Goal: Task Accomplishment & Management: Manage account settings

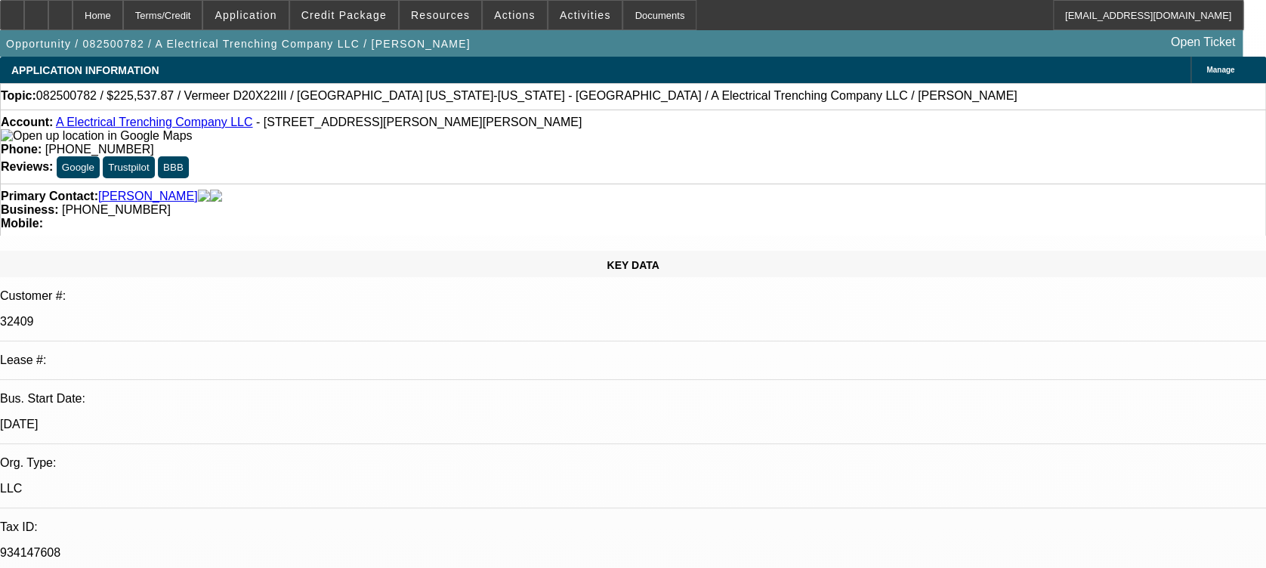
select select "0"
select select "2"
select select "0"
select select "1"
select select "2"
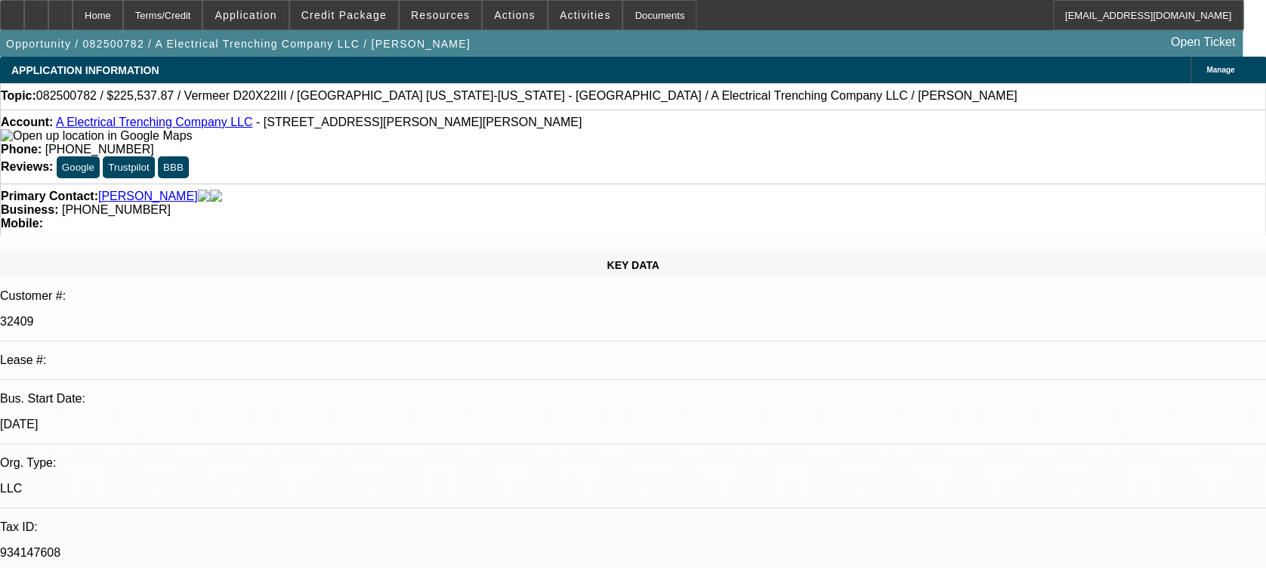
select select "6"
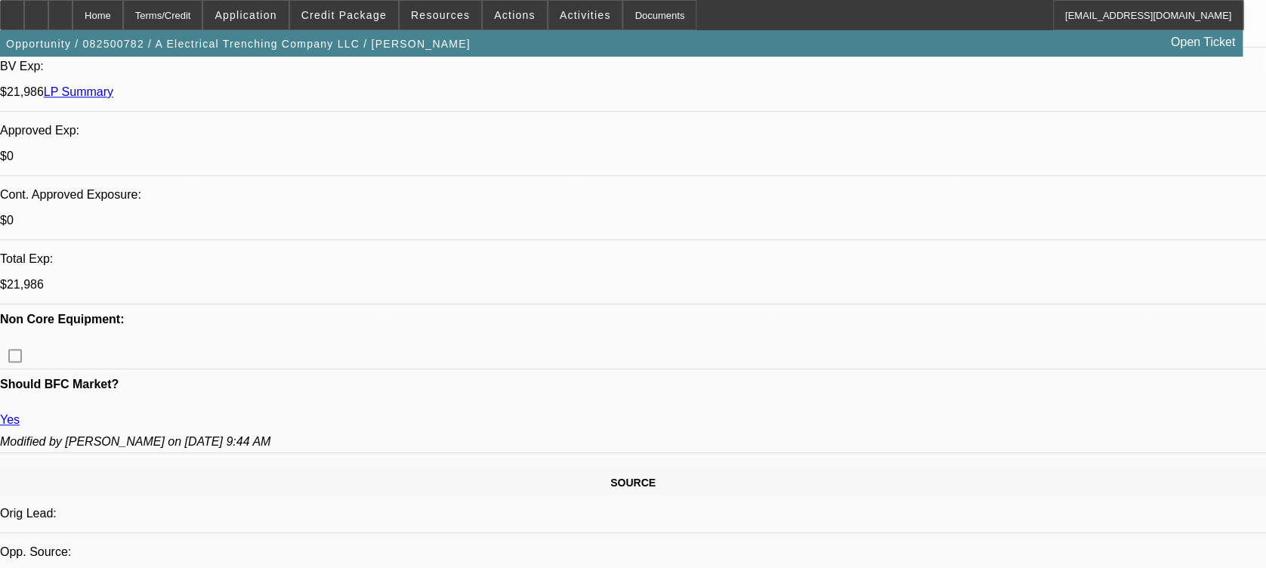
scroll to position [526, 0]
click at [340, 12] on span "Credit Package" at bounding box center [343, 15] width 85 height 12
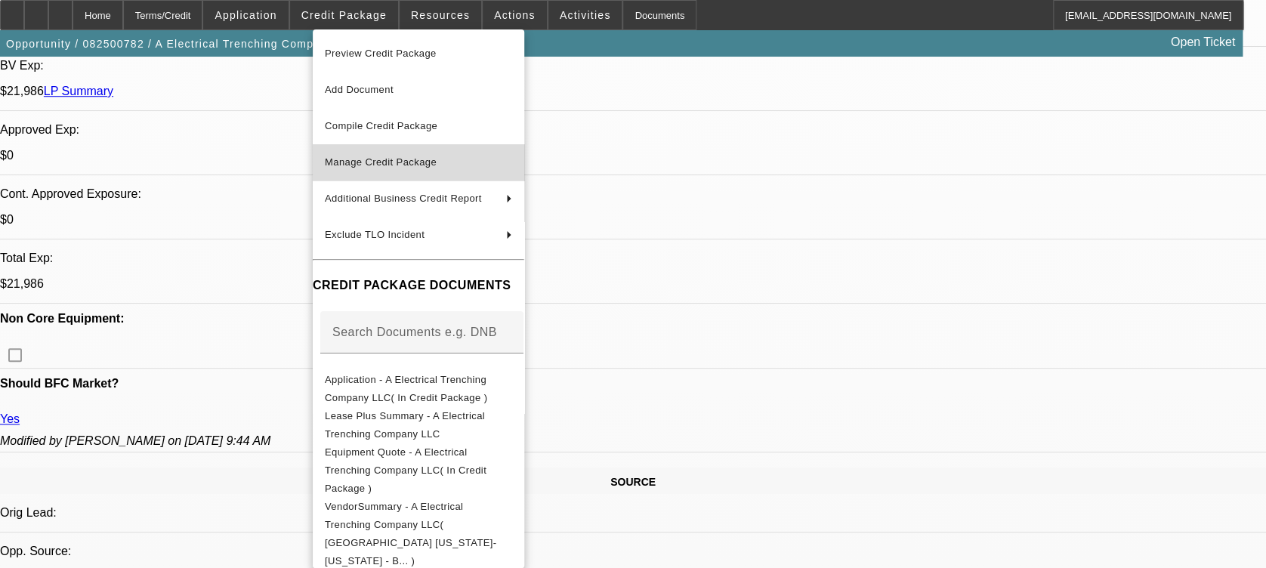
click at [379, 153] on span "Manage Credit Package" at bounding box center [418, 162] width 187 height 18
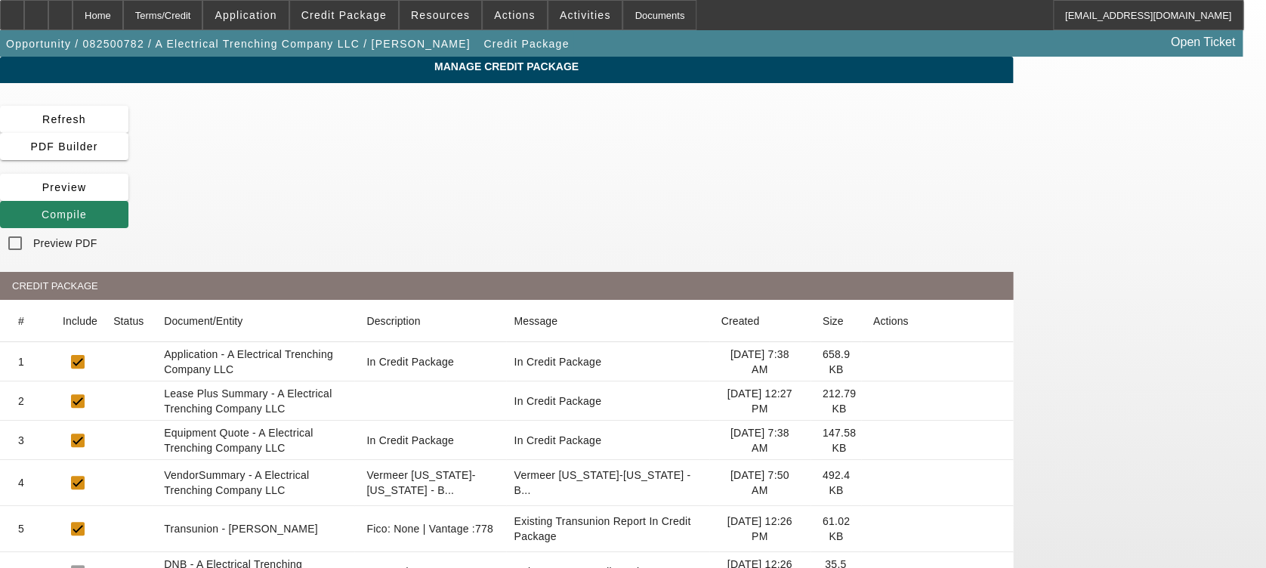
scroll to position [267, 0]
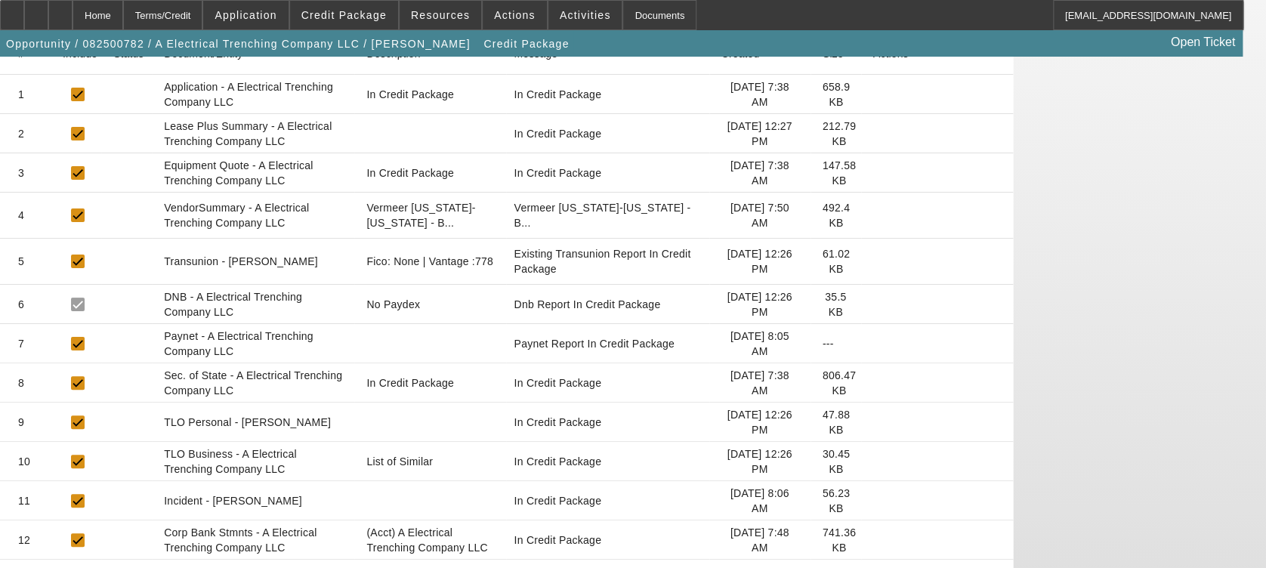
click at [873, 344] on icon at bounding box center [873, 344] width 0 height 0
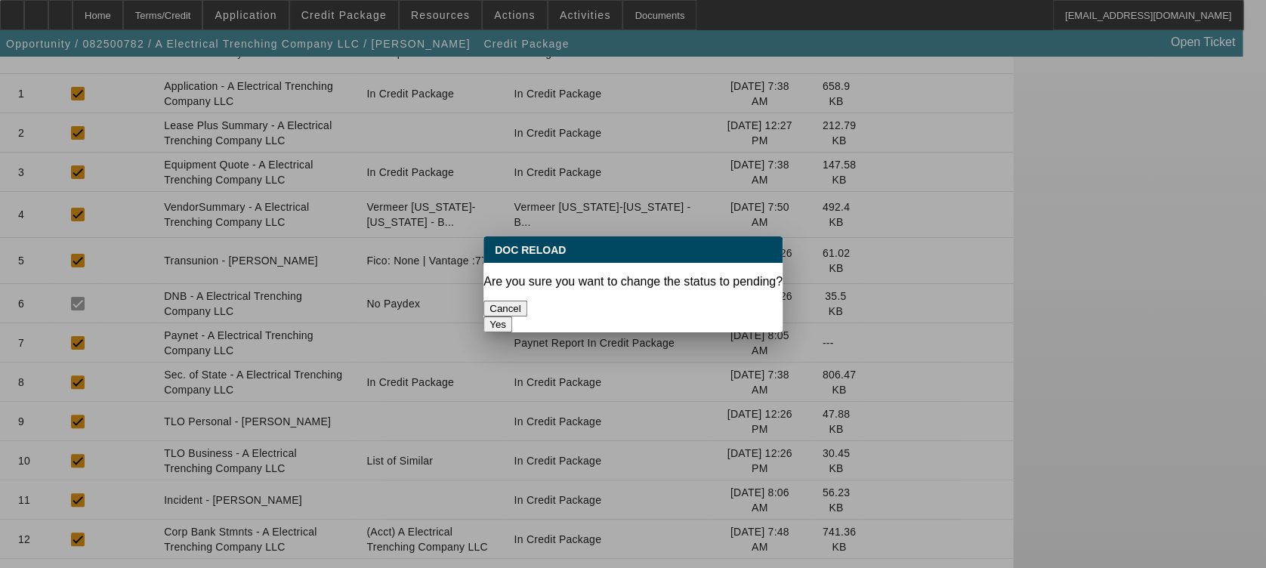
click at [512, 317] on button "Yes" at bounding box center [497, 325] width 29 height 16
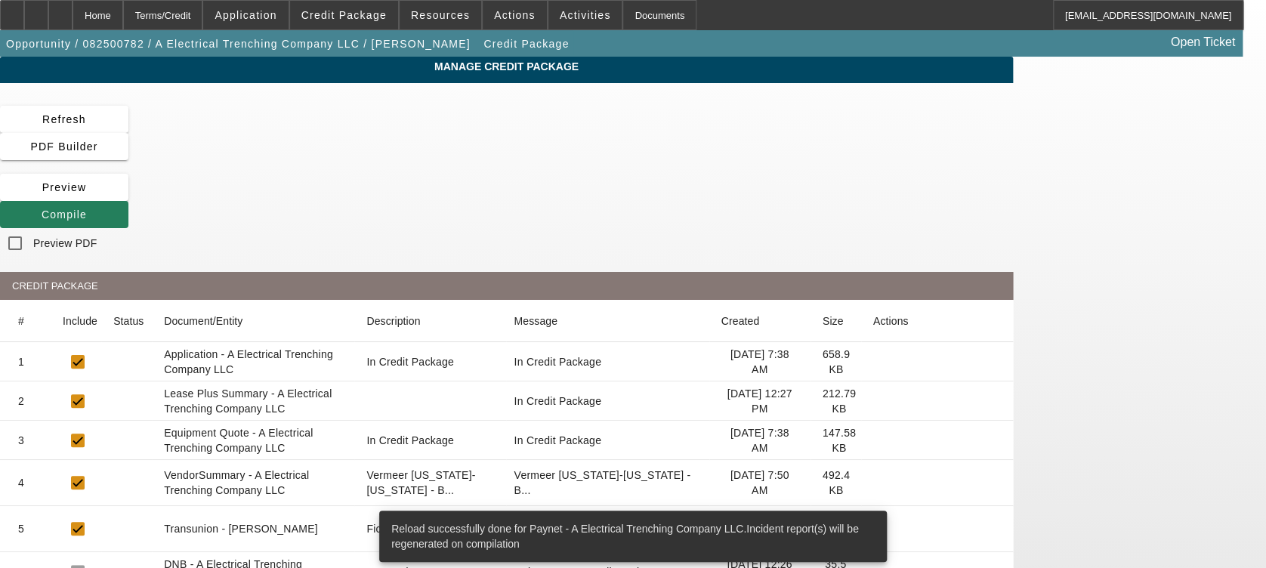
click at [848, 105] on div "Manage Credit Package Refresh PDF Builder Preview Compile Preview PDF CREDIT PA…" at bounding box center [506, 497] width 1013 height 881
click at [128, 196] on span at bounding box center [64, 214] width 128 height 36
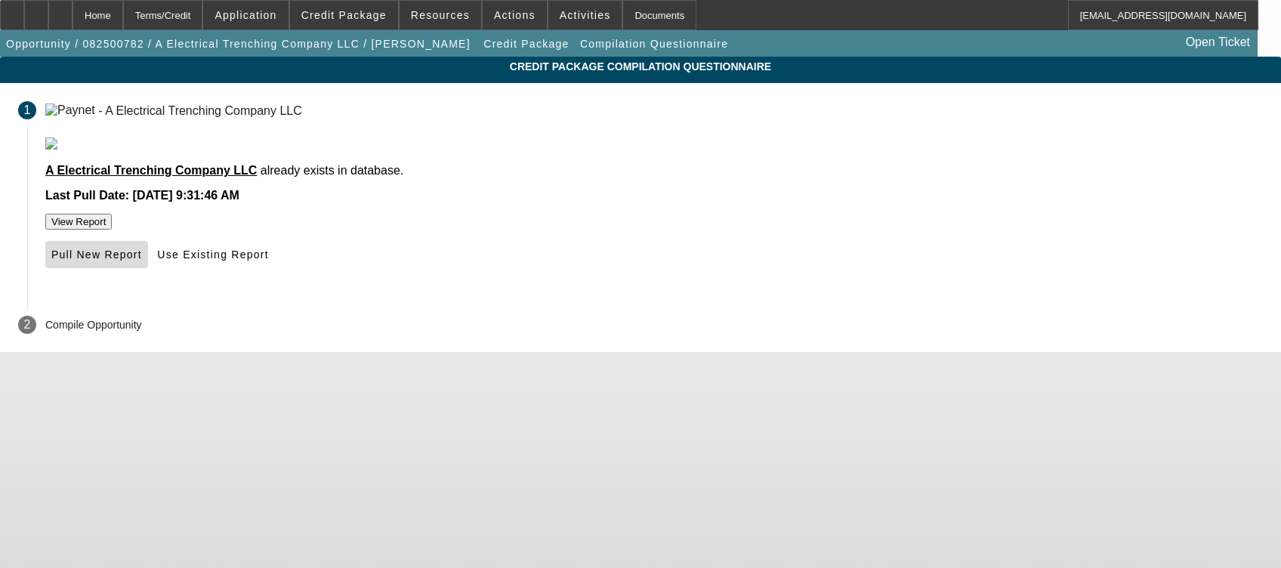
click at [142, 261] on span "Pull New Report" at bounding box center [96, 255] width 91 height 12
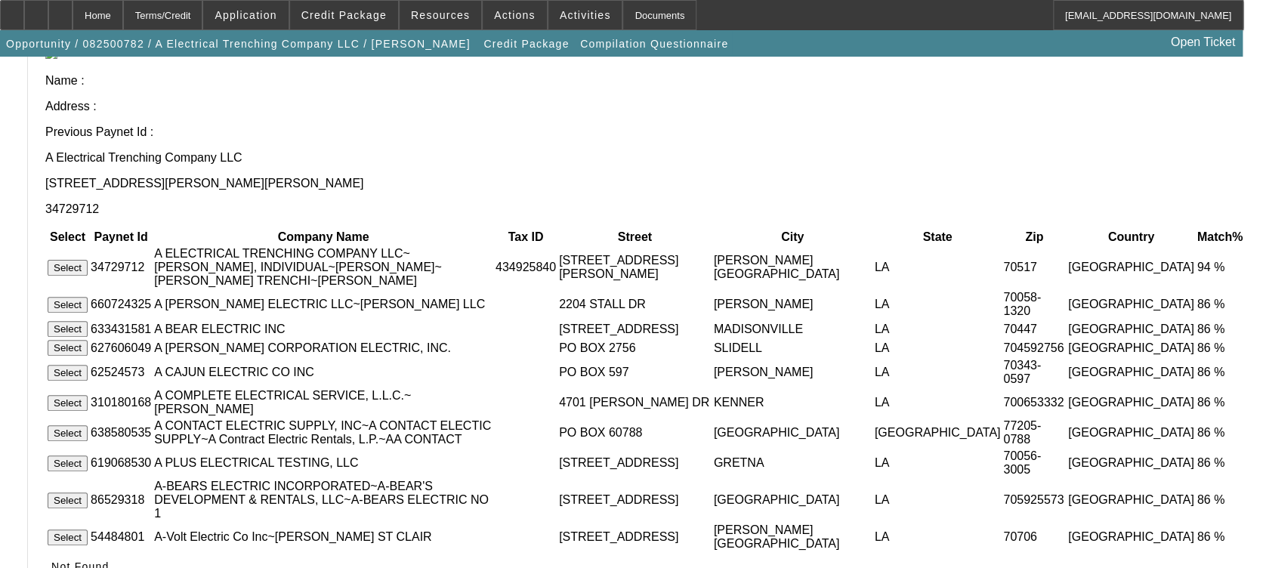
scroll to position [30, 0]
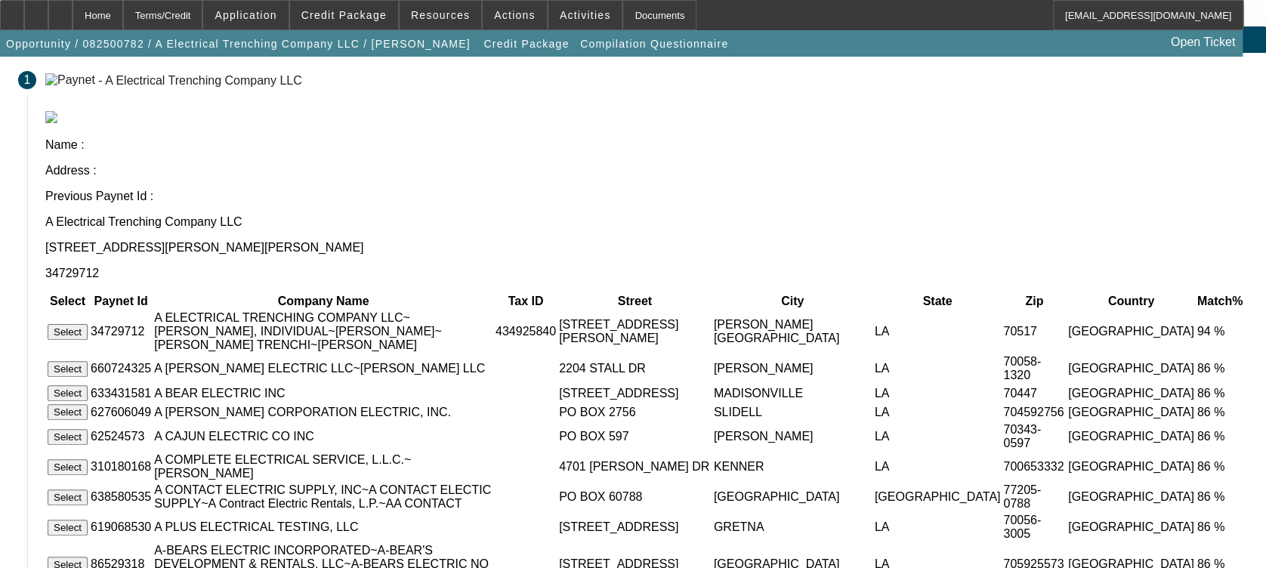
click at [88, 324] on button "Select" at bounding box center [68, 332] width 40 height 16
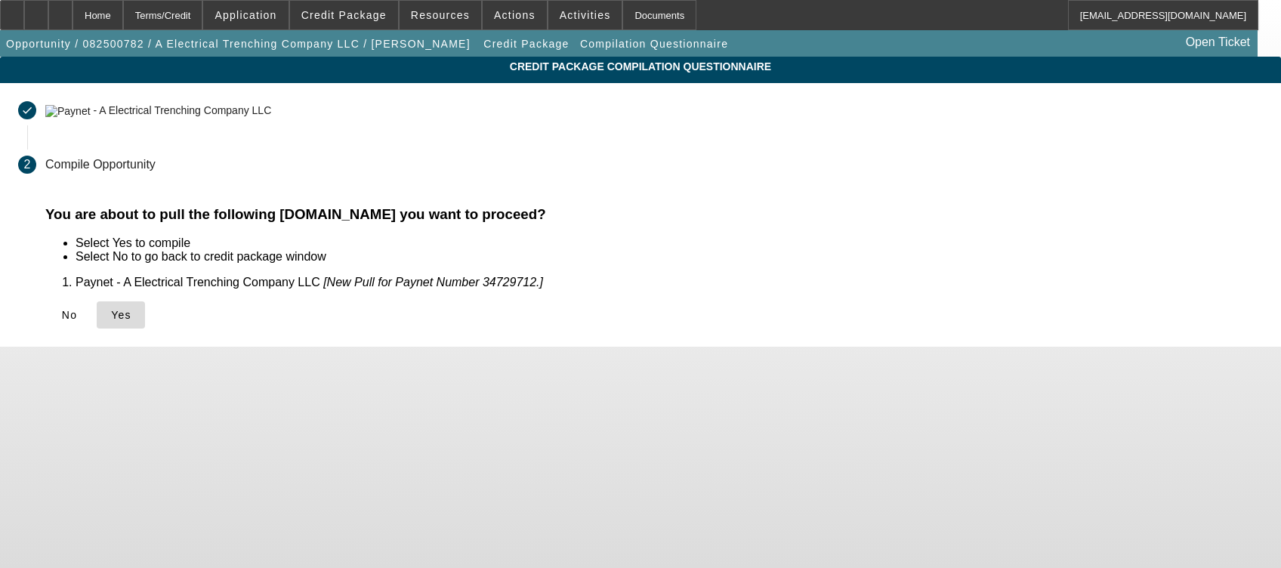
click at [111, 315] on icon at bounding box center [111, 315] width 0 height 12
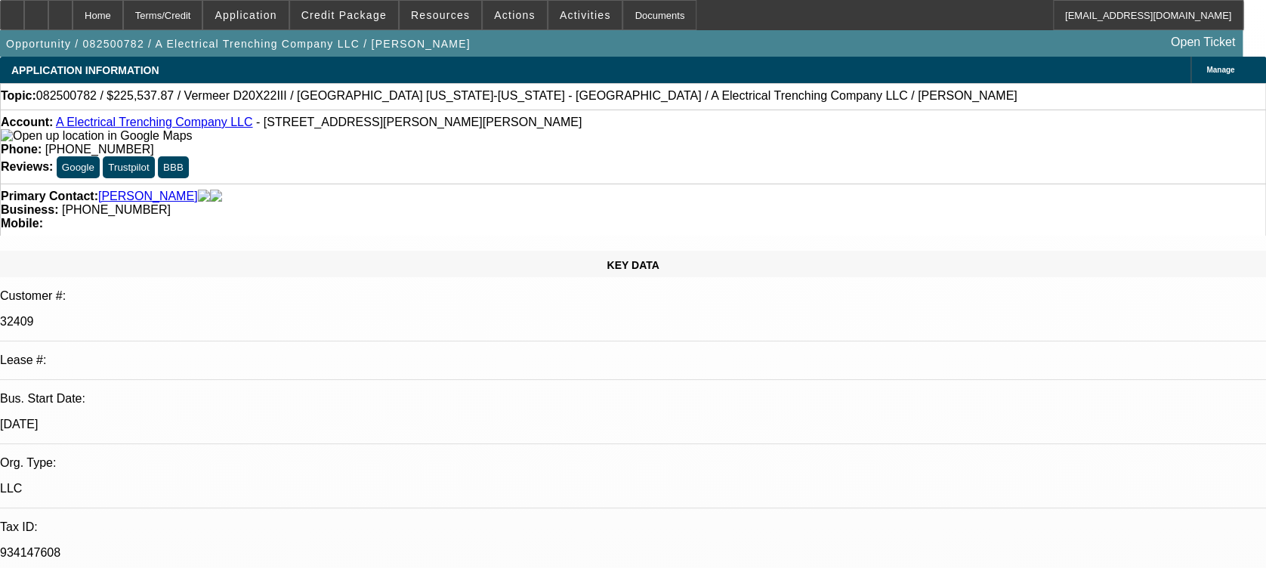
select select "0"
select select "2"
select select "0"
select select "6"
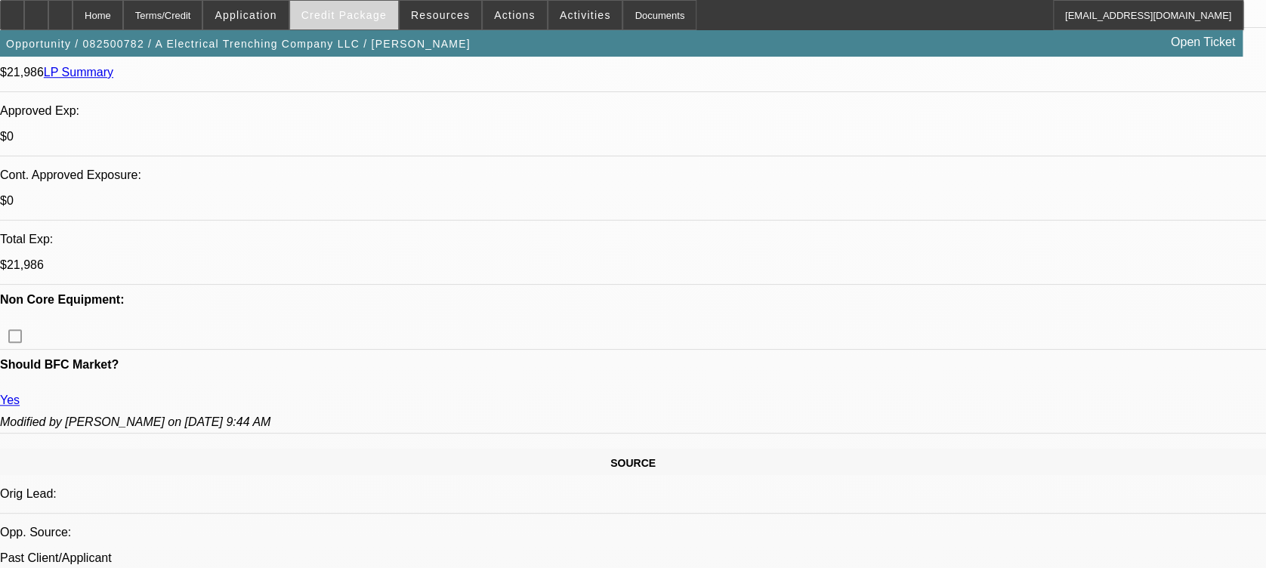
scroll to position [545, 0]
click at [73, 8] on div at bounding box center [60, 15] width 24 height 30
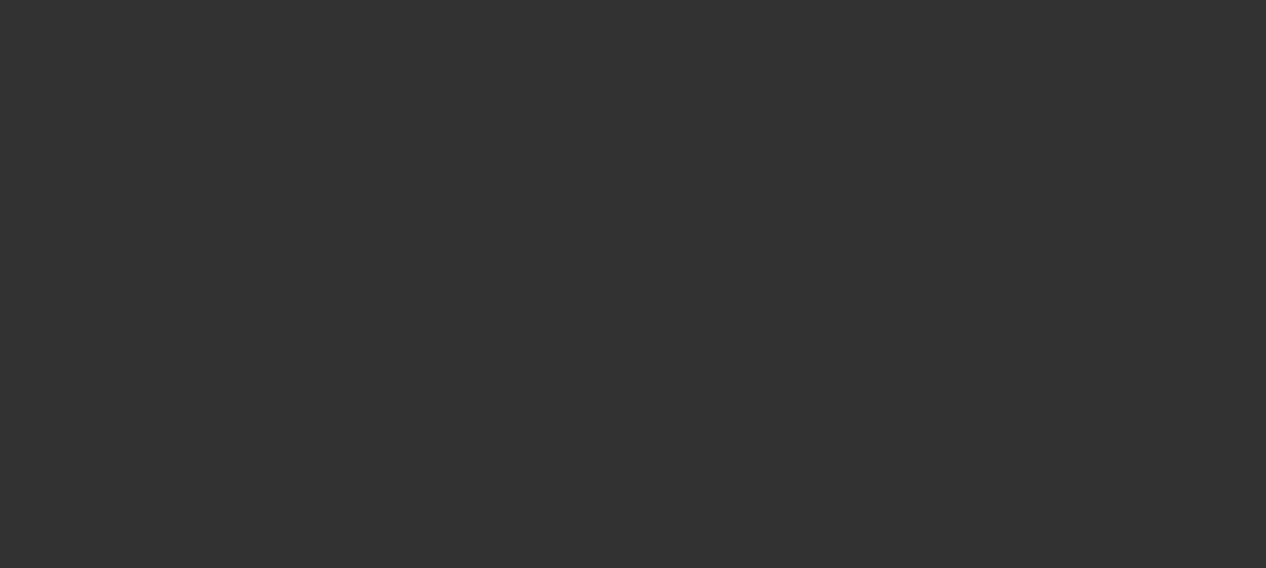
scroll to position [412, 0]
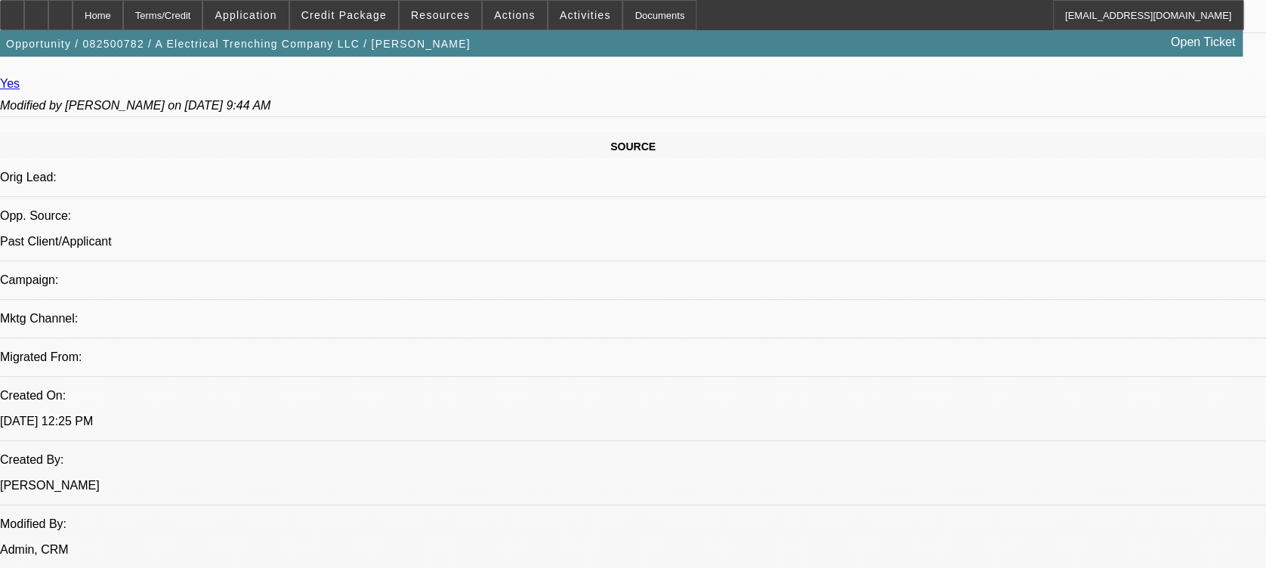
select select "0"
select select "2"
select select "0"
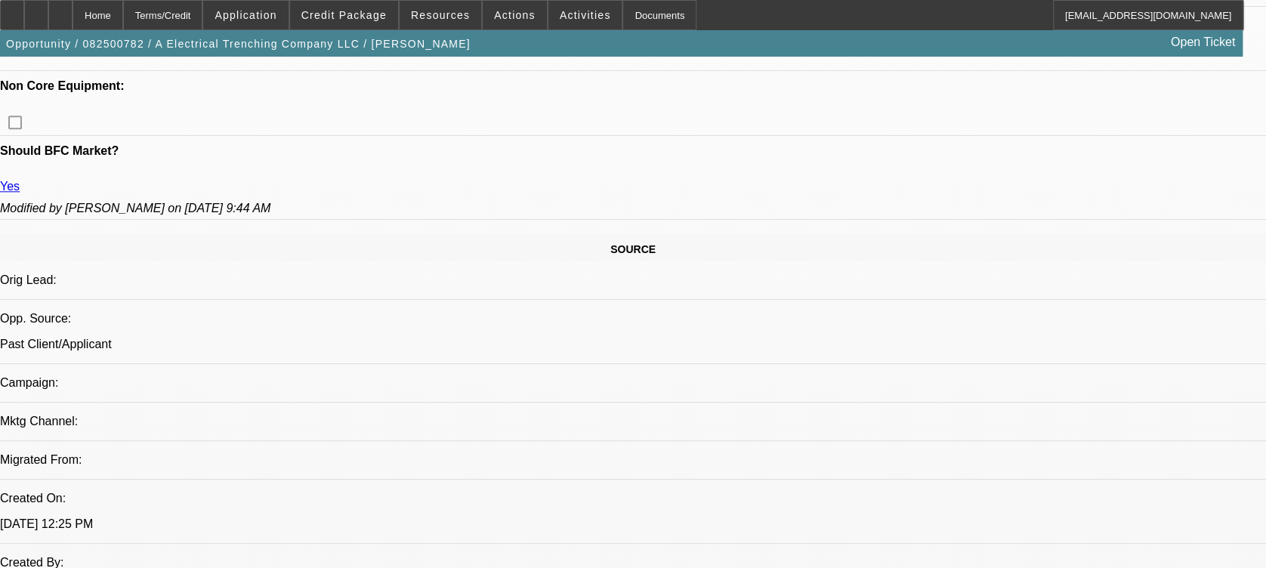
select select "1"
select select "2"
select select "6"
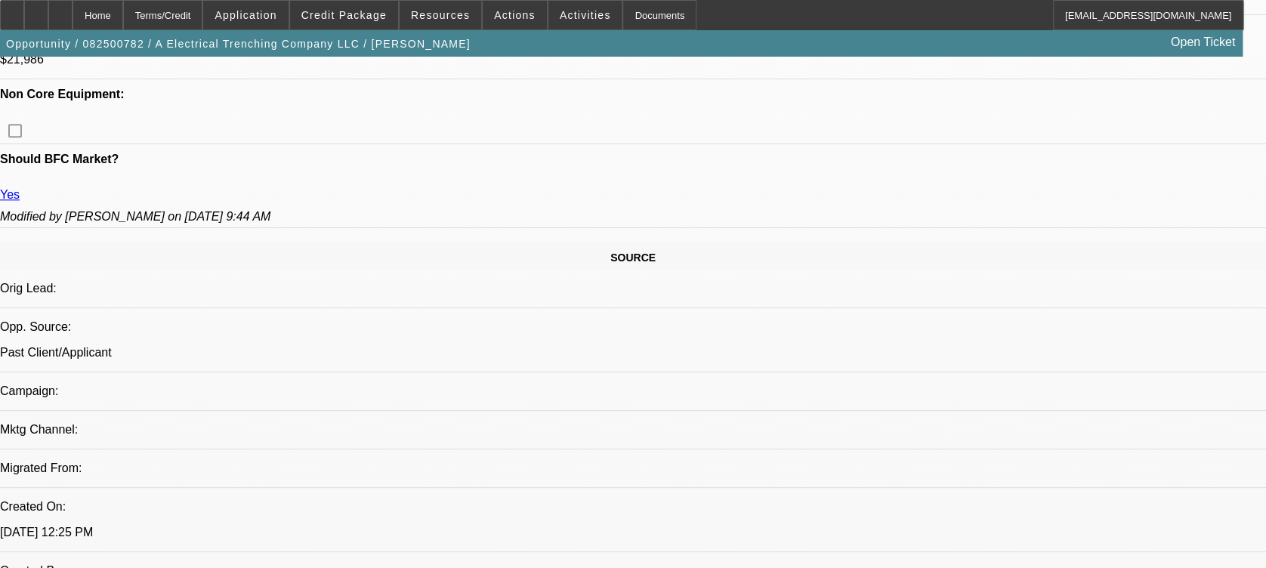
click at [73, 8] on div at bounding box center [60, 15] width 24 height 30
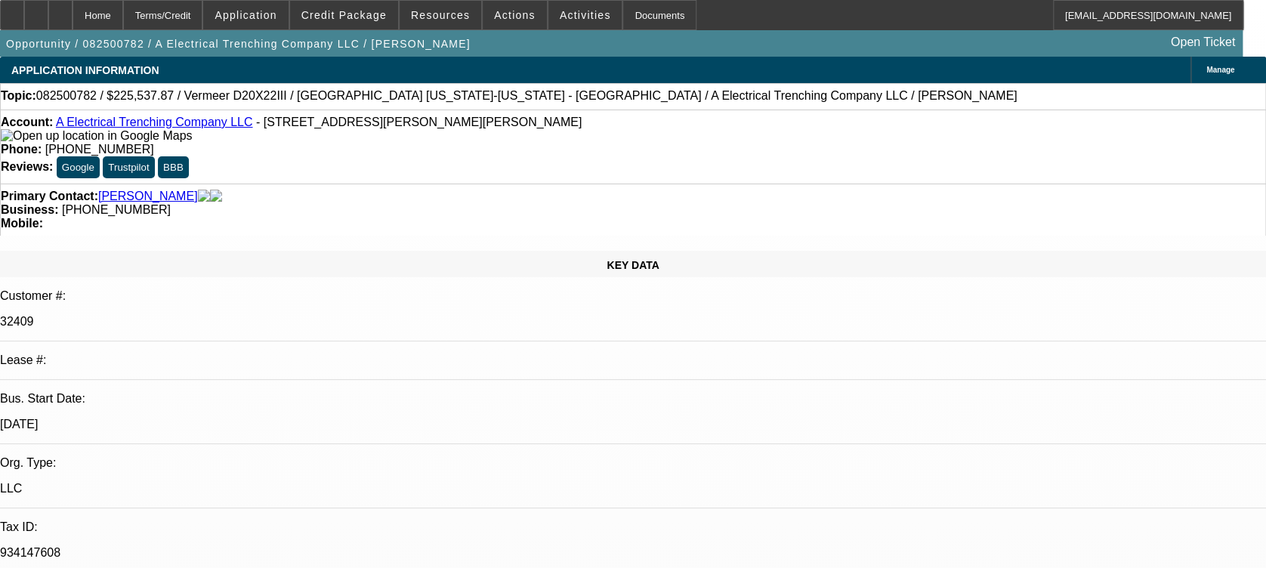
scroll to position [338, 0]
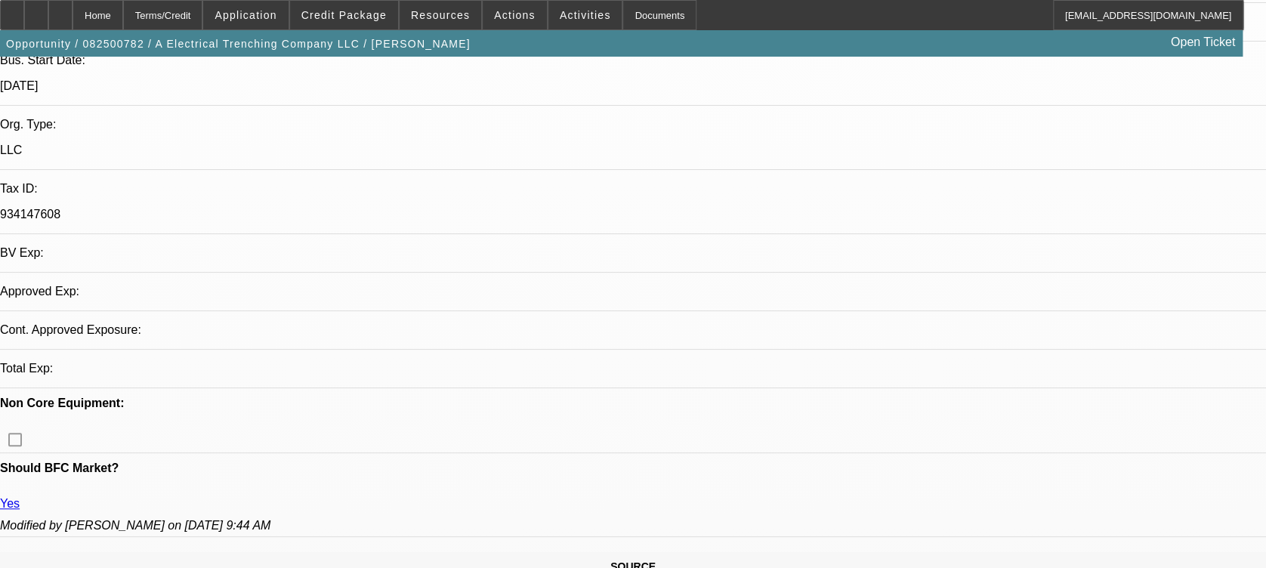
select select "0"
select select "2"
select select "0"
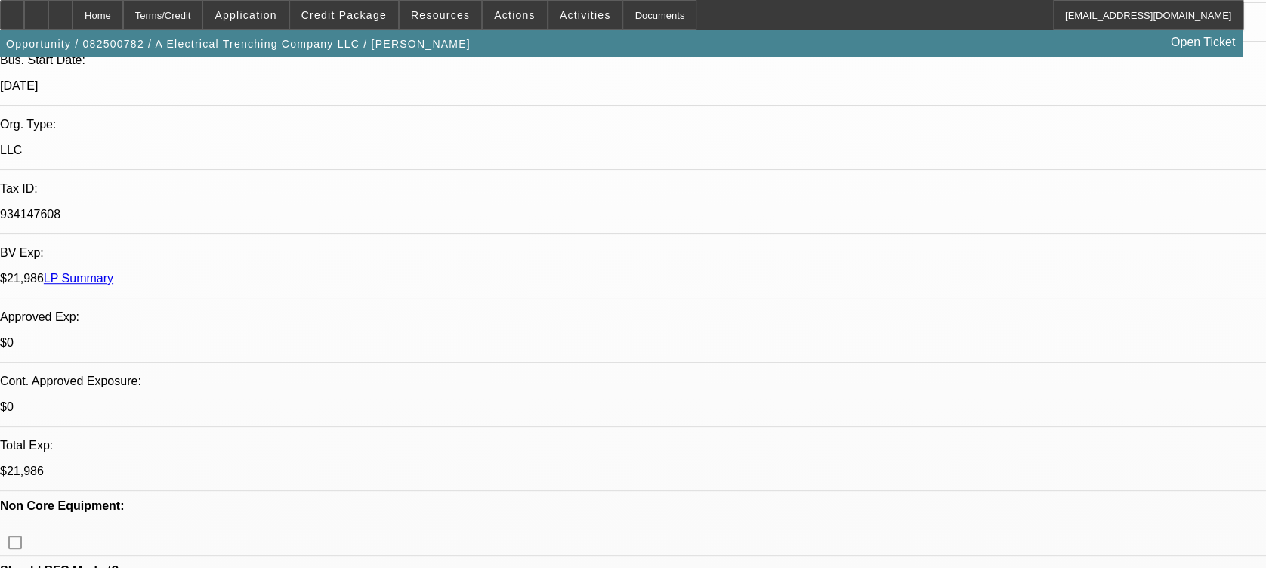
select select "1"
select select "2"
select select "6"
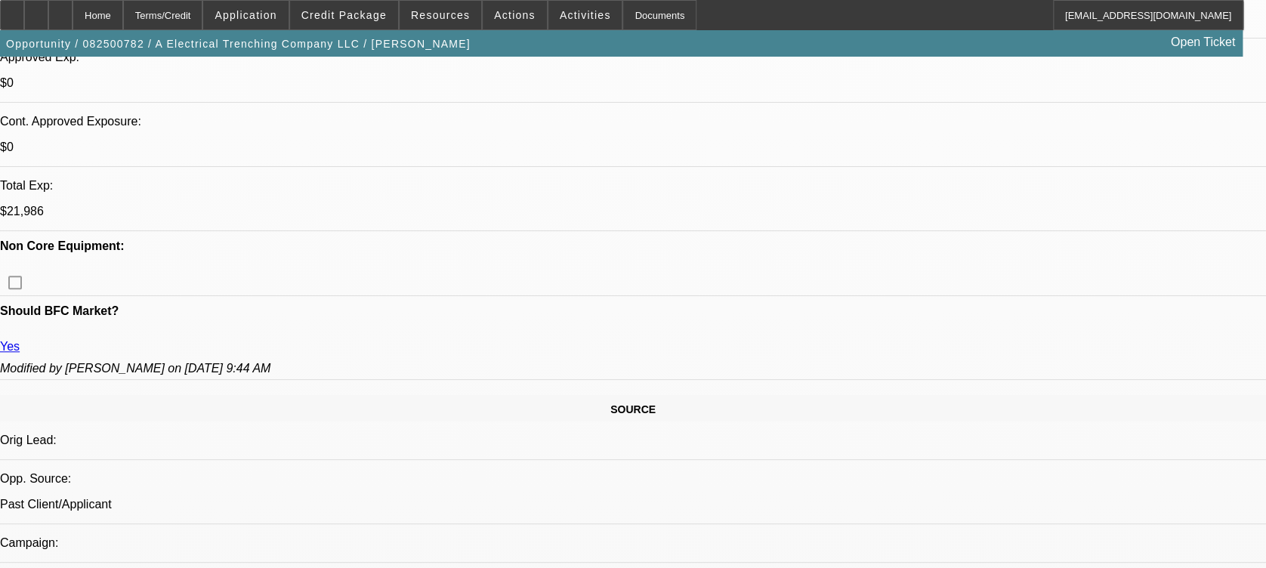
scroll to position [599, 0]
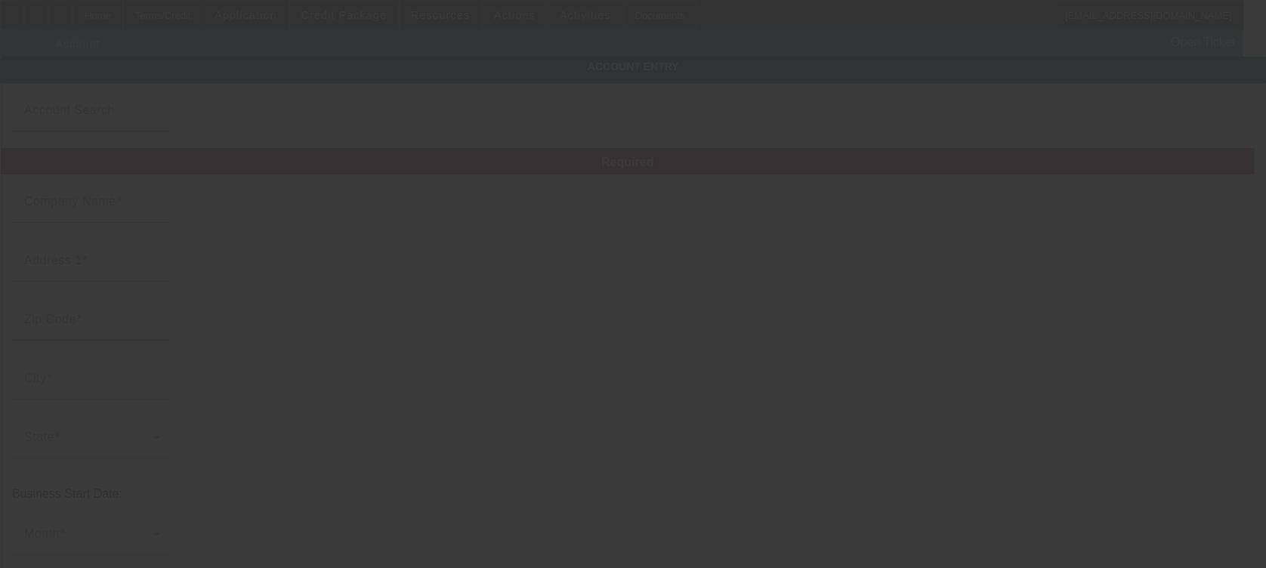
type input "8/29/2025"
type input "A Electrical Trenching Company LLC"
type input "1174 Cormier Rd"
type input "70517"
type input "Breaux Bridge"
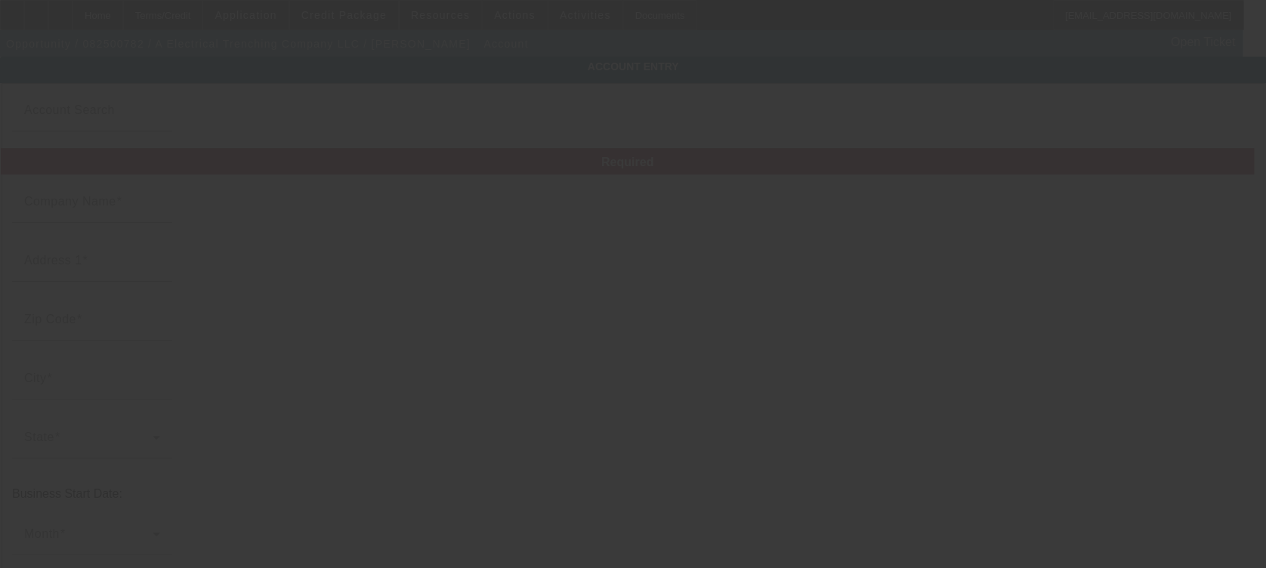
type input "[PHONE_NUMBER]"
type input "johnny2trench@gmail.com"
type input "Saint Martin"
type input "934147608"
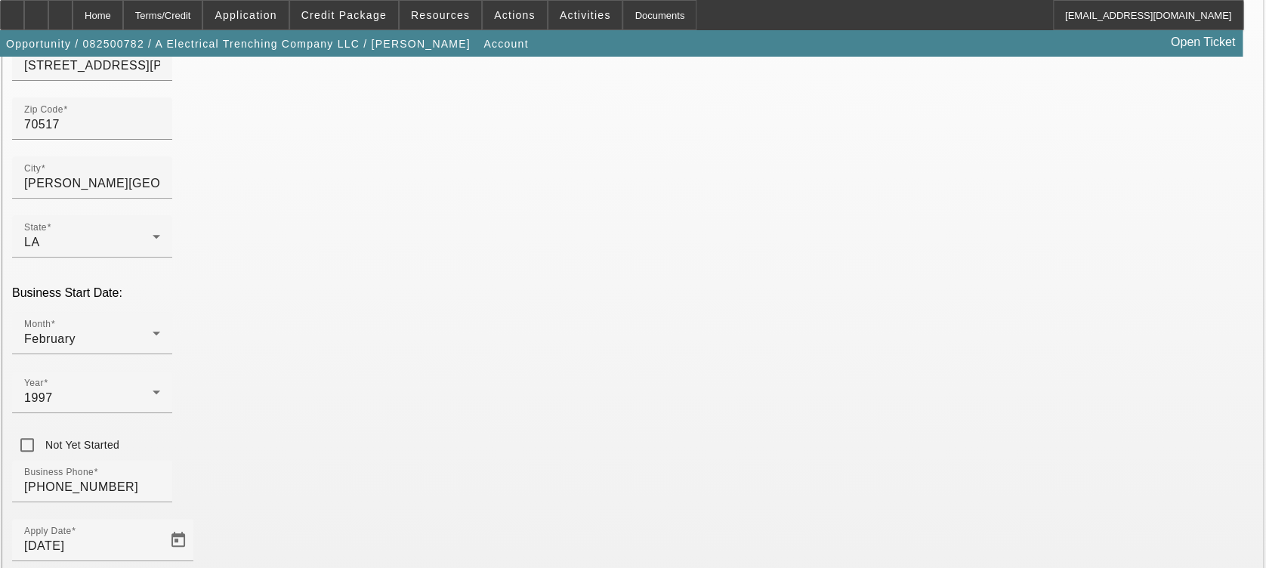
scroll to position [318, 0]
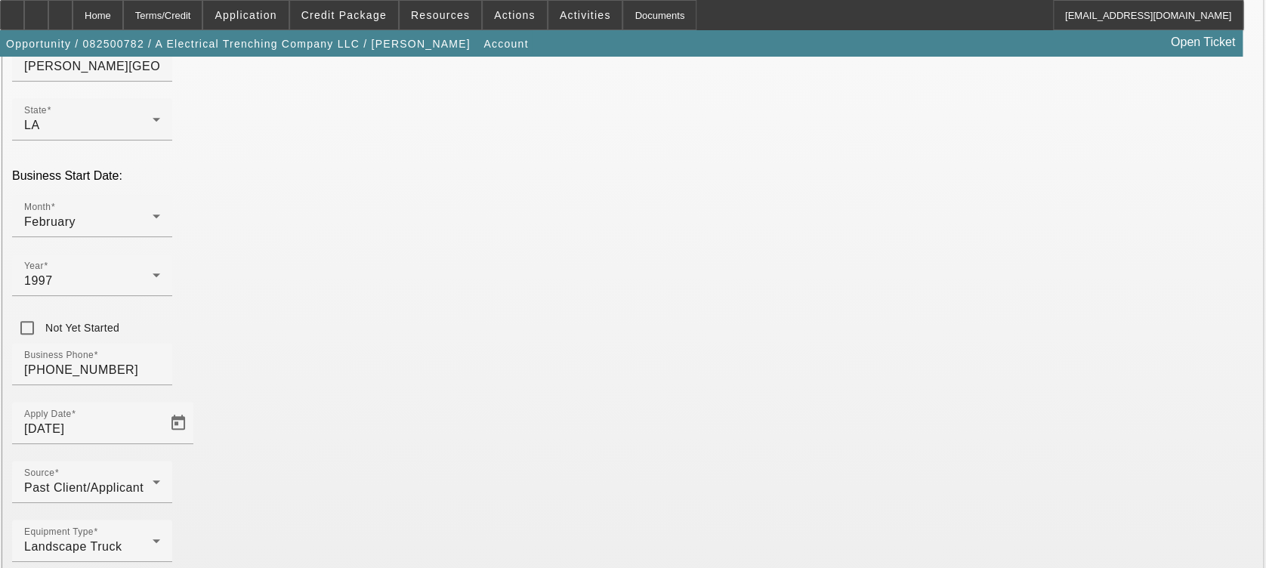
drag, startPoint x: 793, startPoint y: 360, endPoint x: 723, endPoint y: 477, distance: 136.5
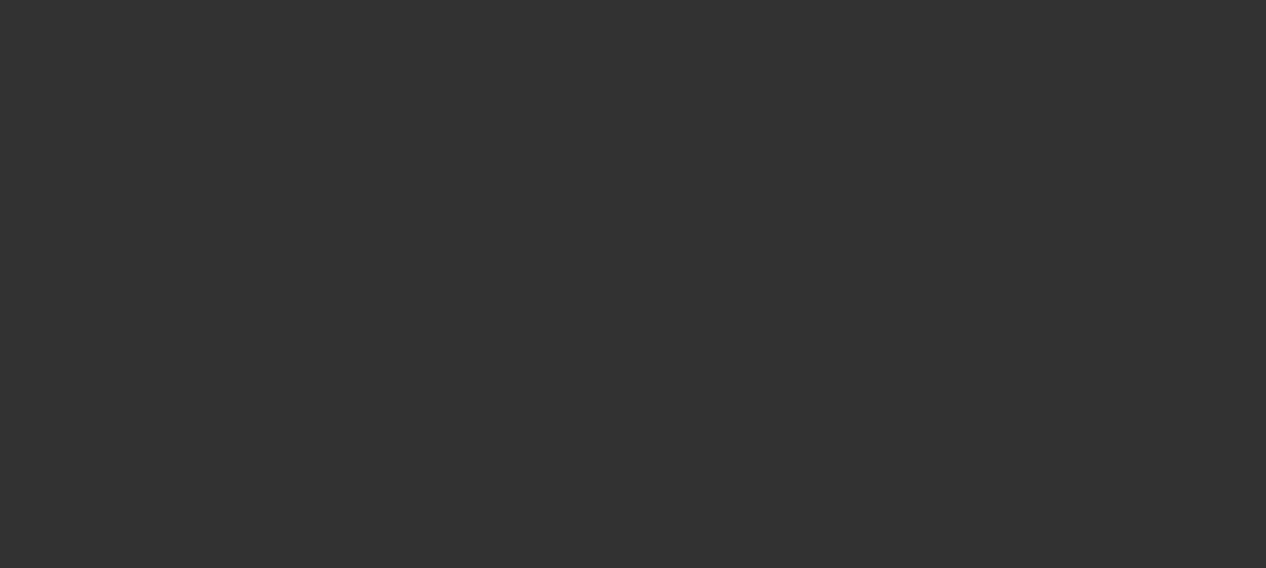
select select "0"
select select "2"
select select "0"
select select "6"
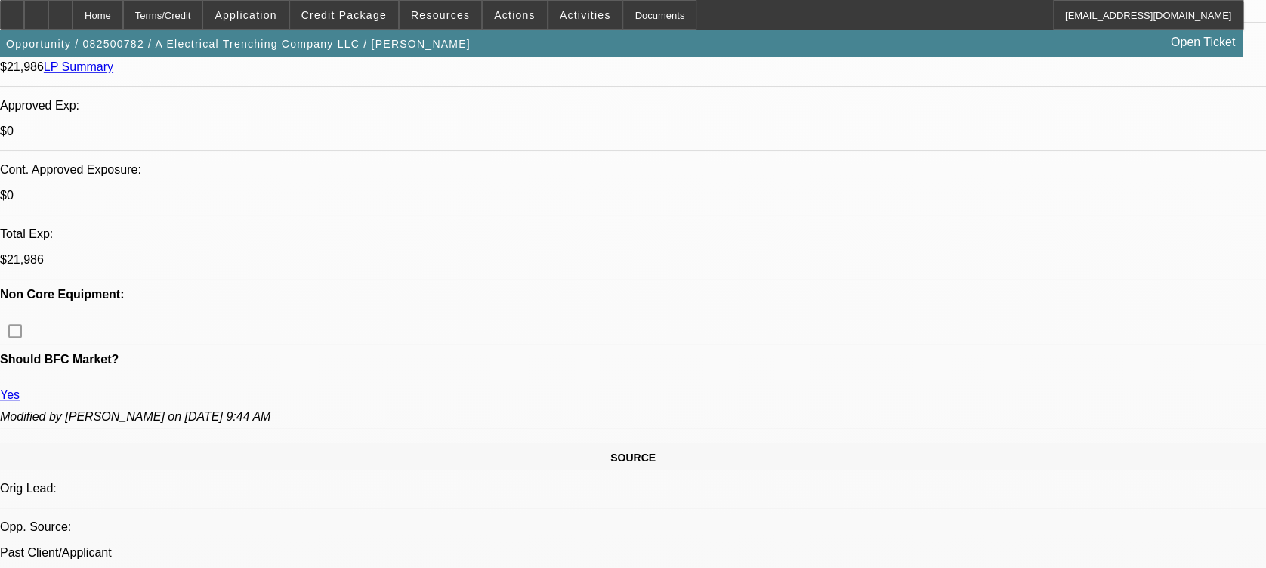
scroll to position [629, 0]
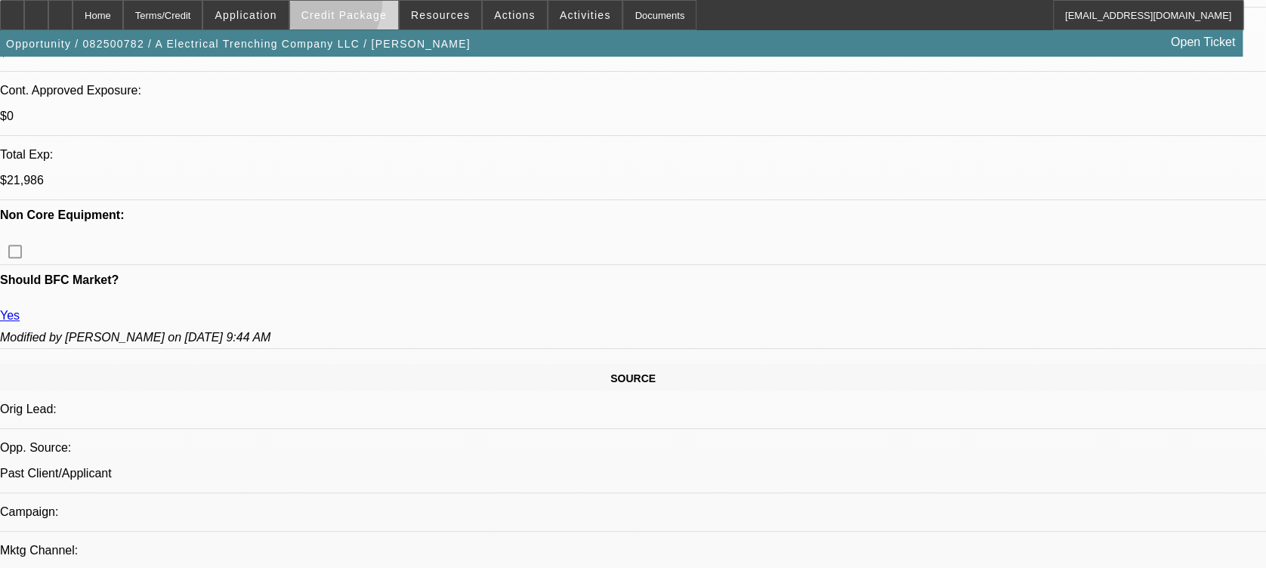
click at [338, 6] on span at bounding box center [344, 15] width 108 height 36
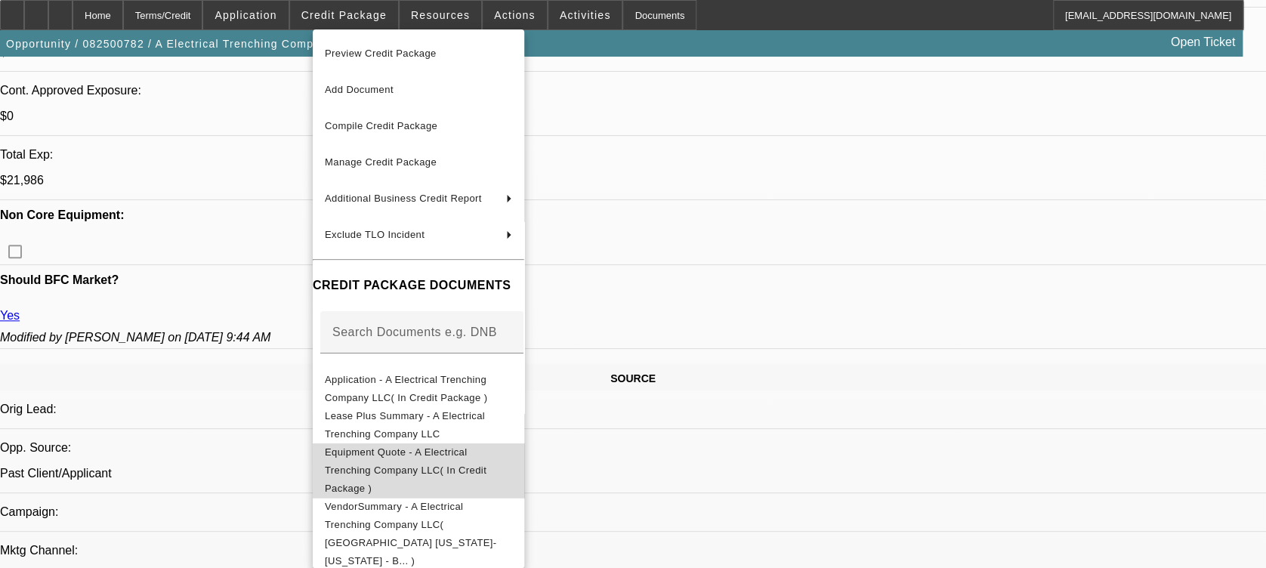
click at [446, 452] on span "Equipment Quote - A Electrical Trenching Company LLC( In Credit Package )" at bounding box center [406, 470] width 162 height 48
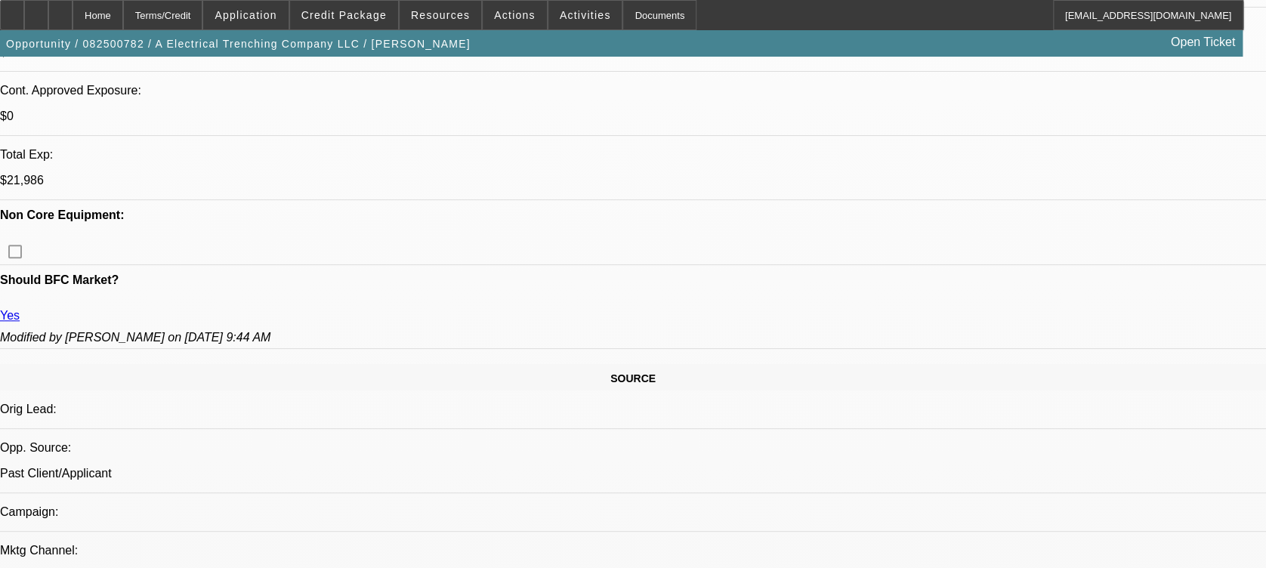
scroll to position [762, 0]
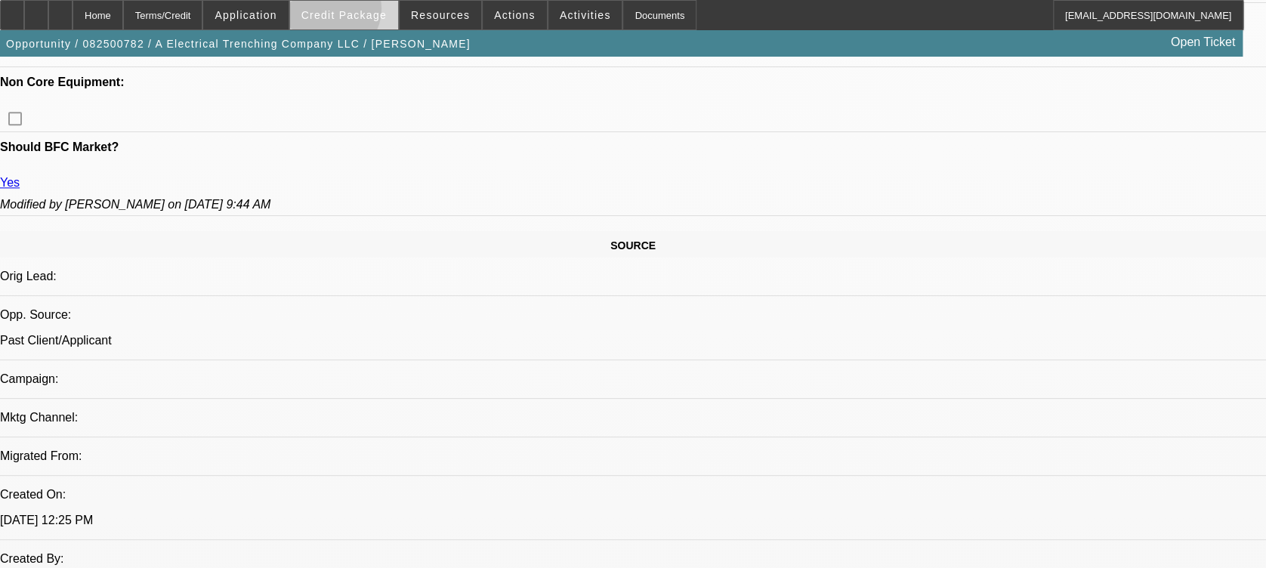
click at [351, 12] on span "Credit Package" at bounding box center [343, 15] width 85 height 12
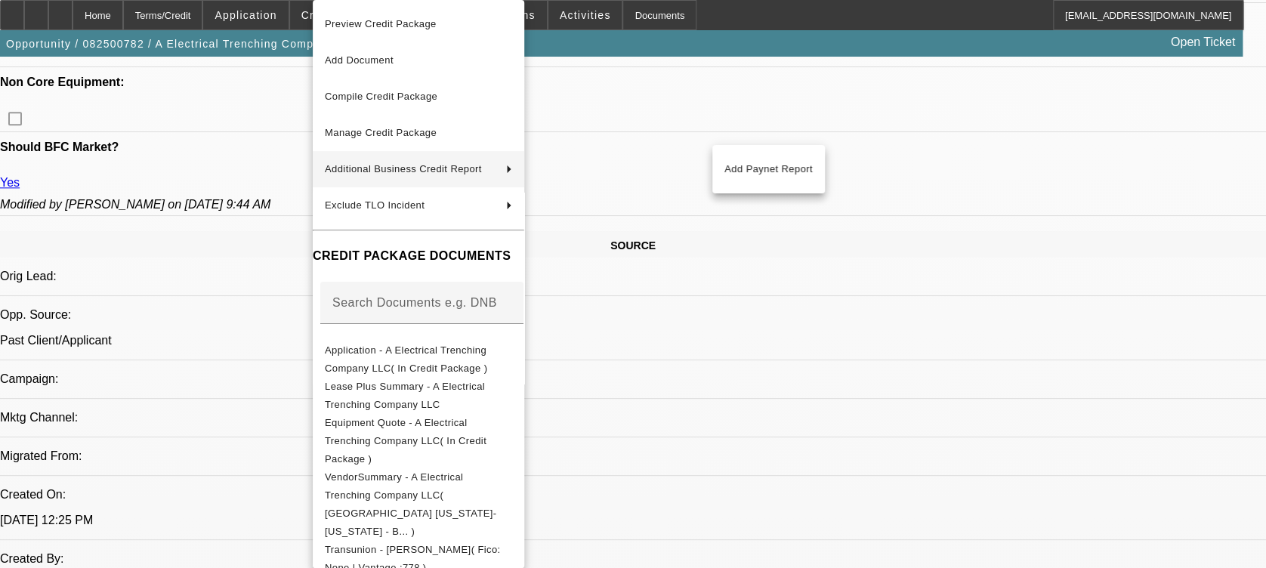
scroll to position [224, 0]
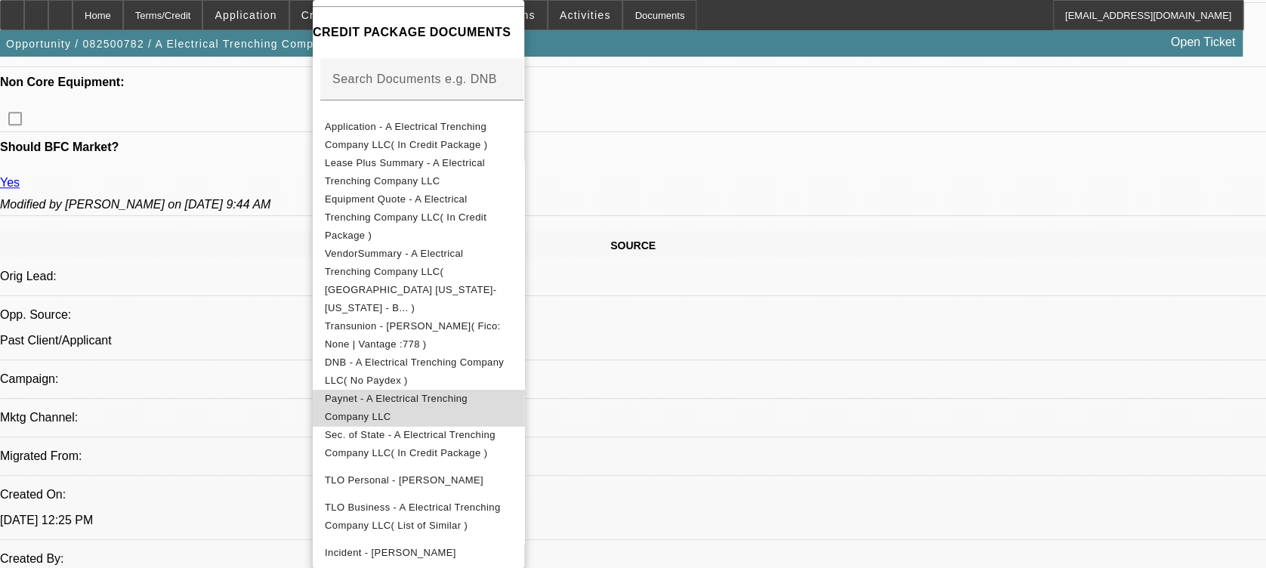
click at [468, 393] on span "Paynet - A Electrical Trenching Company LLC" at bounding box center [396, 407] width 143 height 29
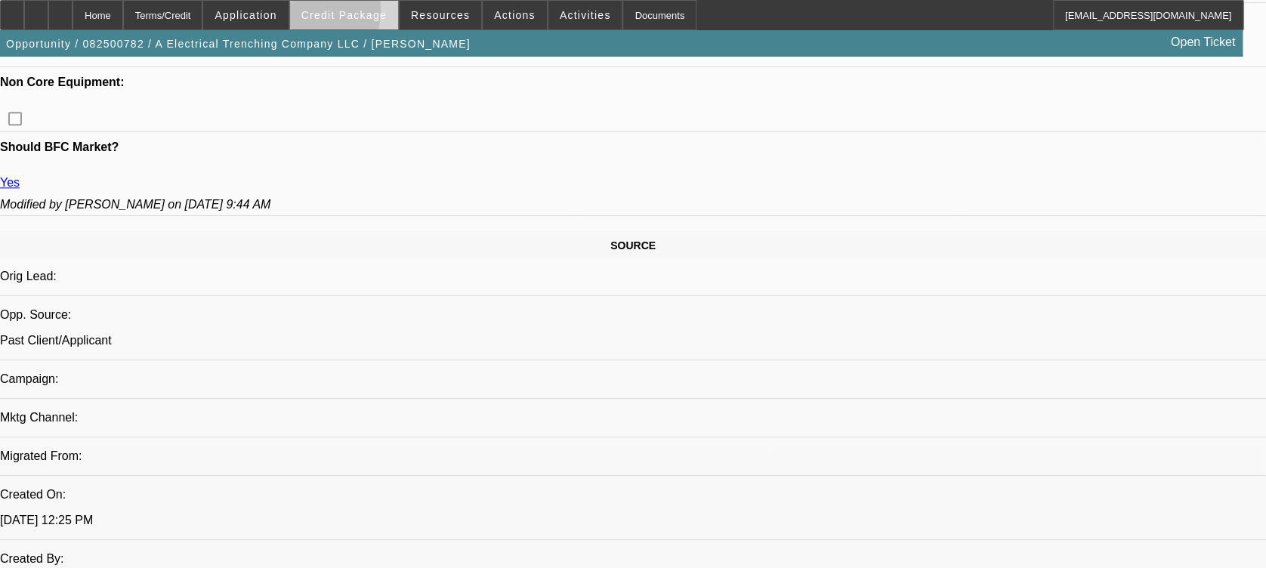
click at [325, 14] on span "Credit Package" at bounding box center [343, 15] width 85 height 12
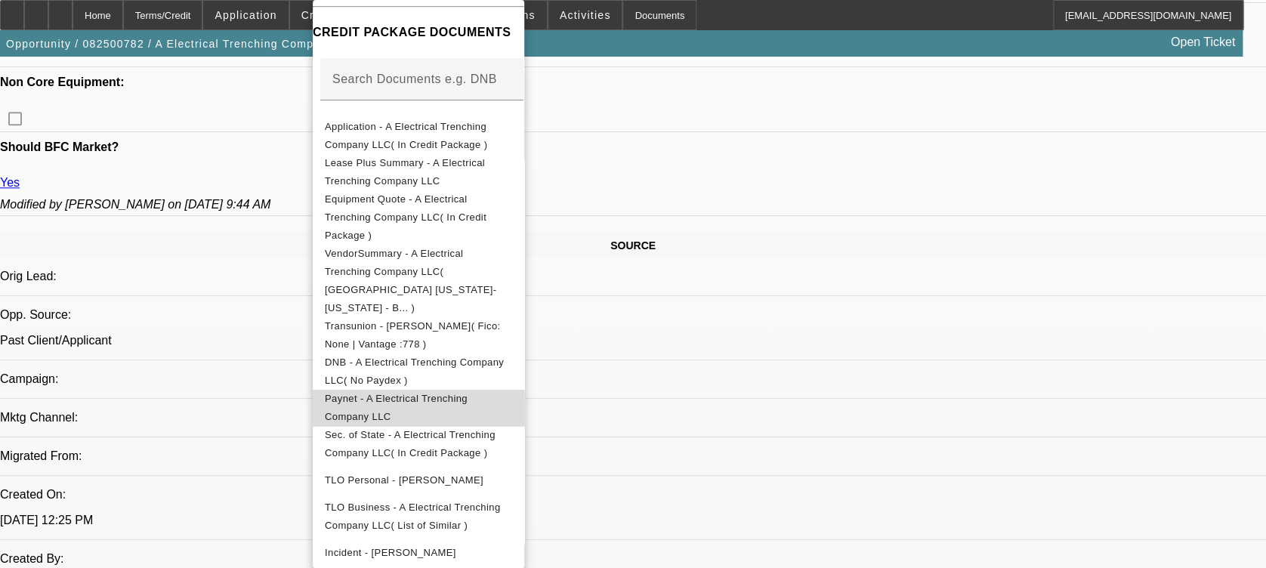
click at [441, 393] on span "Paynet - A Electrical Trenching Company LLC" at bounding box center [396, 407] width 143 height 29
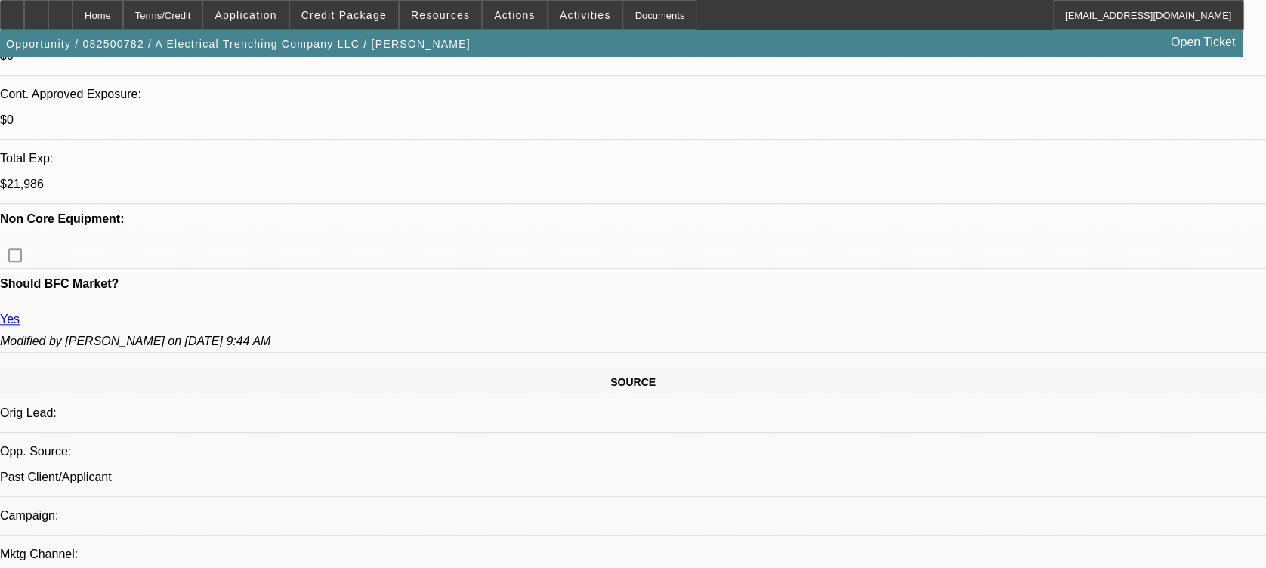
scroll to position [478, 0]
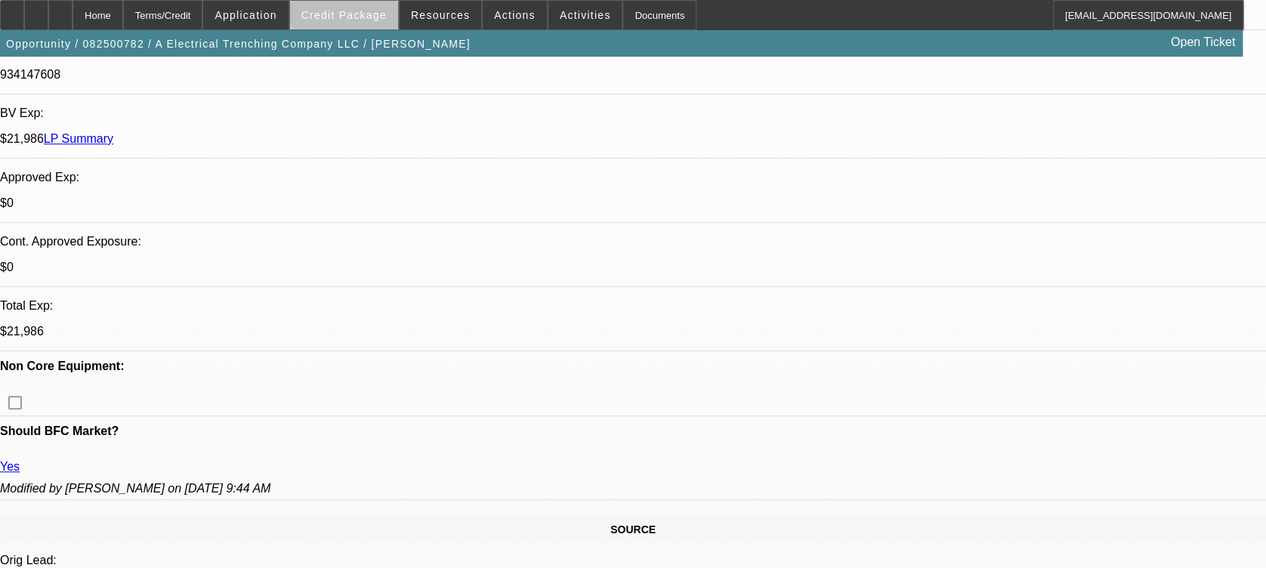
click at [375, 12] on span "Credit Package" at bounding box center [343, 15] width 85 height 12
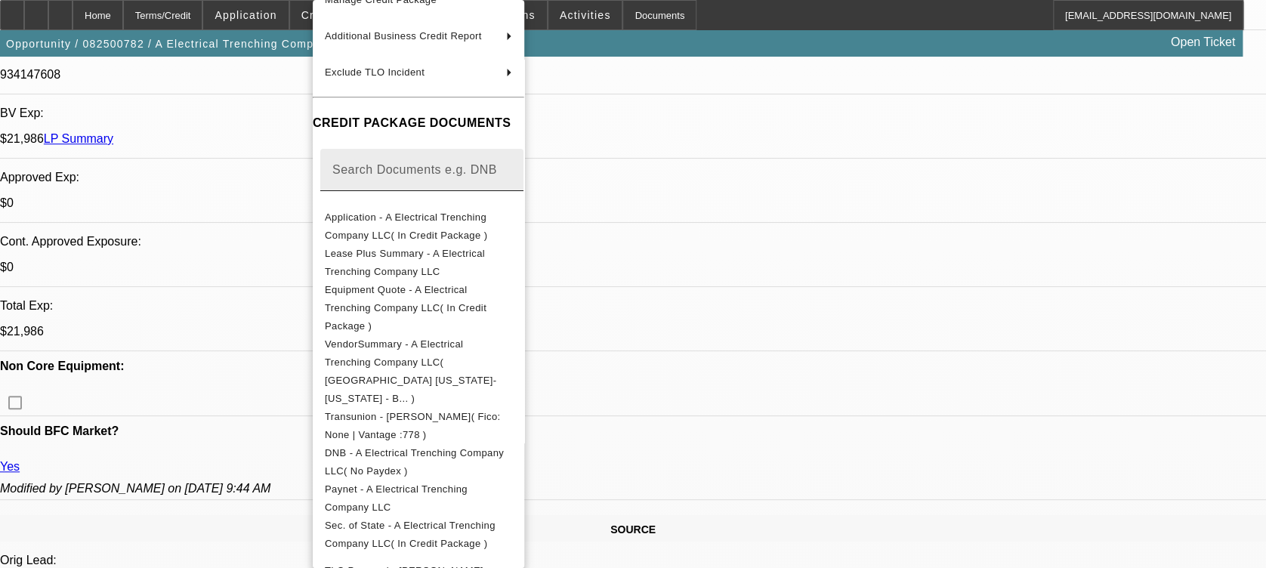
scroll to position [0, 0]
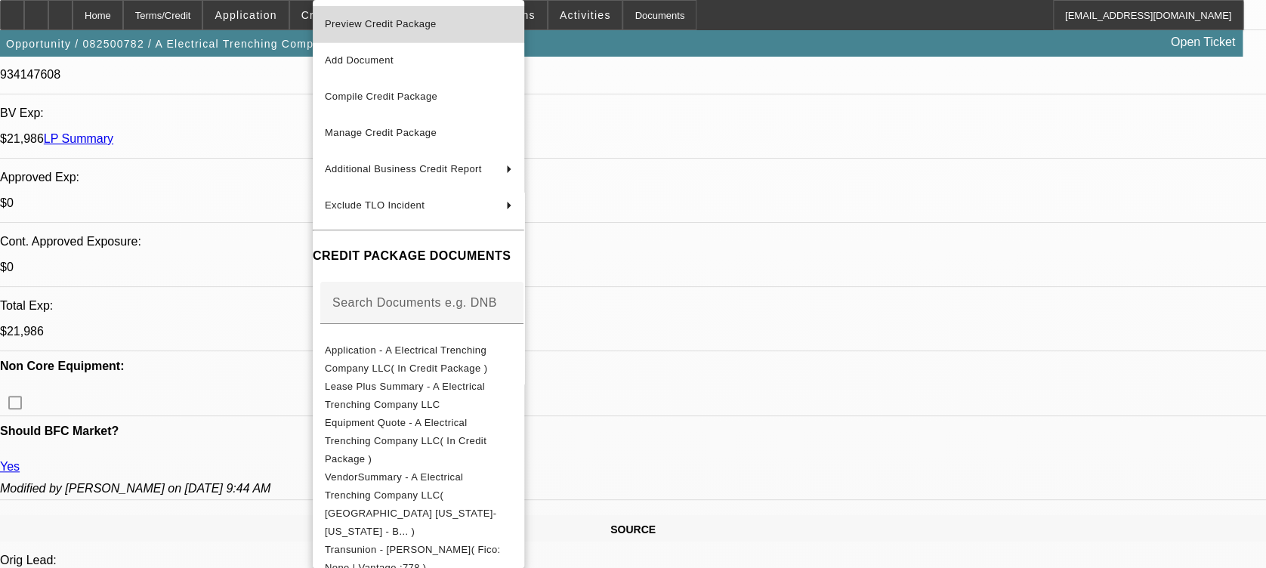
click at [465, 13] on button "Preview Credit Package" at bounding box center [419, 24] width 212 height 36
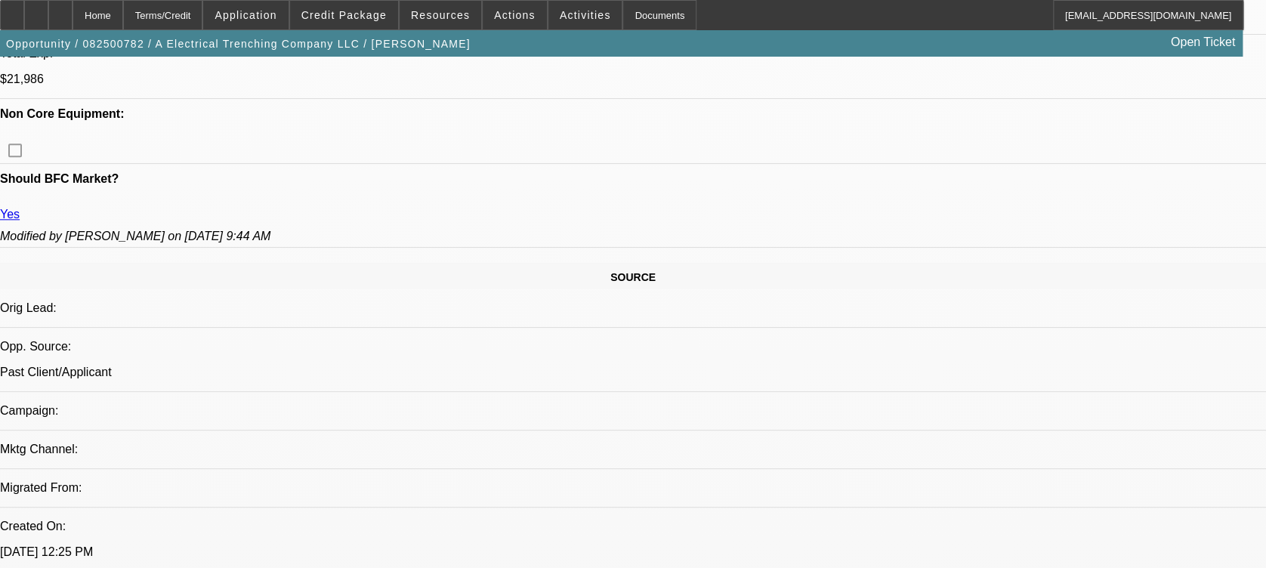
scroll to position [730, 0]
click at [349, 19] on span "Credit Package" at bounding box center [343, 15] width 85 height 12
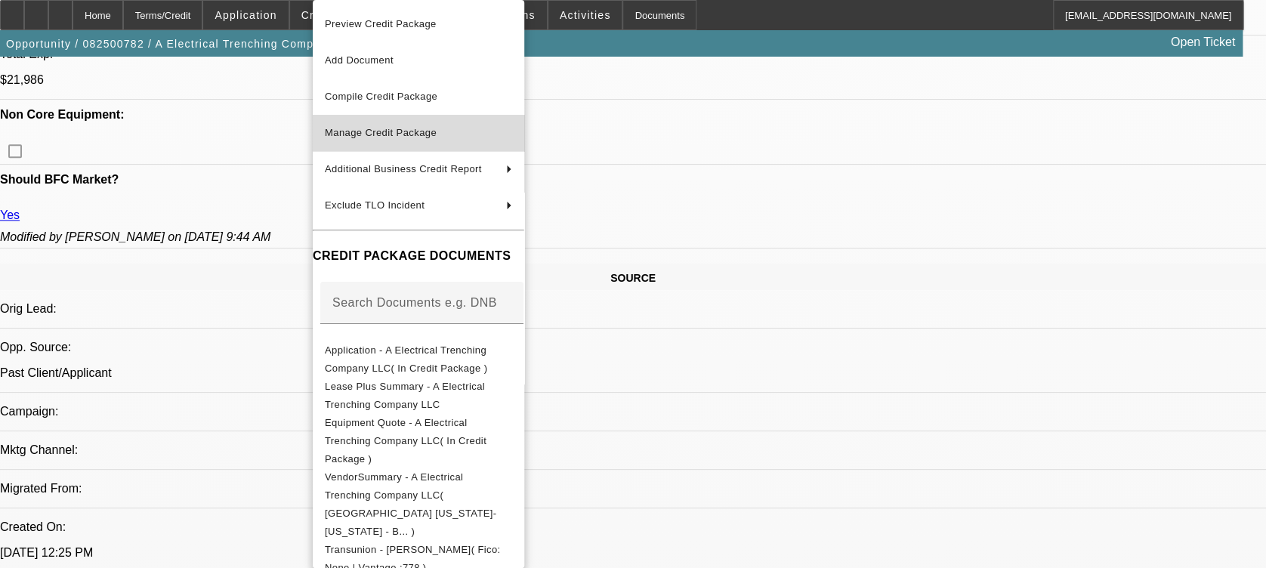
click at [470, 132] on span "Manage Credit Package" at bounding box center [418, 133] width 187 height 18
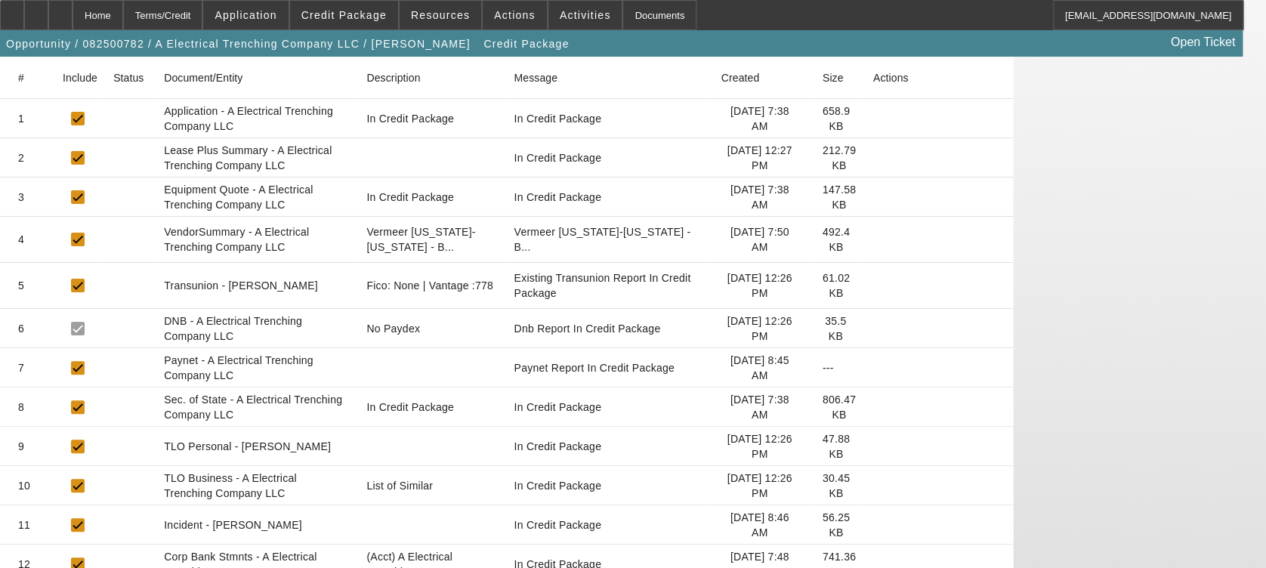
scroll to position [267, 0]
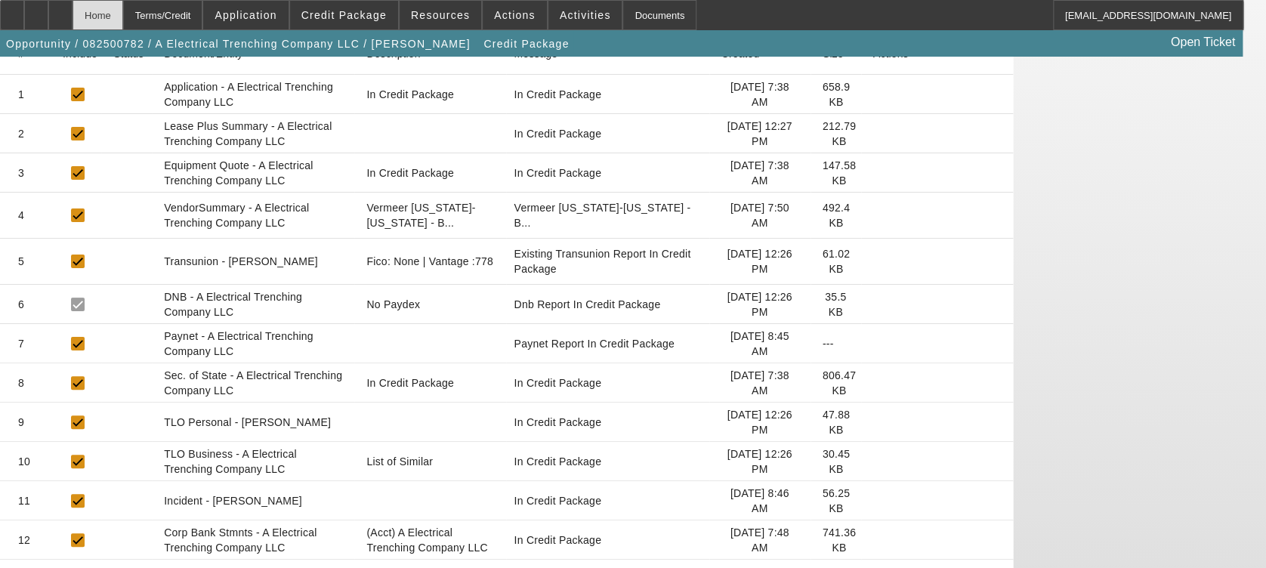
click at [123, 11] on div "Home" at bounding box center [98, 15] width 51 height 30
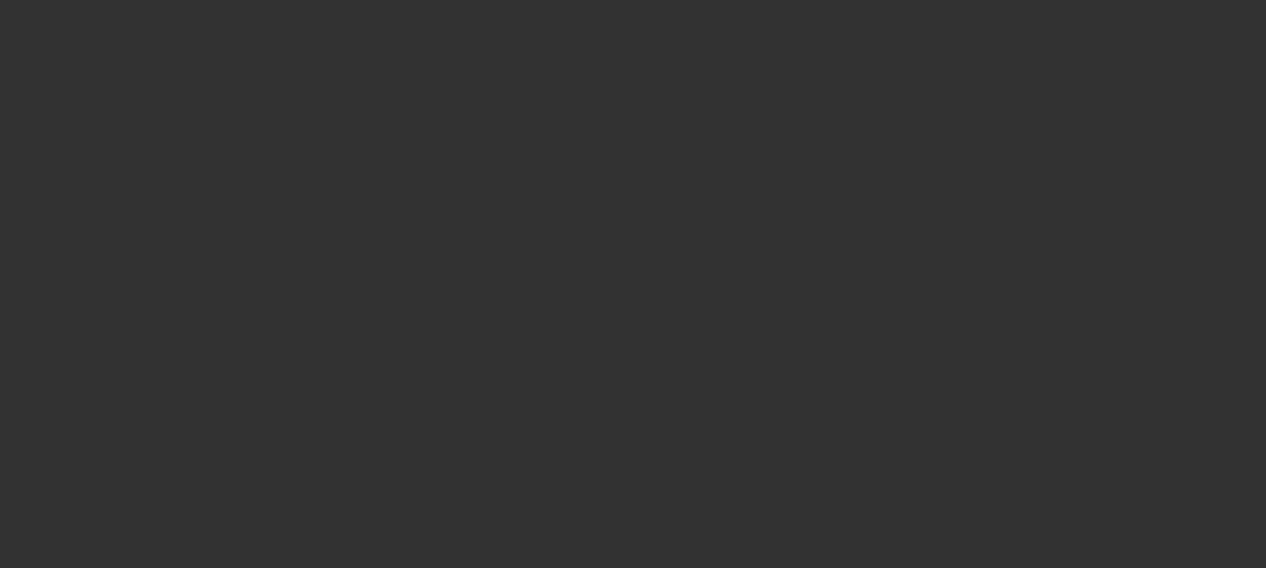
select select "0"
select select "2"
select select "0"
select select "6"
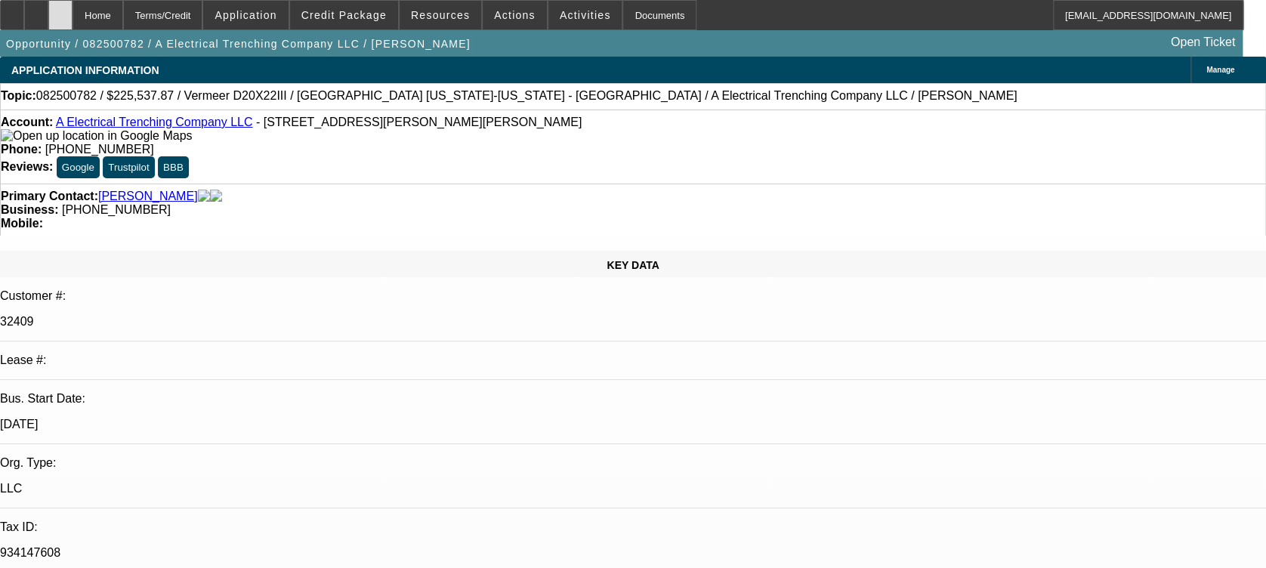
click at [73, 14] on div at bounding box center [60, 15] width 24 height 30
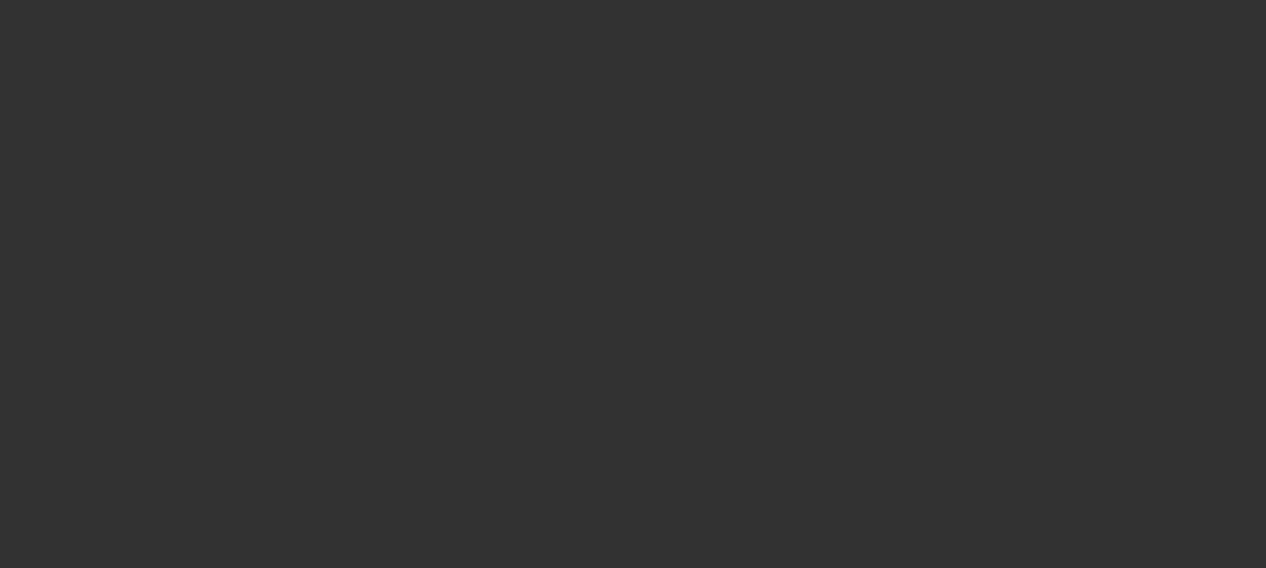
select select "0"
select select "2"
select select "0"
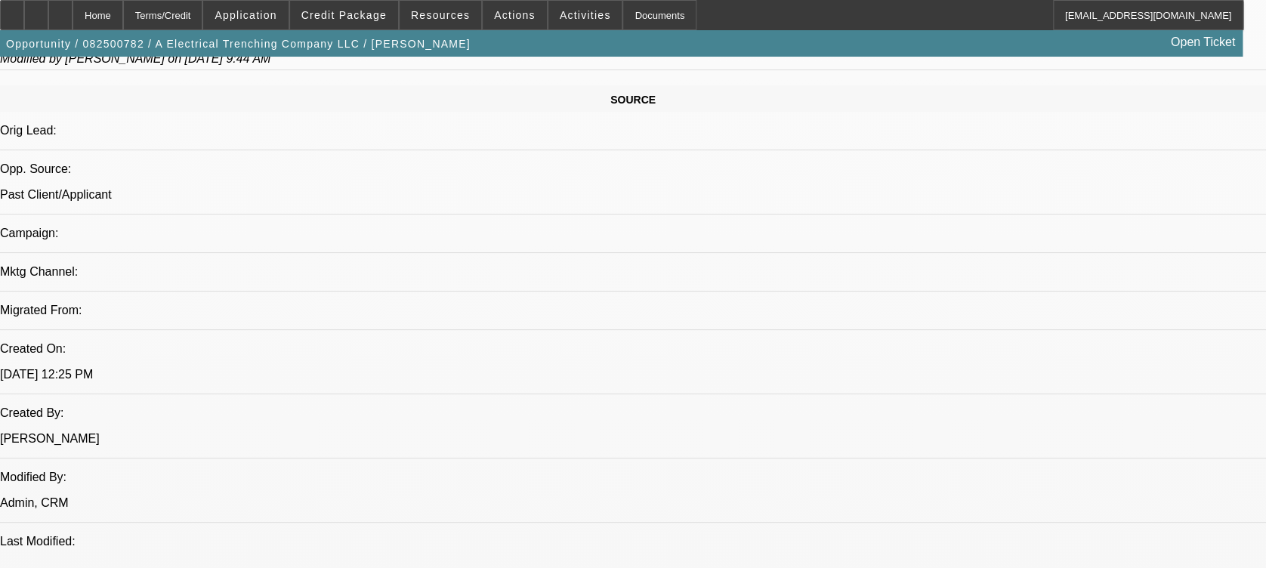
select select "1"
select select "2"
select select "6"
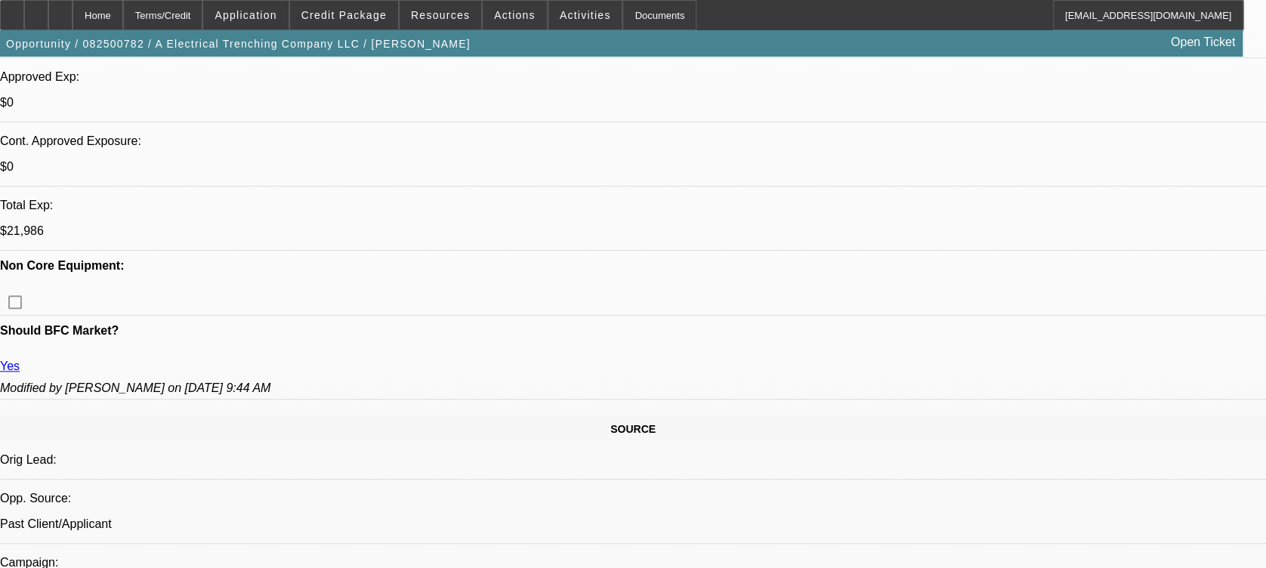
scroll to position [604, 0]
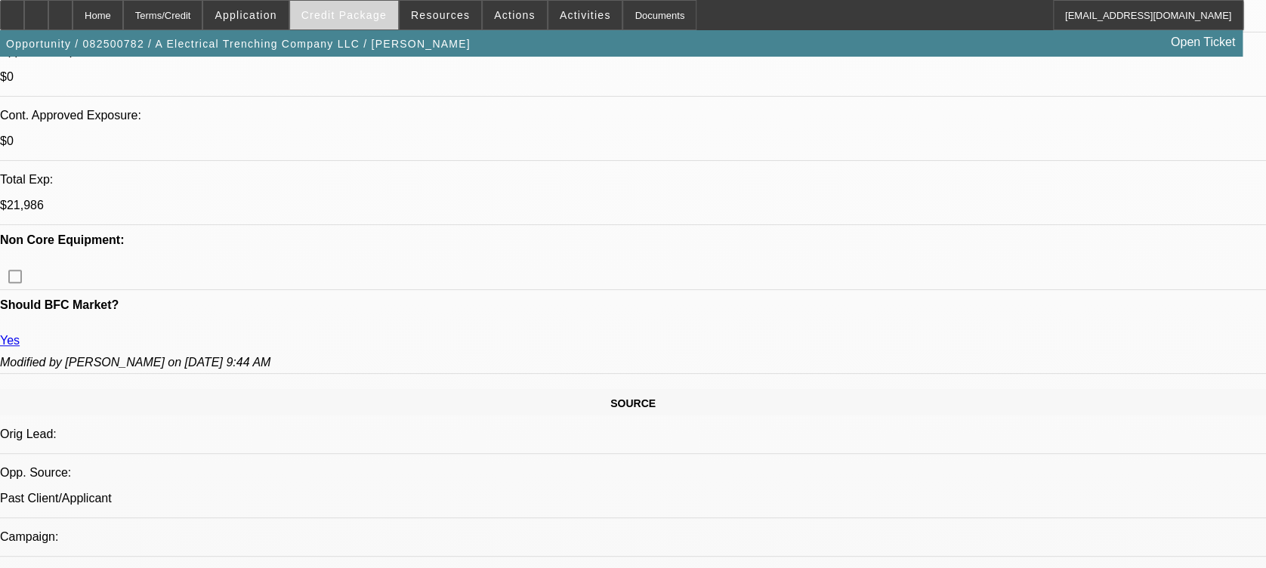
click at [360, 22] on span at bounding box center [344, 15] width 108 height 36
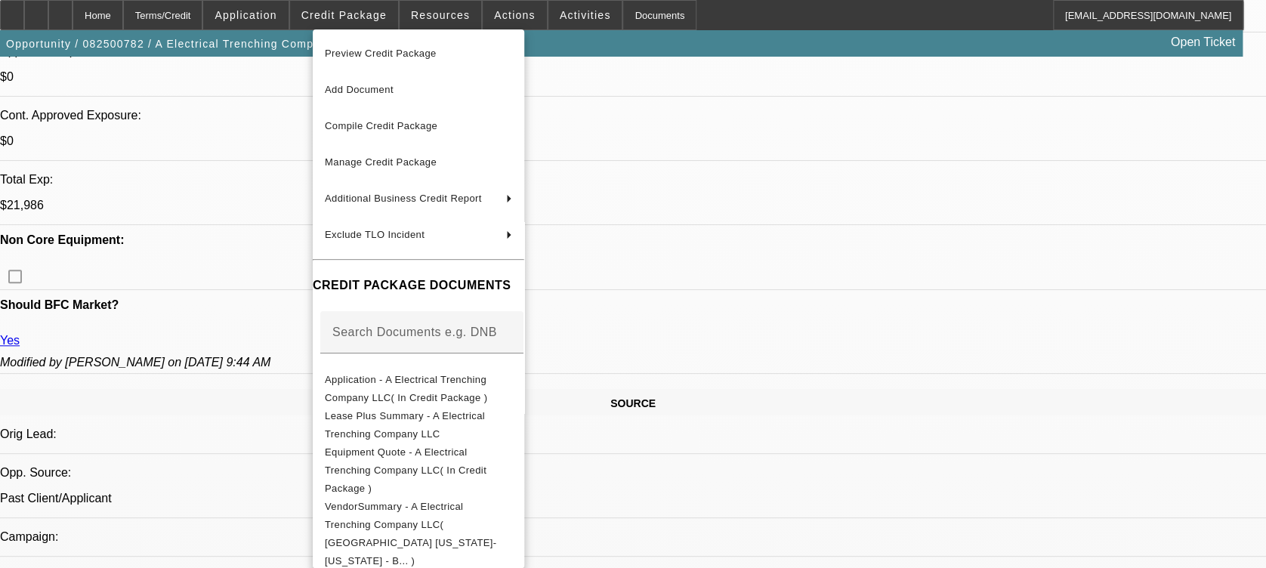
scroll to position [253, 0]
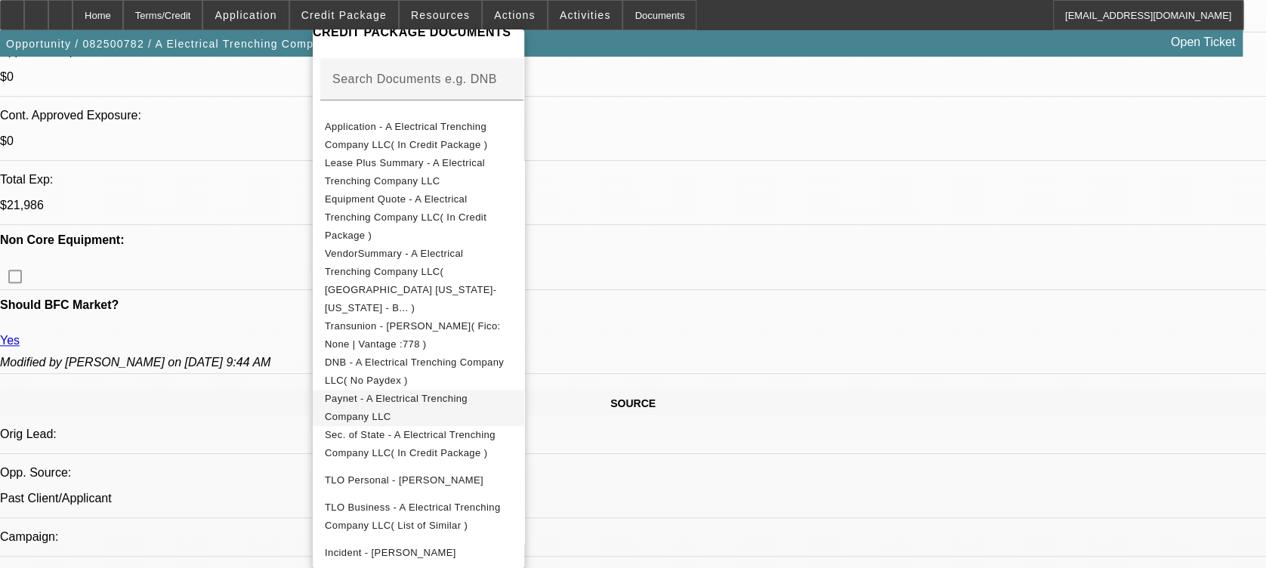
click at [462, 390] on button "Paynet - A Electrical Trenching Company LLC" at bounding box center [419, 408] width 212 height 36
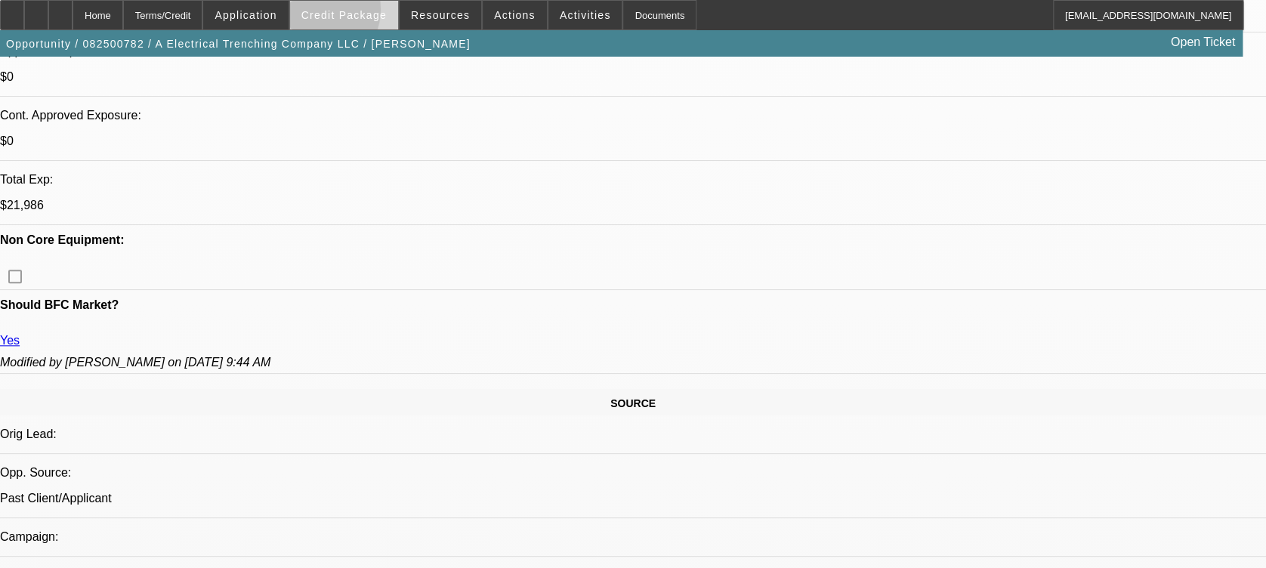
click at [337, 13] on span "Credit Package" at bounding box center [343, 15] width 85 height 12
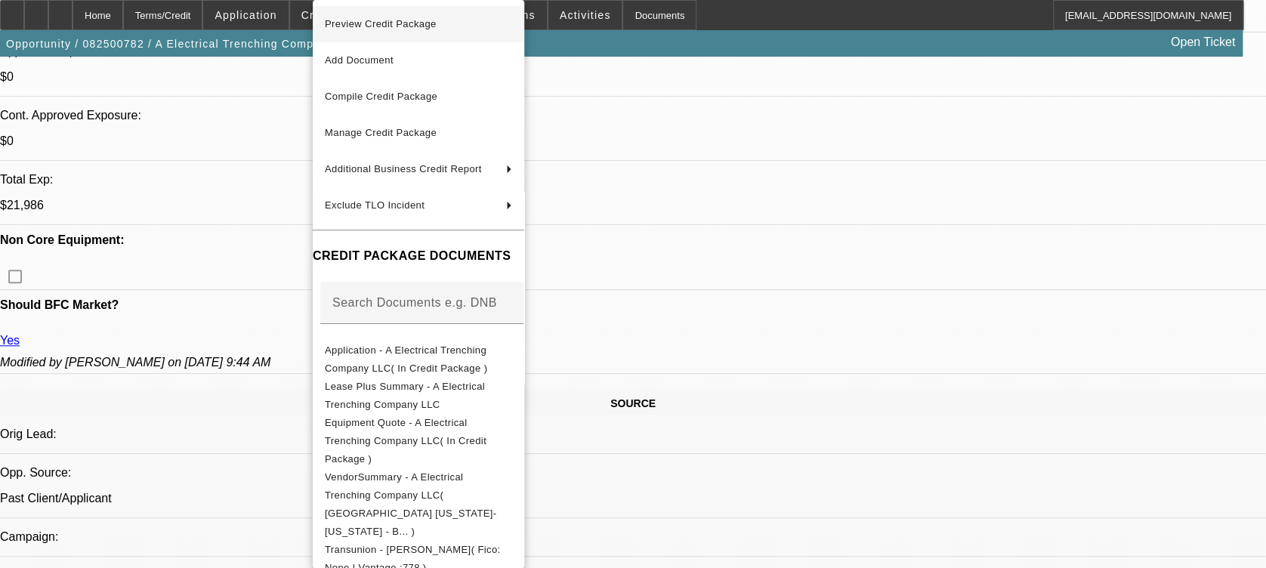
click at [370, 26] on span "Preview Credit Package" at bounding box center [381, 23] width 112 height 11
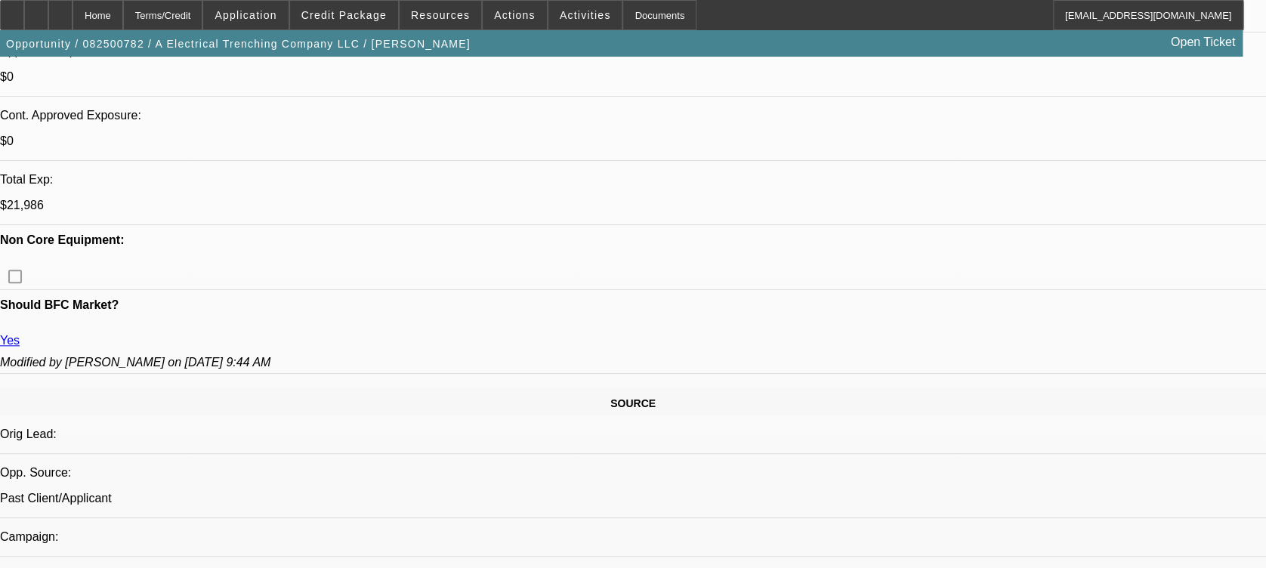
drag, startPoint x: 842, startPoint y: 264, endPoint x: 619, endPoint y: 369, distance: 246.0
drag, startPoint x: 497, startPoint y: 407, endPoint x: 493, endPoint y: 417, distance: 10.8
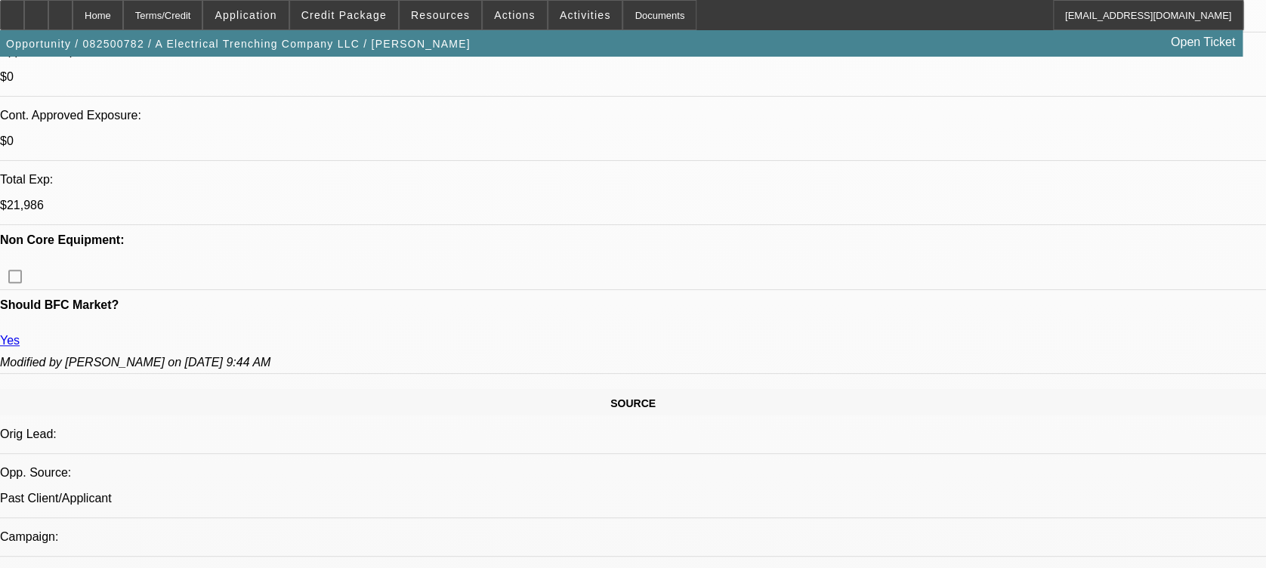
click at [366, 13] on span "Credit Package" at bounding box center [343, 15] width 85 height 12
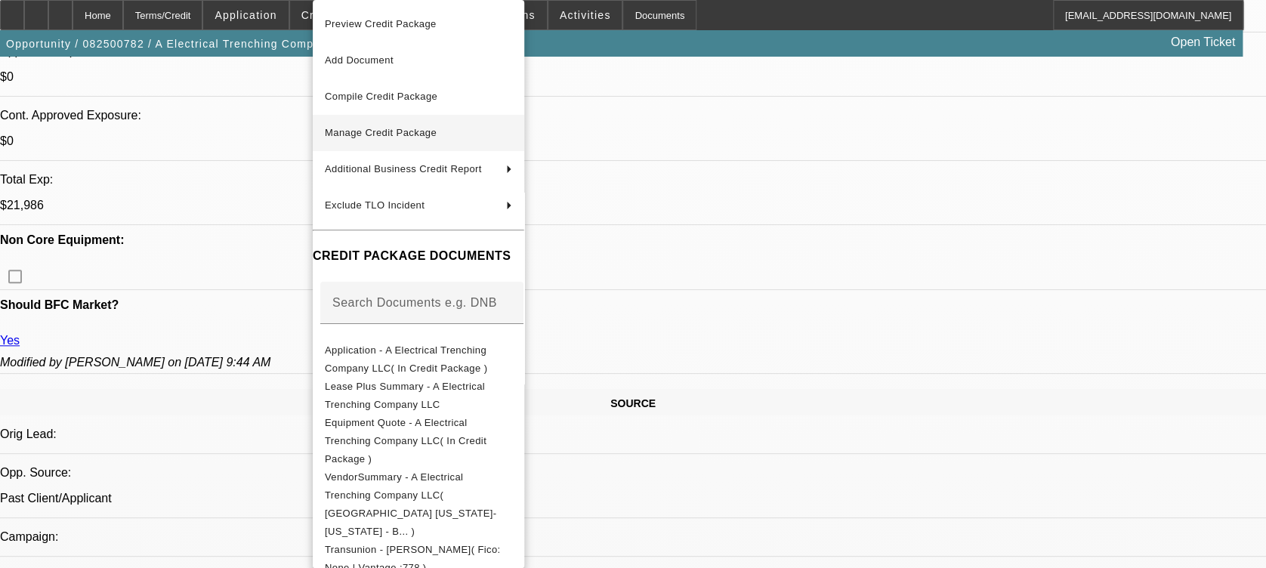
click at [429, 138] on span "Manage Credit Package" at bounding box center [418, 133] width 187 height 18
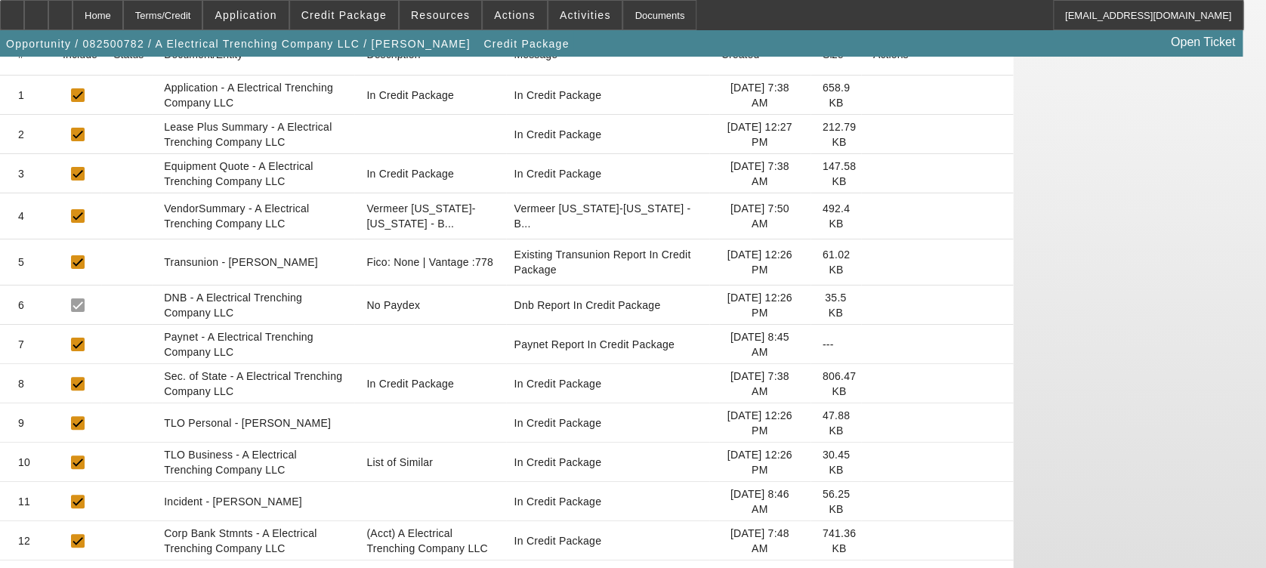
scroll to position [267, 0]
click at [989, 324] on mat-cell at bounding box center [937, 343] width 152 height 39
click at [873, 344] on icon at bounding box center [873, 344] width 0 height 0
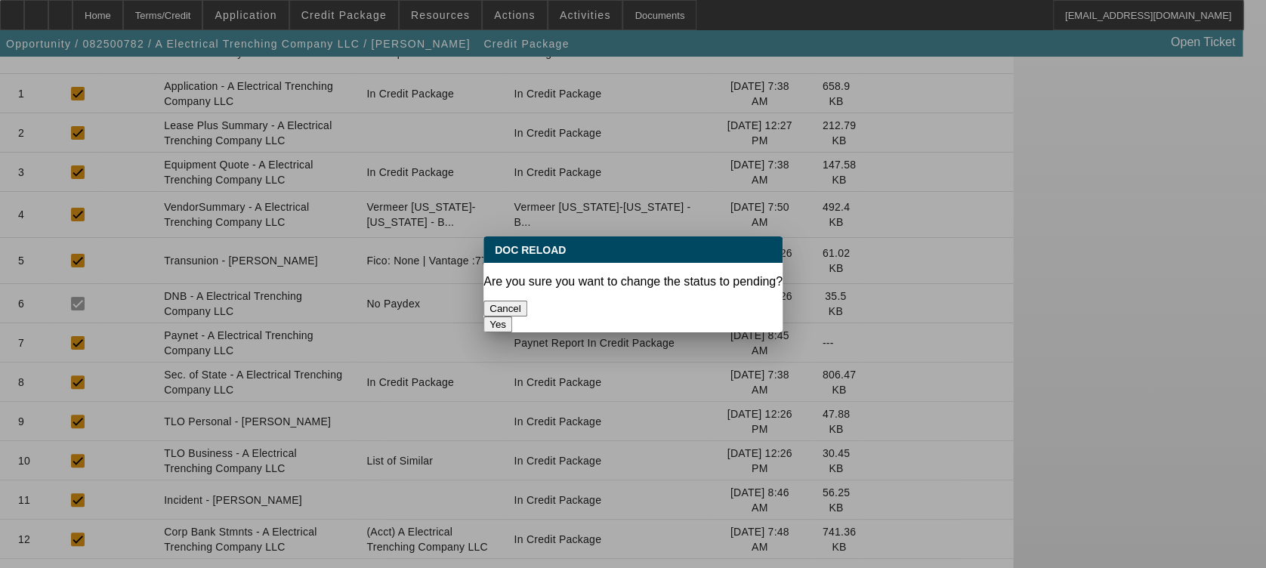
scroll to position [0, 0]
click at [512, 317] on button "Yes" at bounding box center [497, 325] width 29 height 16
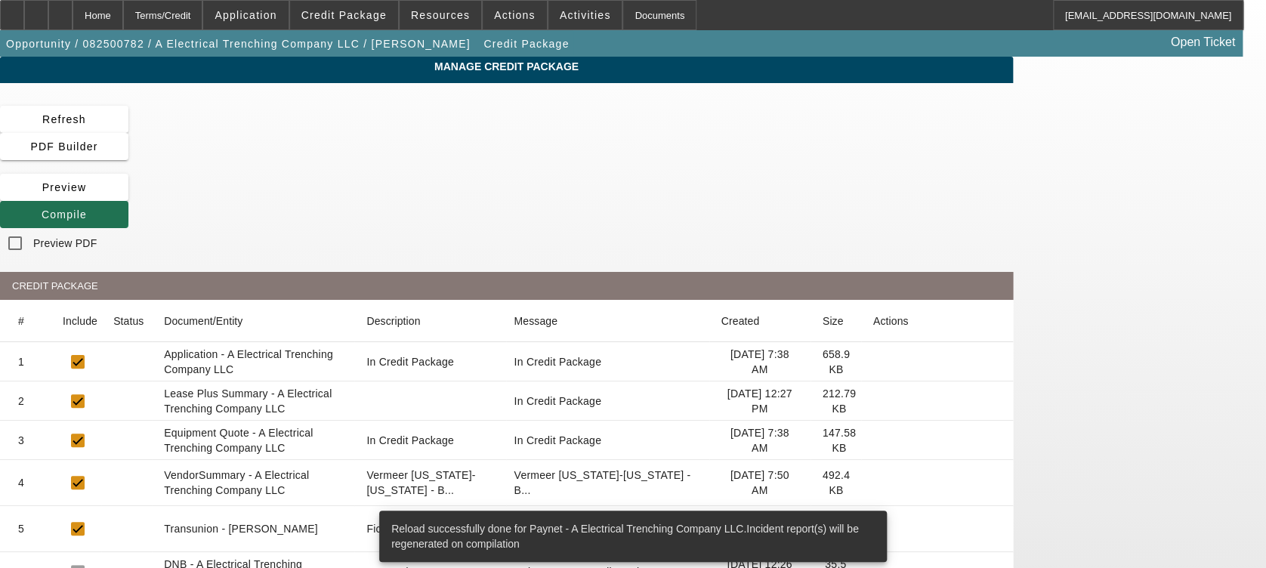
click at [42, 208] on icon at bounding box center [42, 214] width 0 height 12
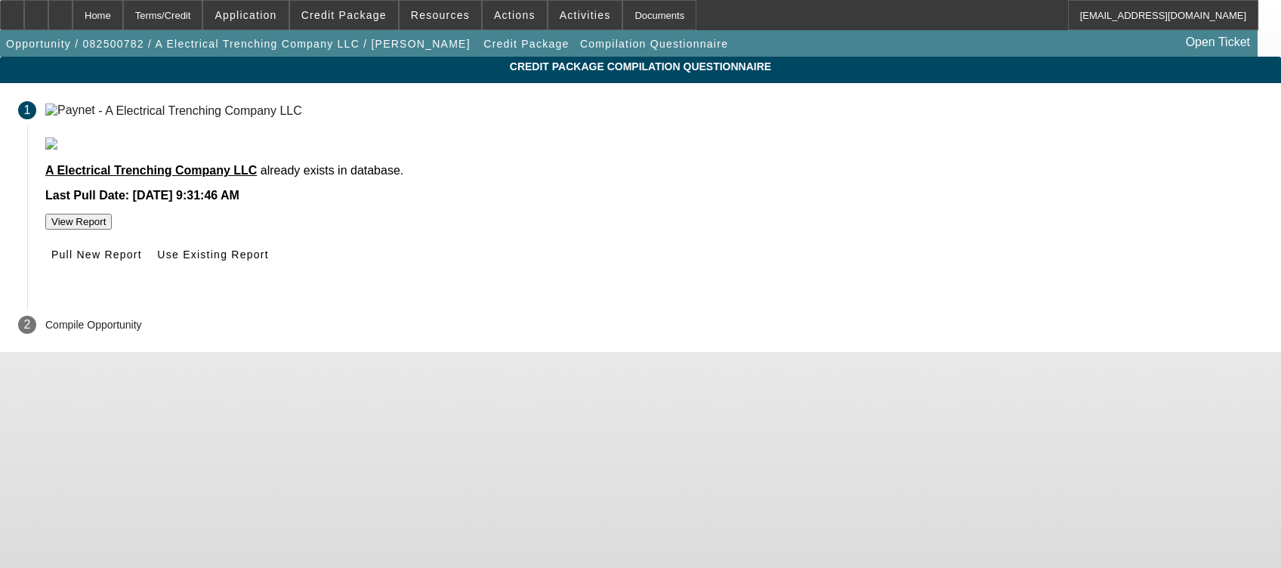
click at [676, 202] on div "Last Pull Date: Jul 22, 2025, 9:31:46 AM" at bounding box center [654, 196] width 1218 height 14
click at [148, 273] on span at bounding box center [96, 254] width 103 height 36
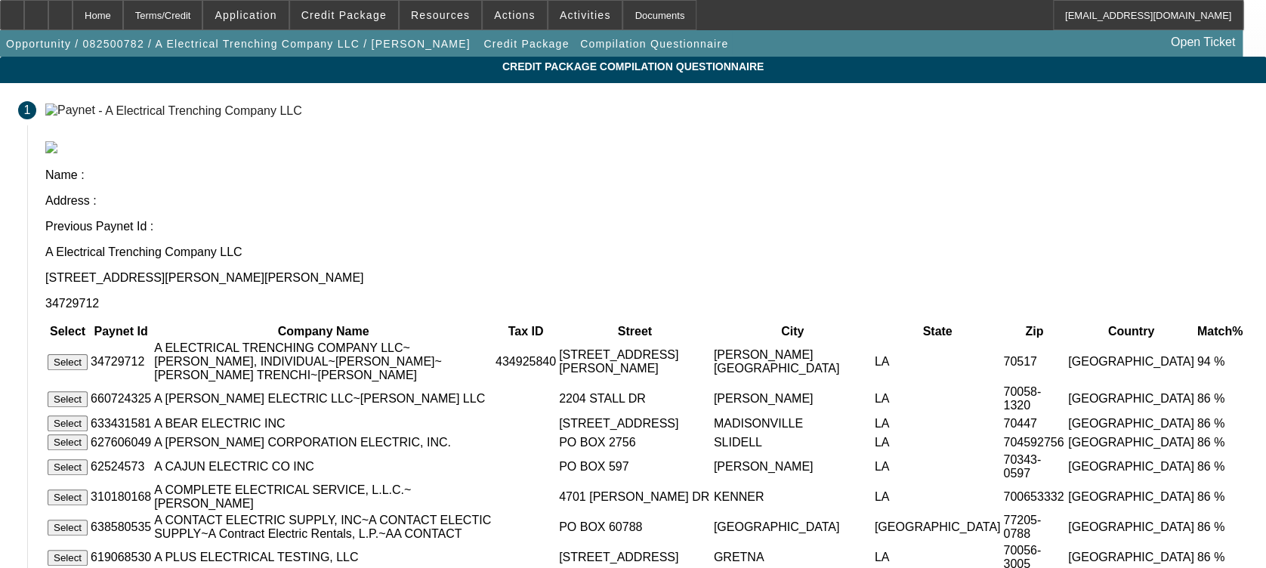
click at [88, 354] on button "Select" at bounding box center [68, 362] width 40 height 16
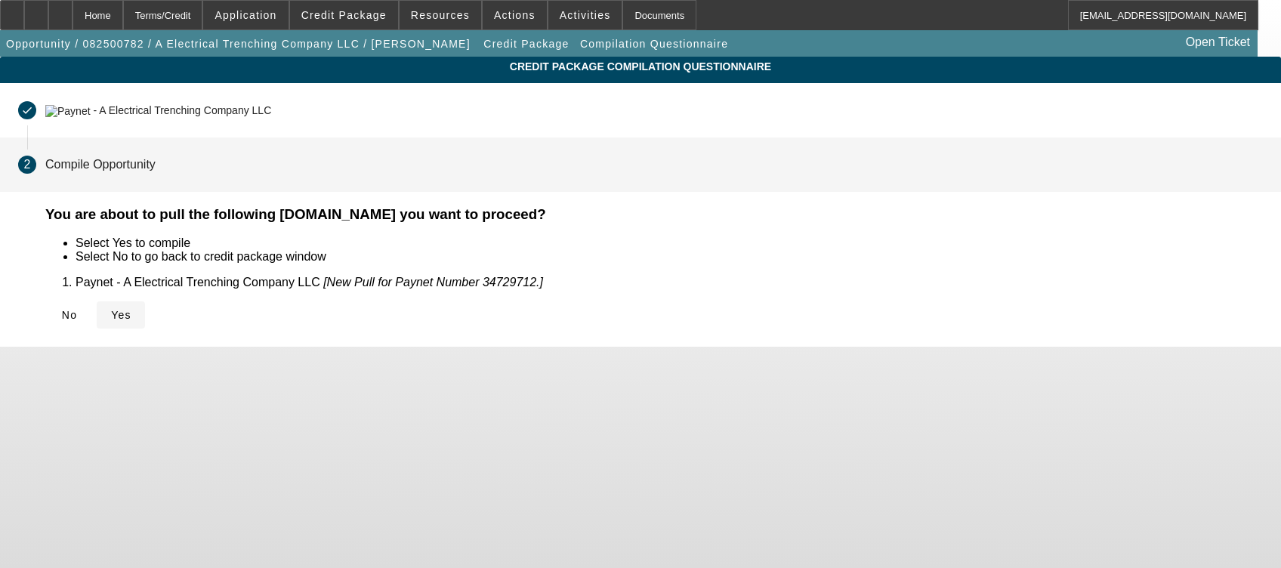
click at [145, 299] on span at bounding box center [121, 315] width 48 height 36
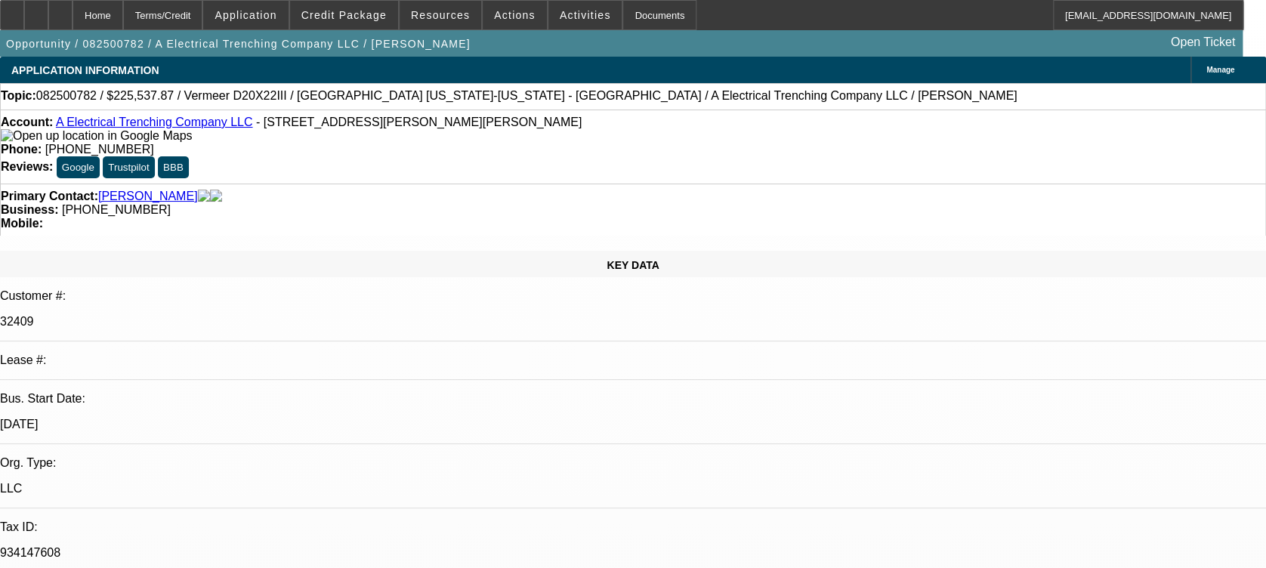
select select "0"
select select "2"
select select "0"
select select "6"
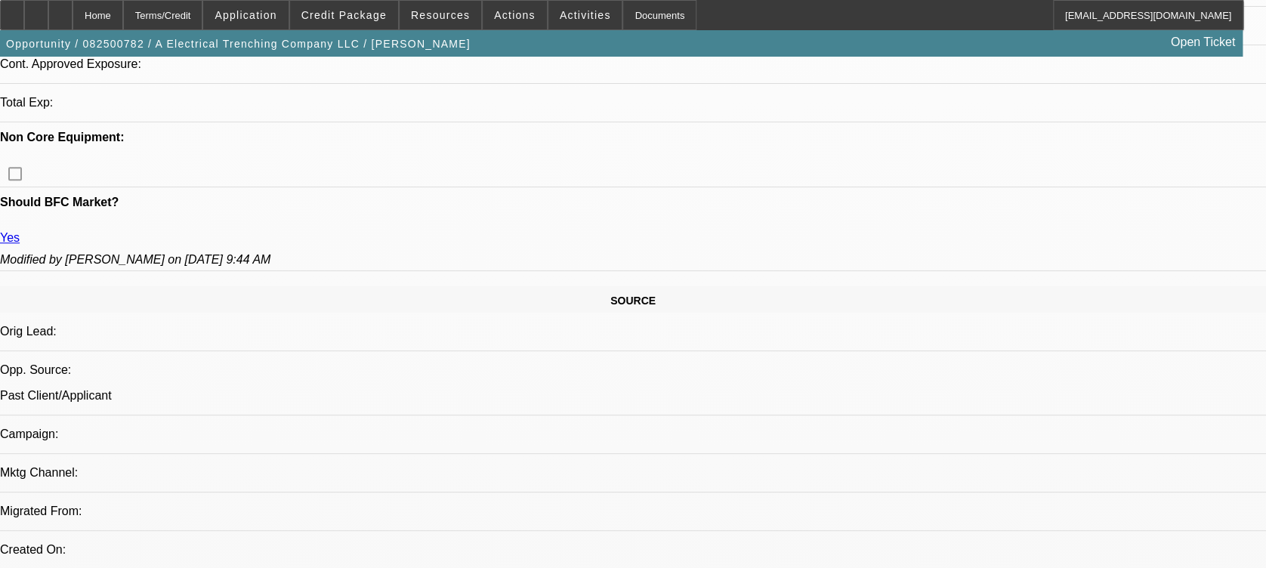
scroll to position [906, 0]
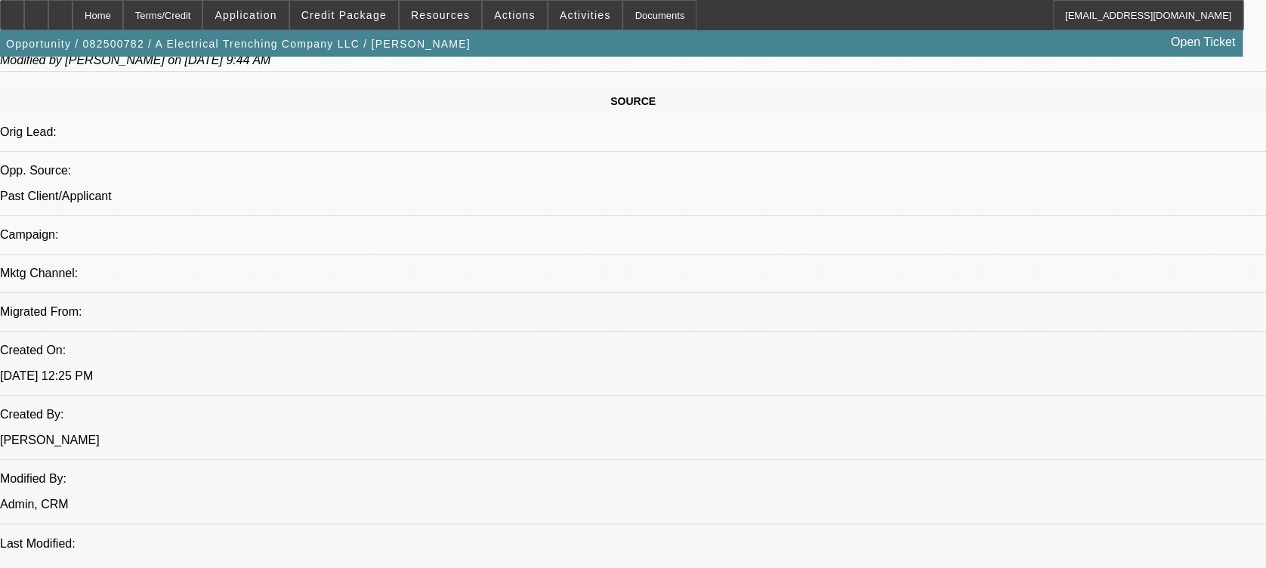
click at [73, 26] on div at bounding box center [60, 15] width 24 height 30
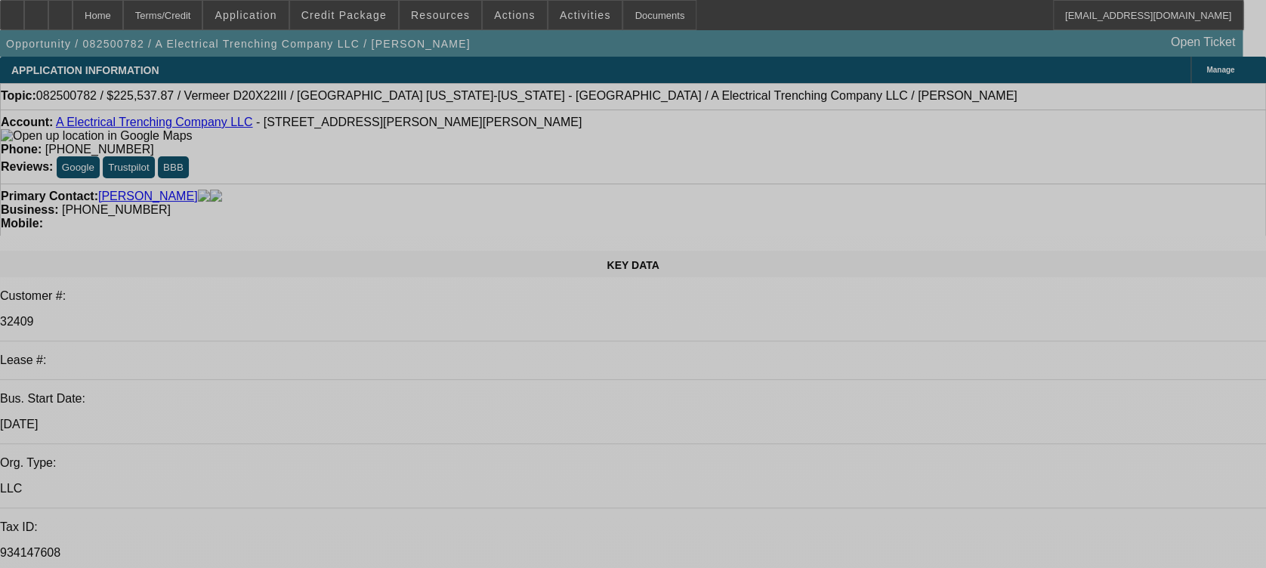
select select "0"
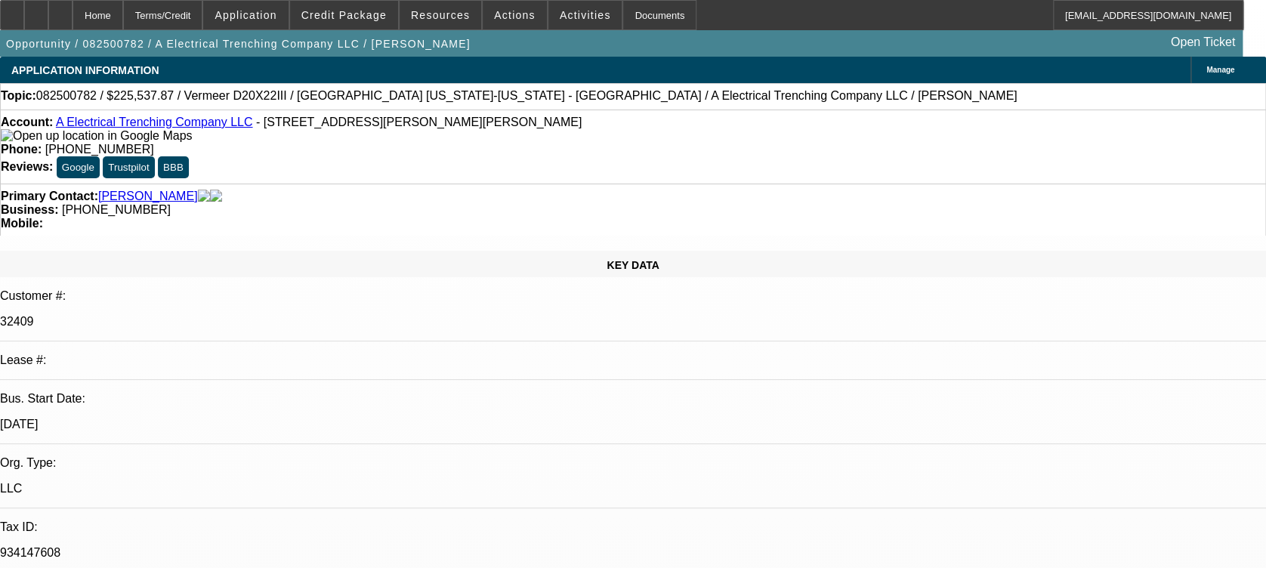
select select "2"
select select "0"
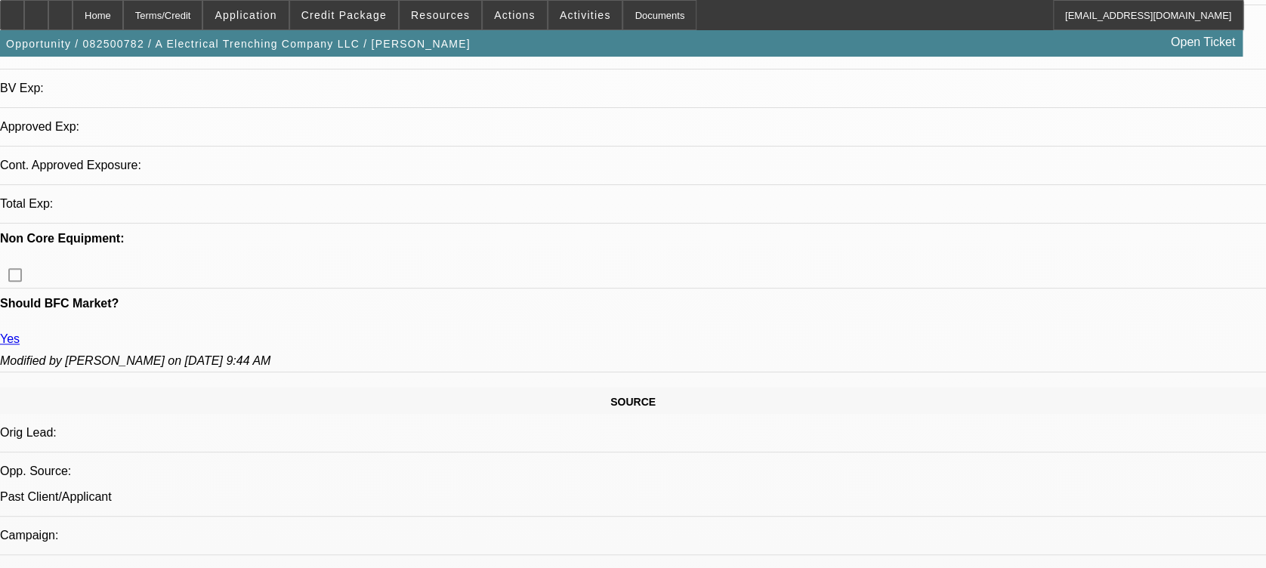
select select "1"
select select "2"
select select "6"
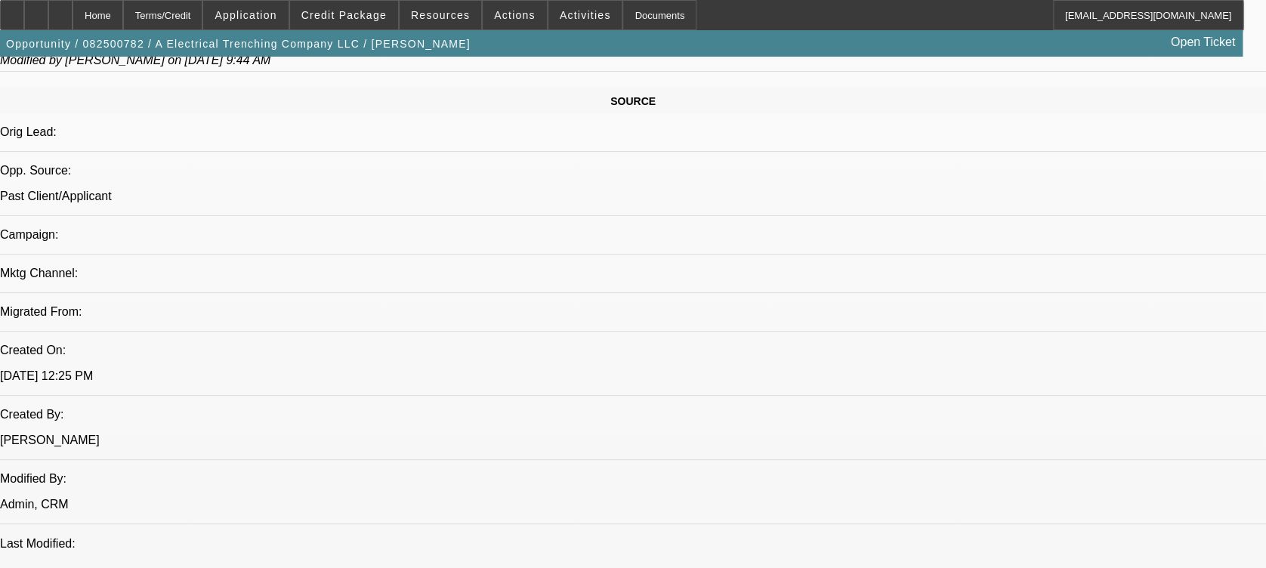
scroll to position [604, 0]
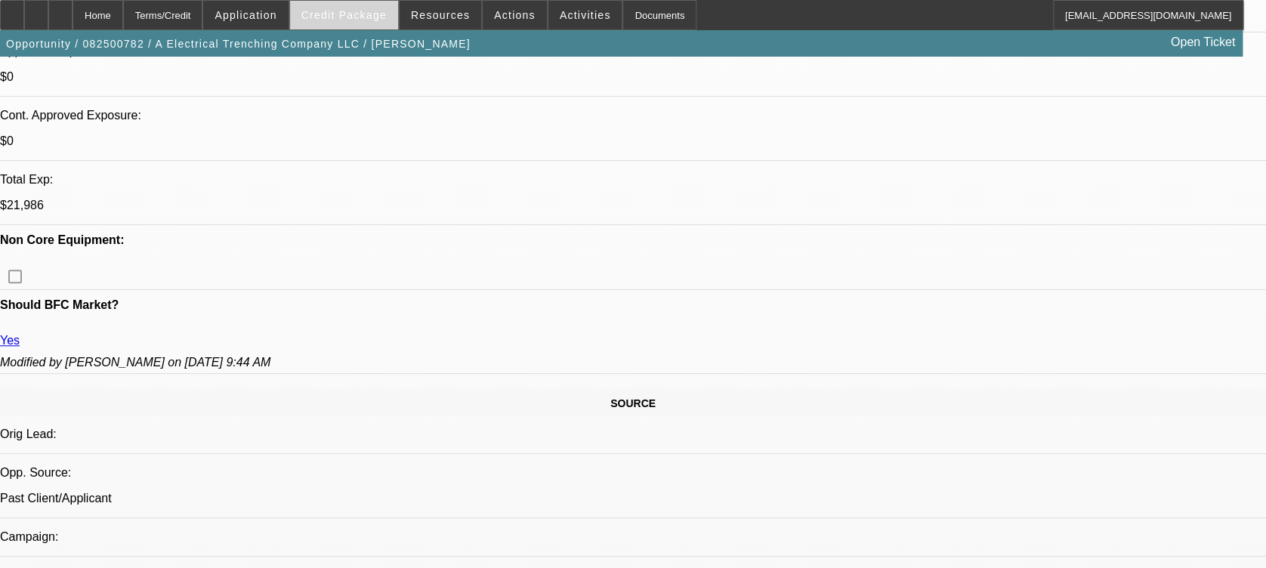
click at [374, 15] on span "Credit Package" at bounding box center [343, 15] width 85 height 12
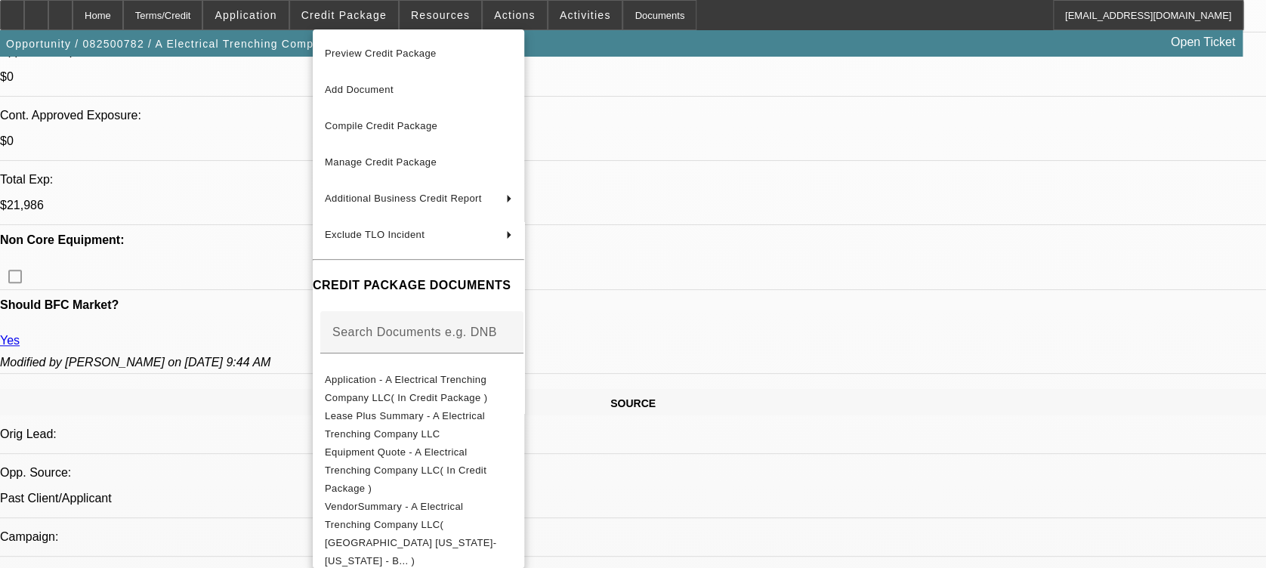
click at [159, 279] on div at bounding box center [633, 284] width 1266 height 568
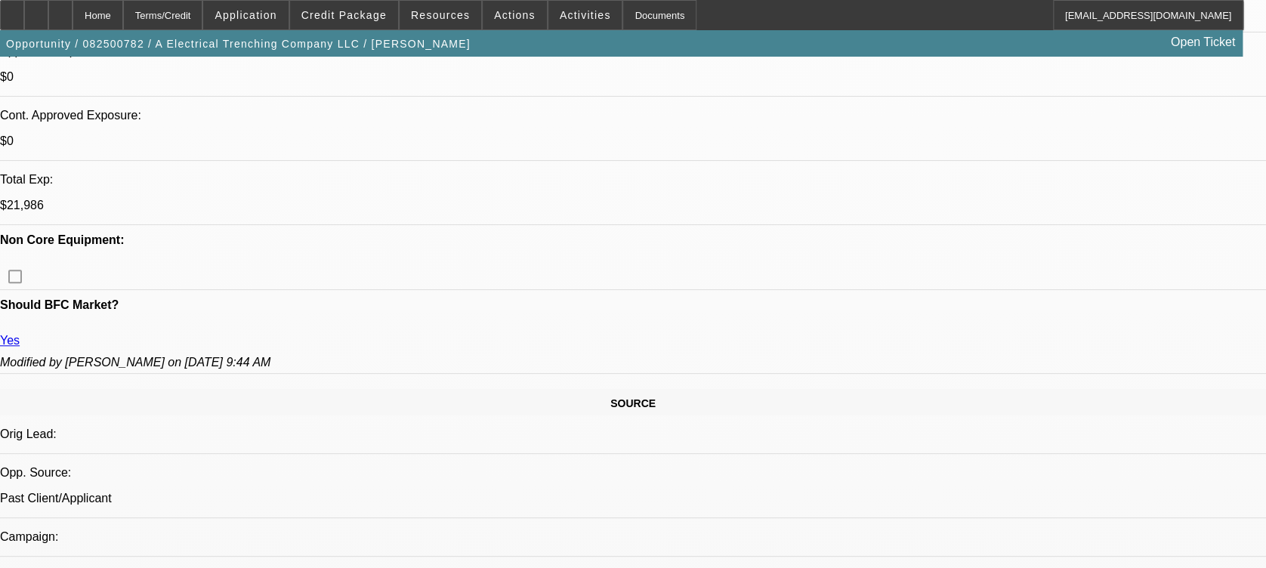
click at [60, 10] on icon at bounding box center [60, 10] width 0 height 0
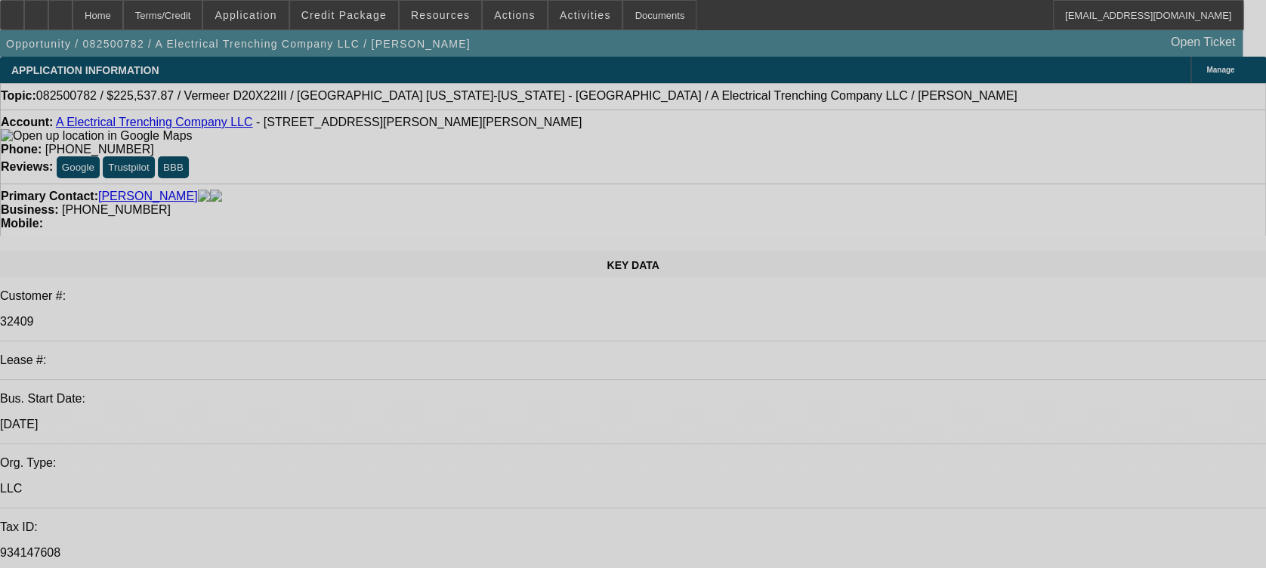
select select "0"
select select "2"
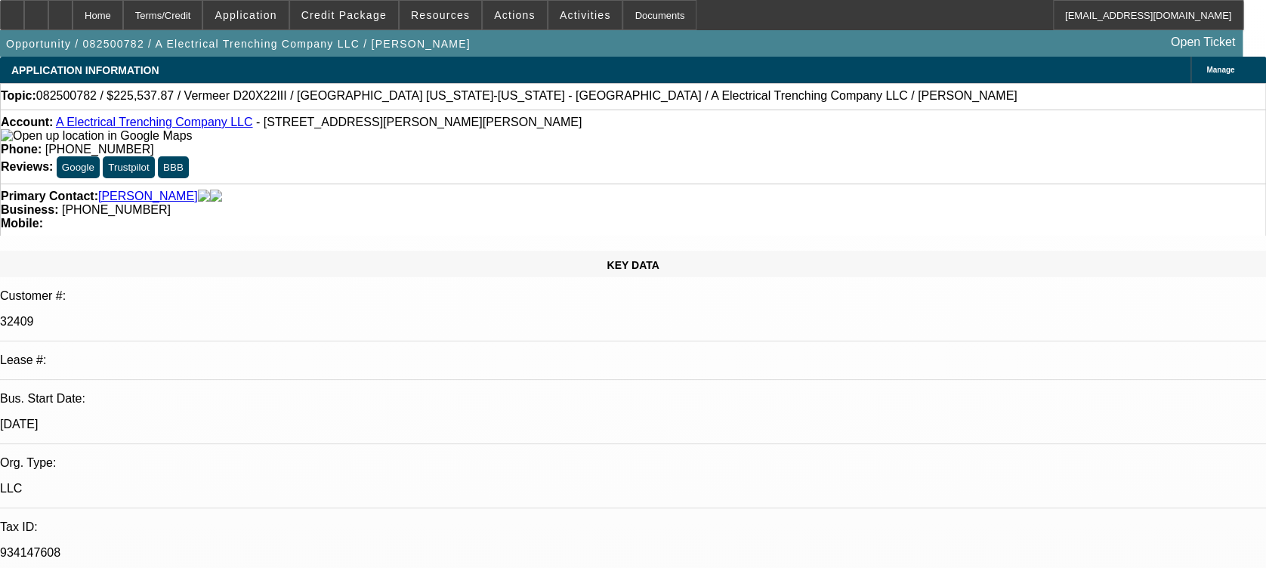
select select "2"
select select "0"
select select "6"
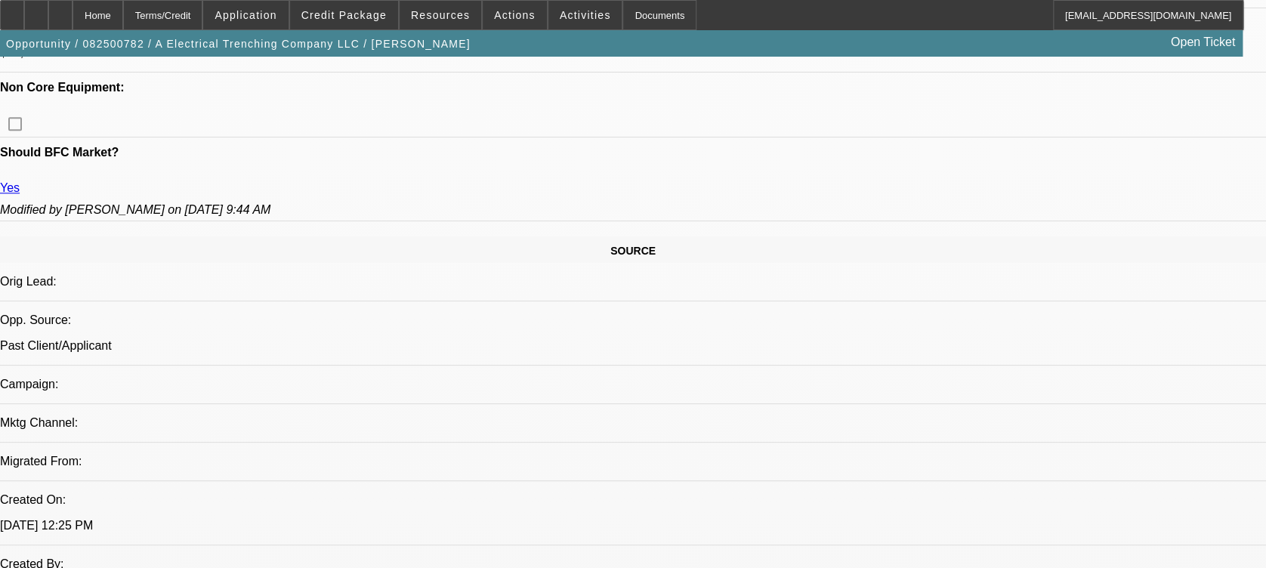
scroll to position [684, 0]
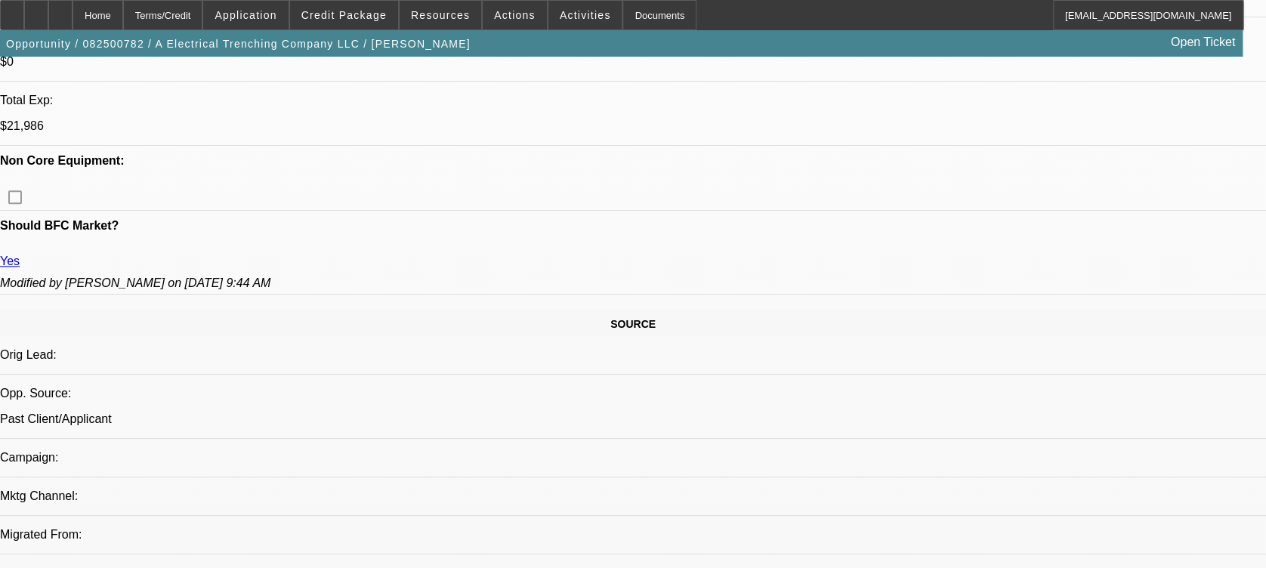
drag, startPoint x: 496, startPoint y: 344, endPoint x: 422, endPoint y: 357, distance: 74.3
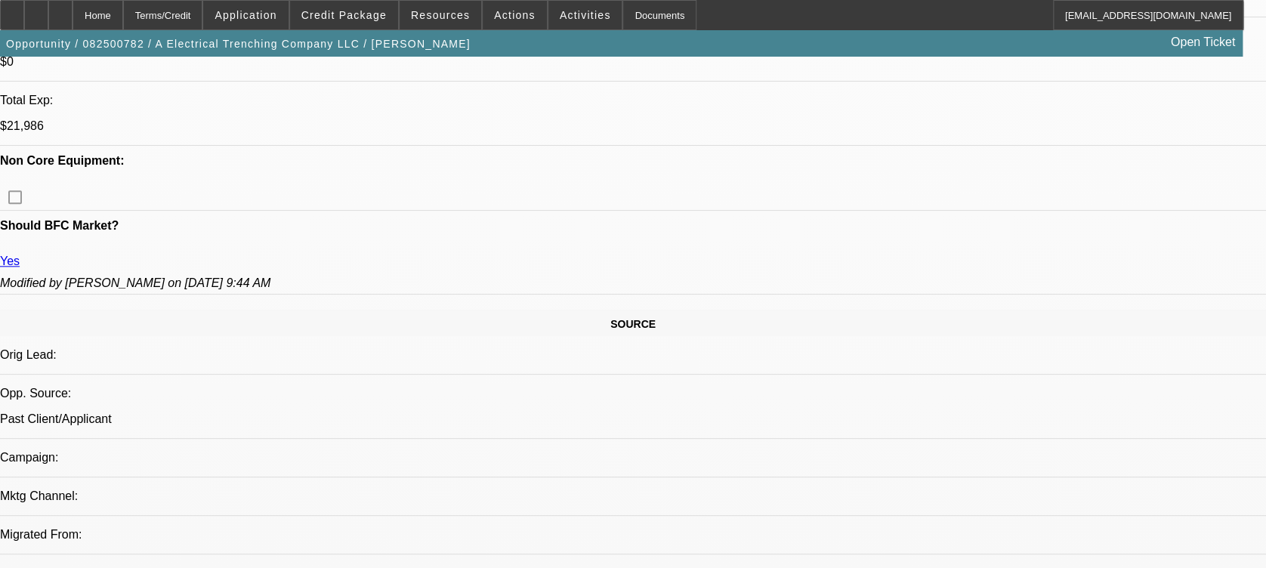
drag, startPoint x: 493, startPoint y: 329, endPoint x: 470, endPoint y: 333, distance: 23.9
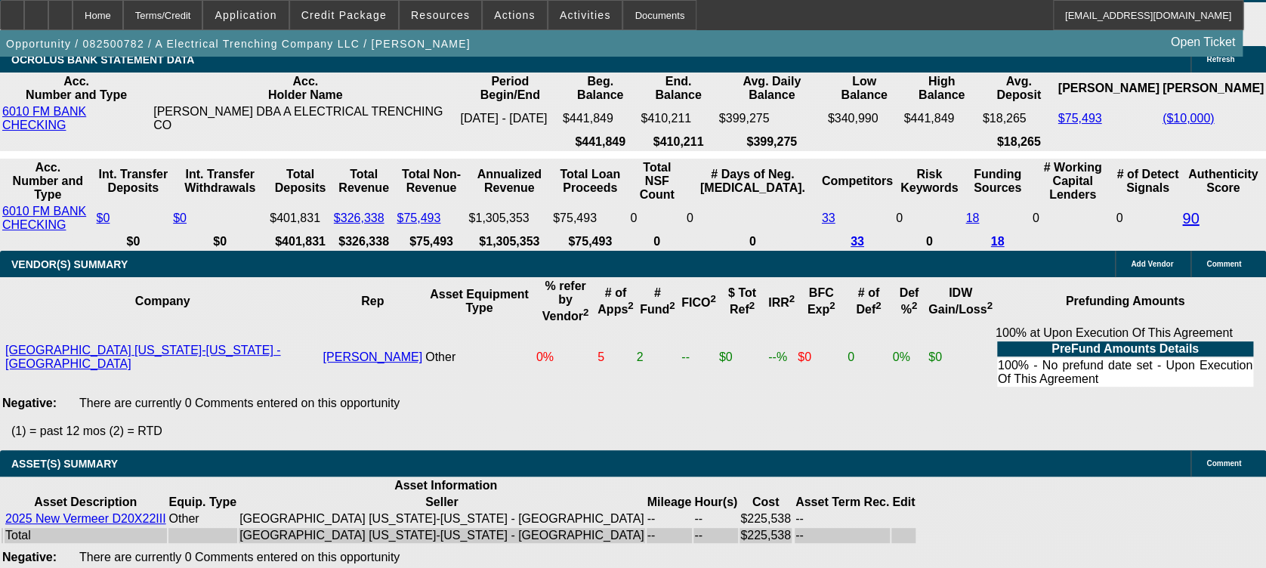
scroll to position [3395, 0]
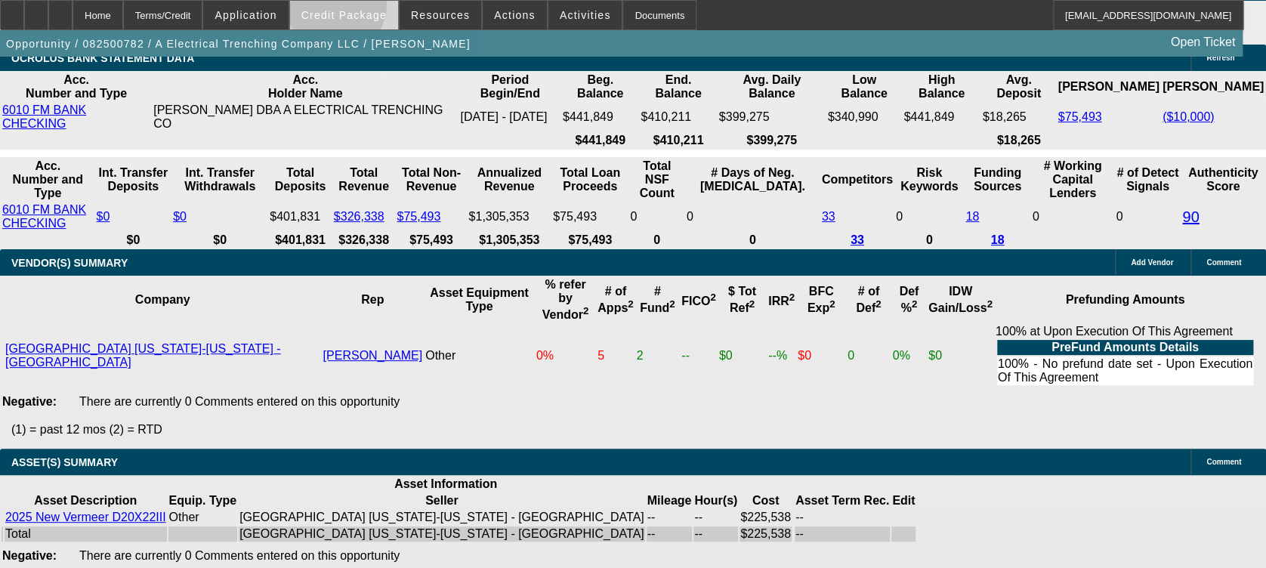
click at [360, 8] on span at bounding box center [344, 15] width 108 height 36
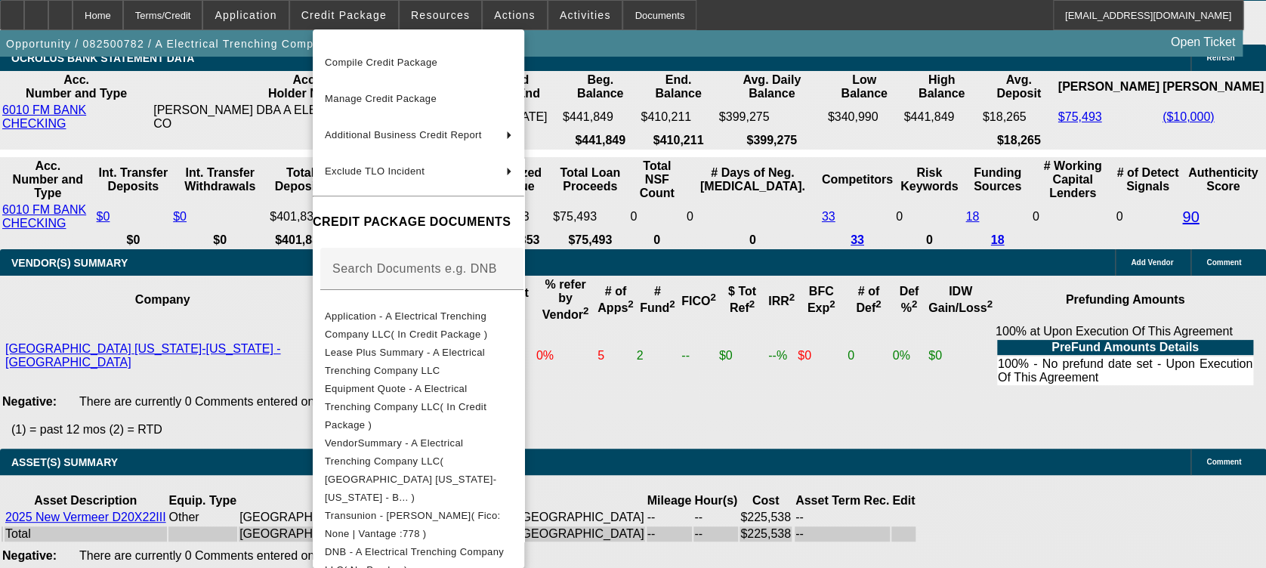
scroll to position [253, 0]
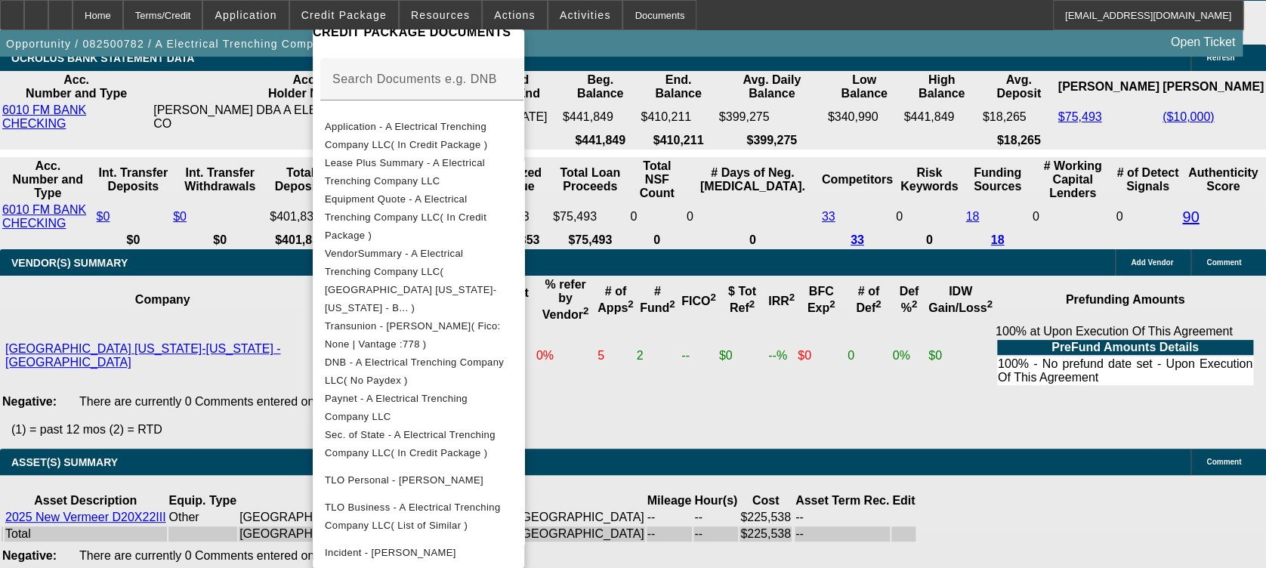
click at [804, 335] on div at bounding box center [633, 284] width 1266 height 568
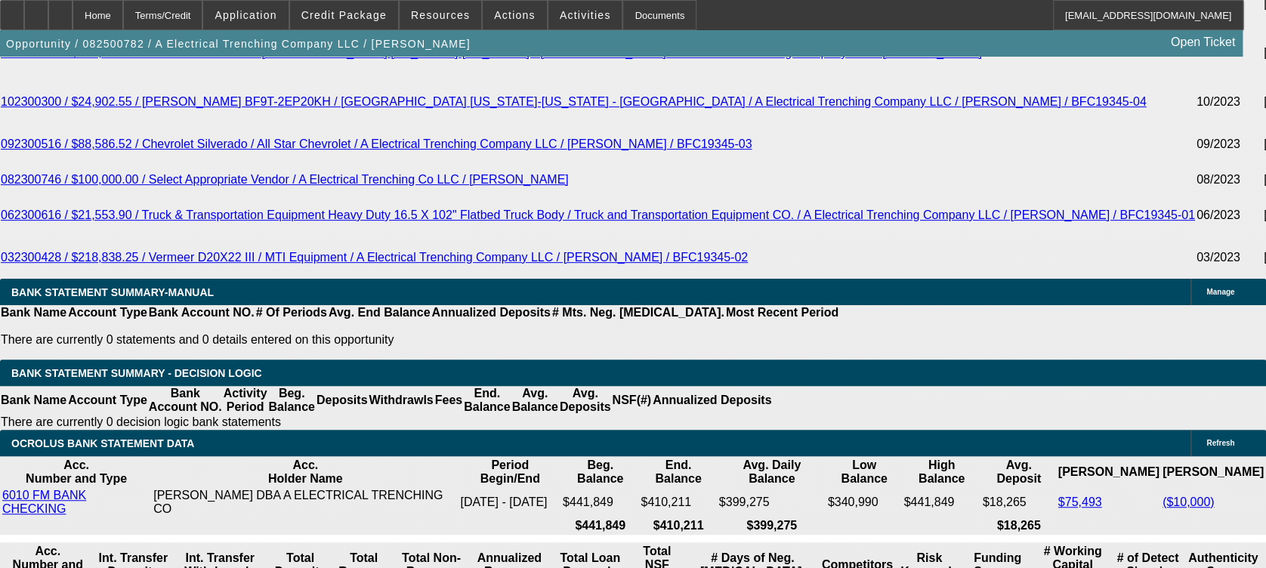
scroll to position [3093, 0]
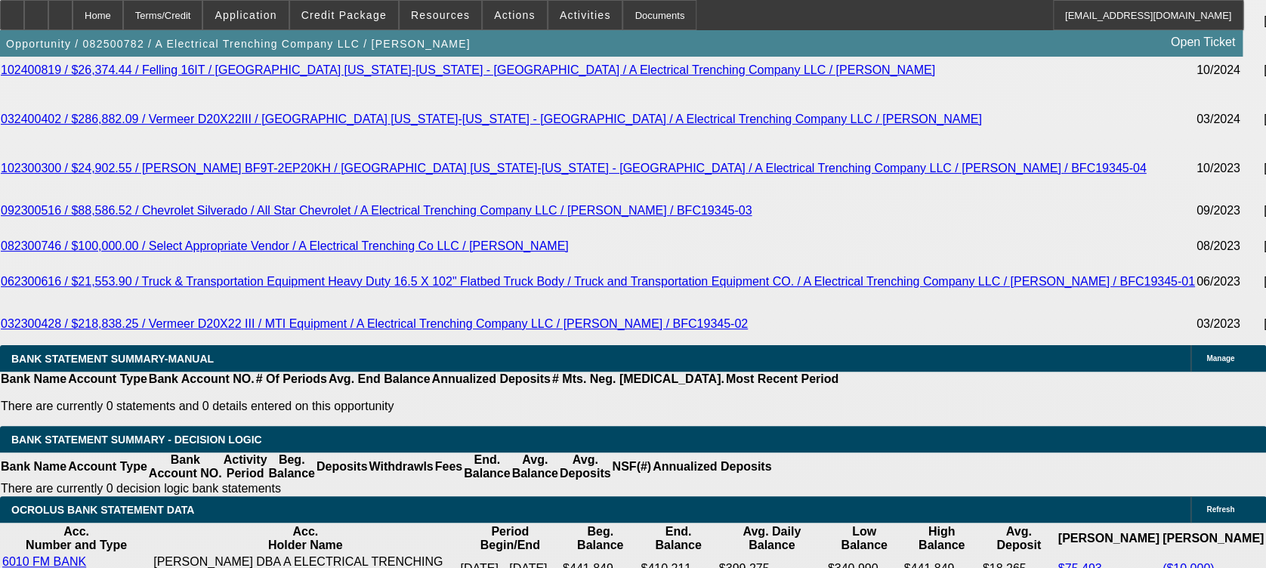
scroll to position [2891, 0]
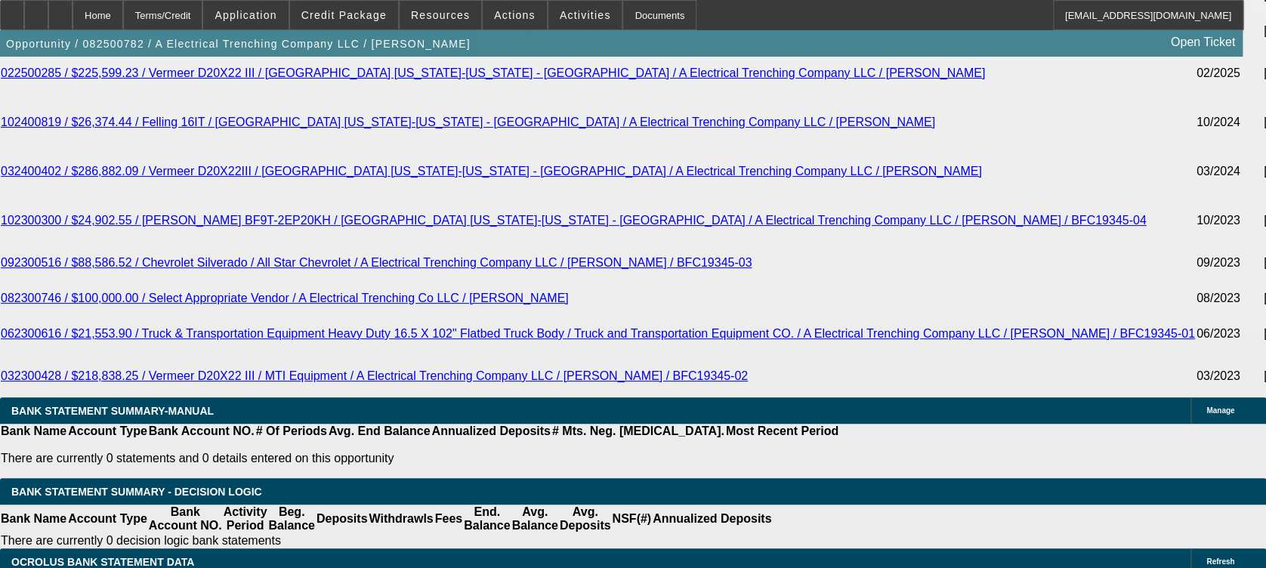
drag, startPoint x: 310, startPoint y: 254, endPoint x: 347, endPoint y: 258, distance: 37.2
drag, startPoint x: 352, startPoint y: 258, endPoint x: 568, endPoint y: 289, distance: 218.1
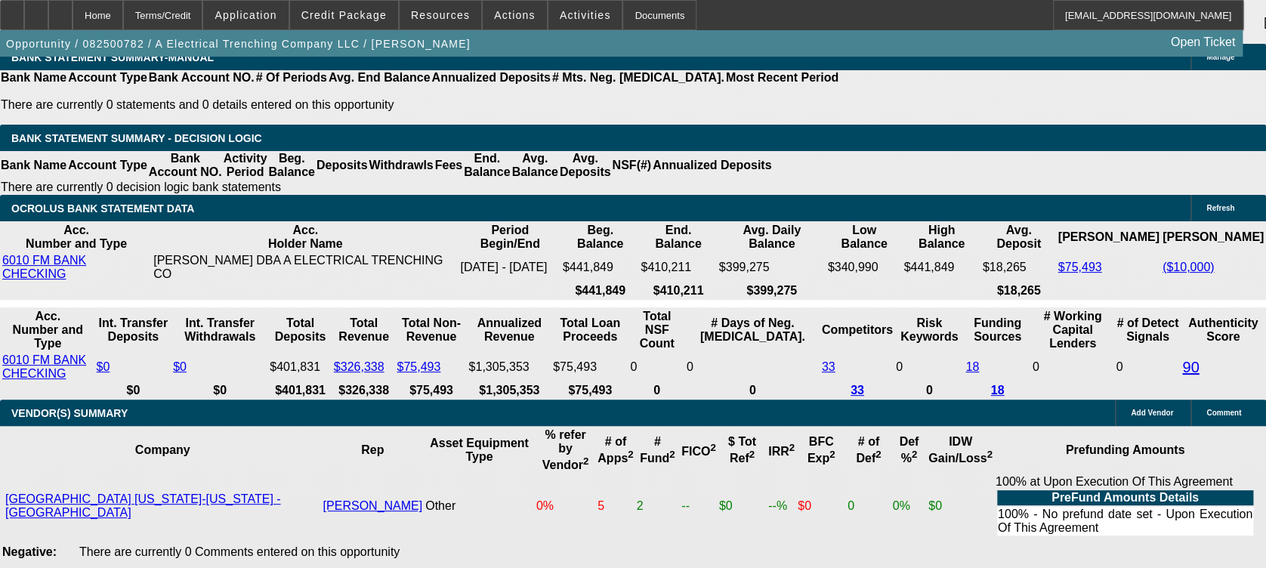
scroll to position [3193, 0]
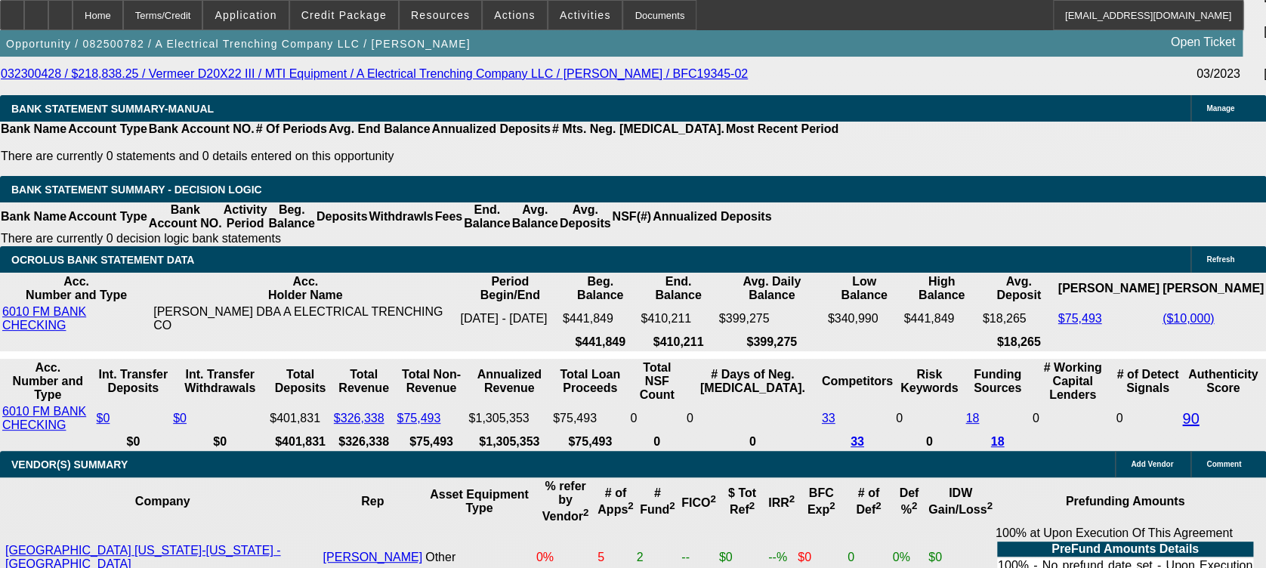
drag, startPoint x: 310, startPoint y: 442, endPoint x: 373, endPoint y: 447, distance: 62.9
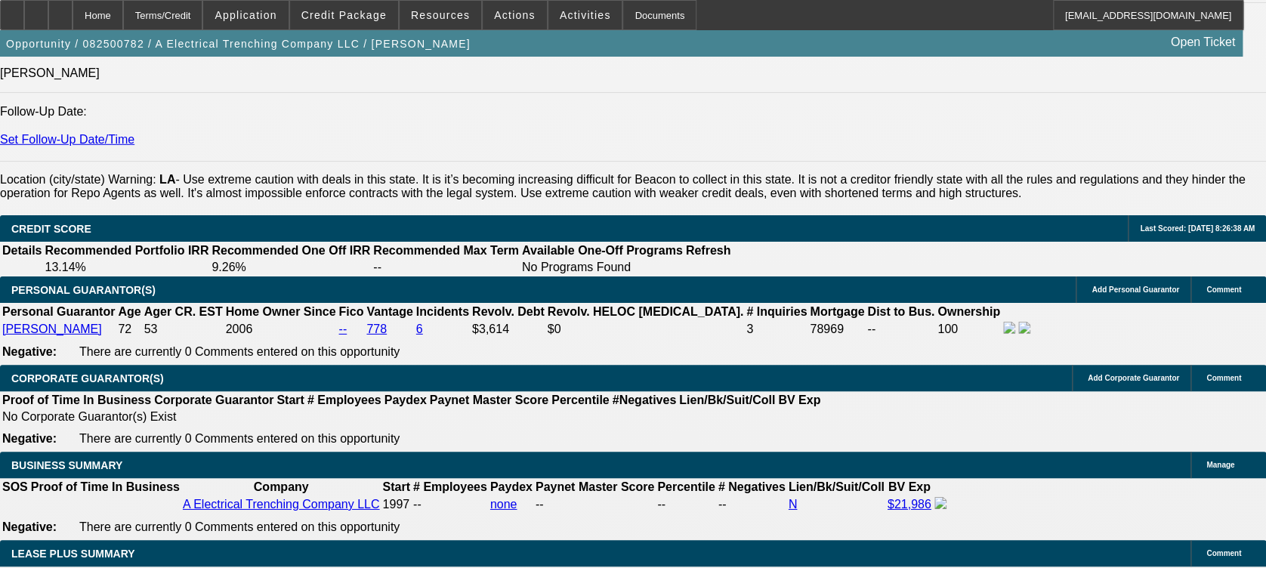
scroll to position [1884, 0]
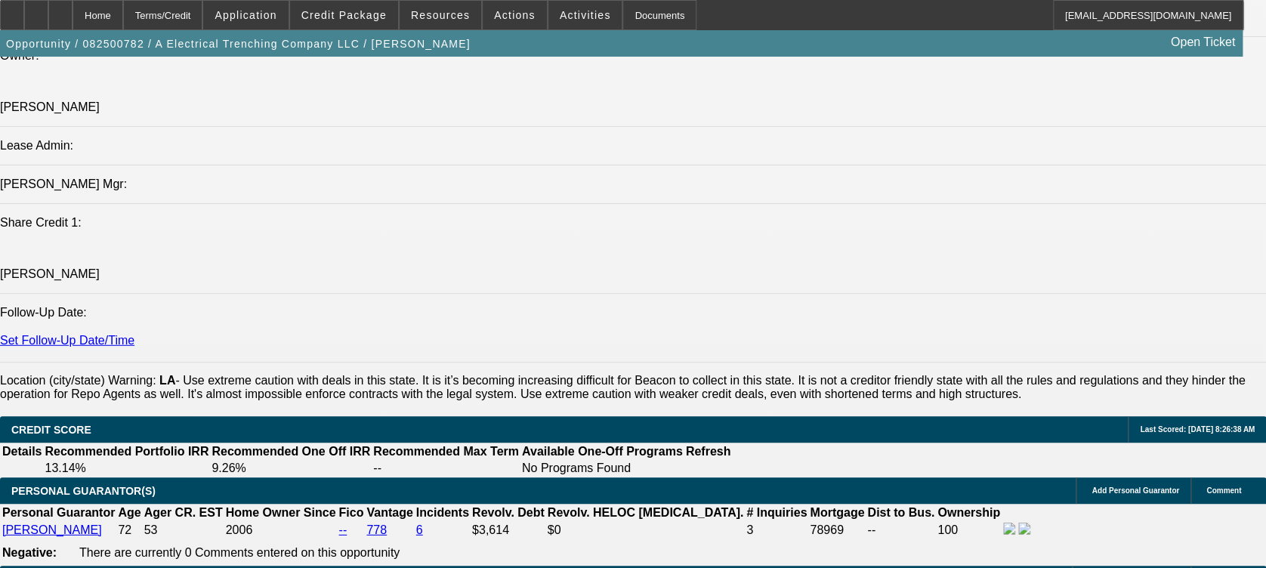
drag, startPoint x: 449, startPoint y: 288, endPoint x: 474, endPoint y: 342, distance: 59.5
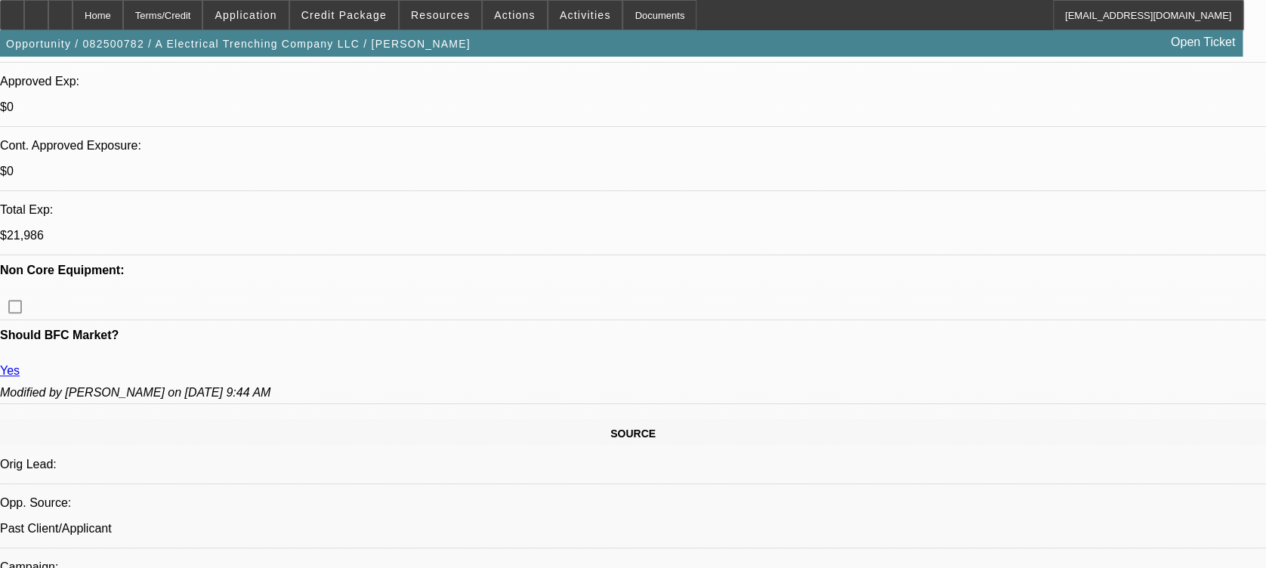
scroll to position [474, 0]
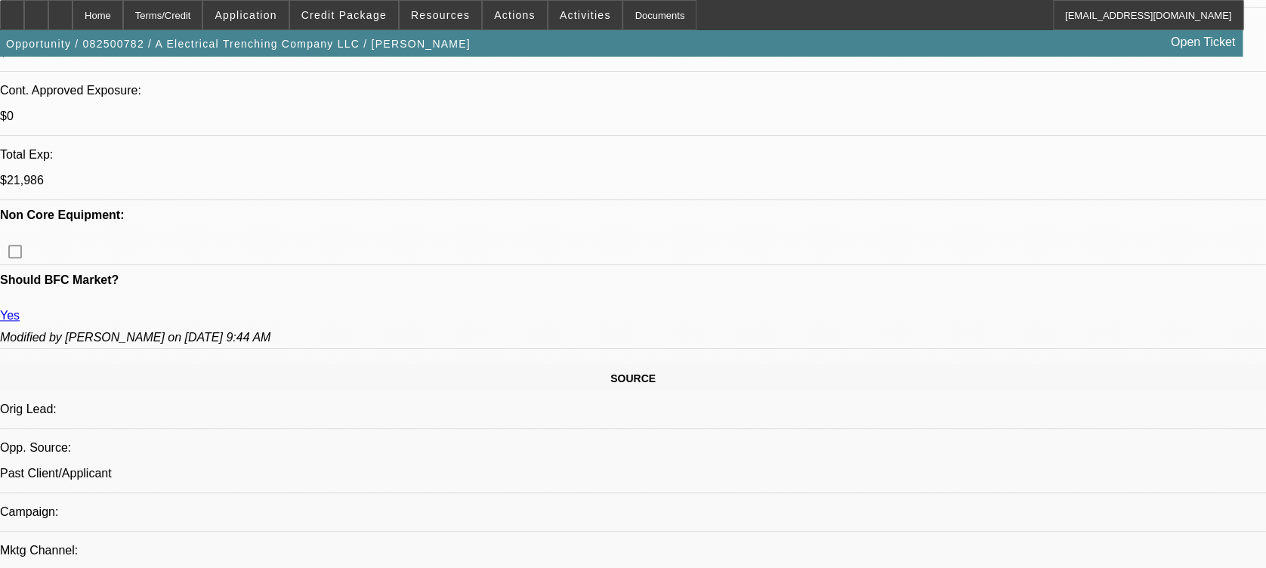
scroll to position [574, 0]
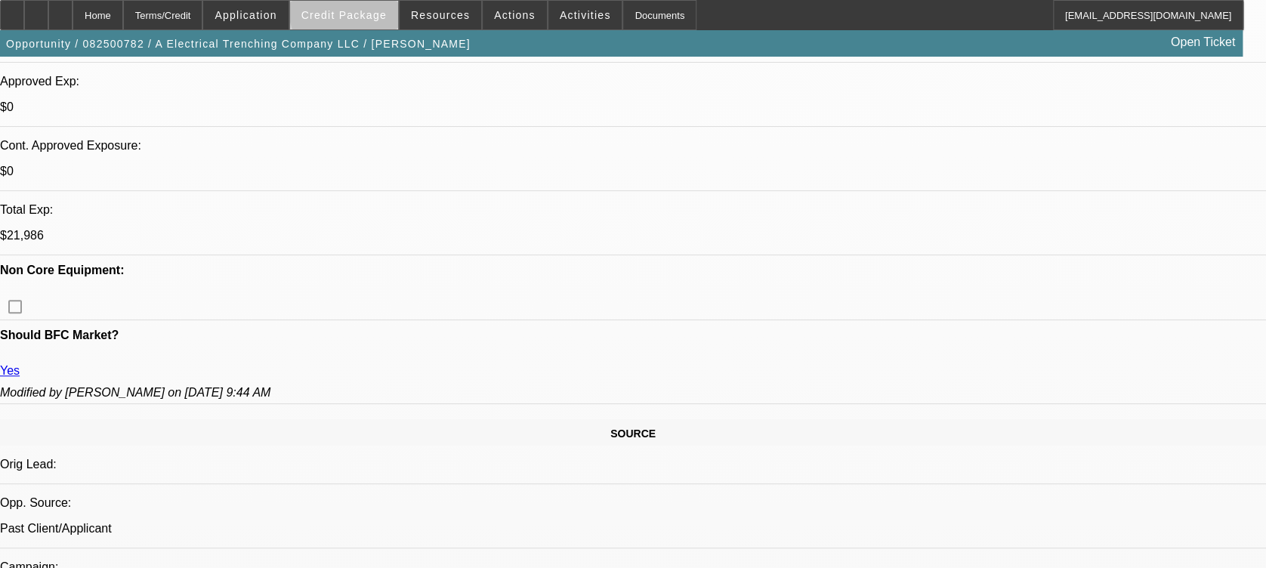
click at [387, 11] on span "Credit Package" at bounding box center [343, 15] width 85 height 12
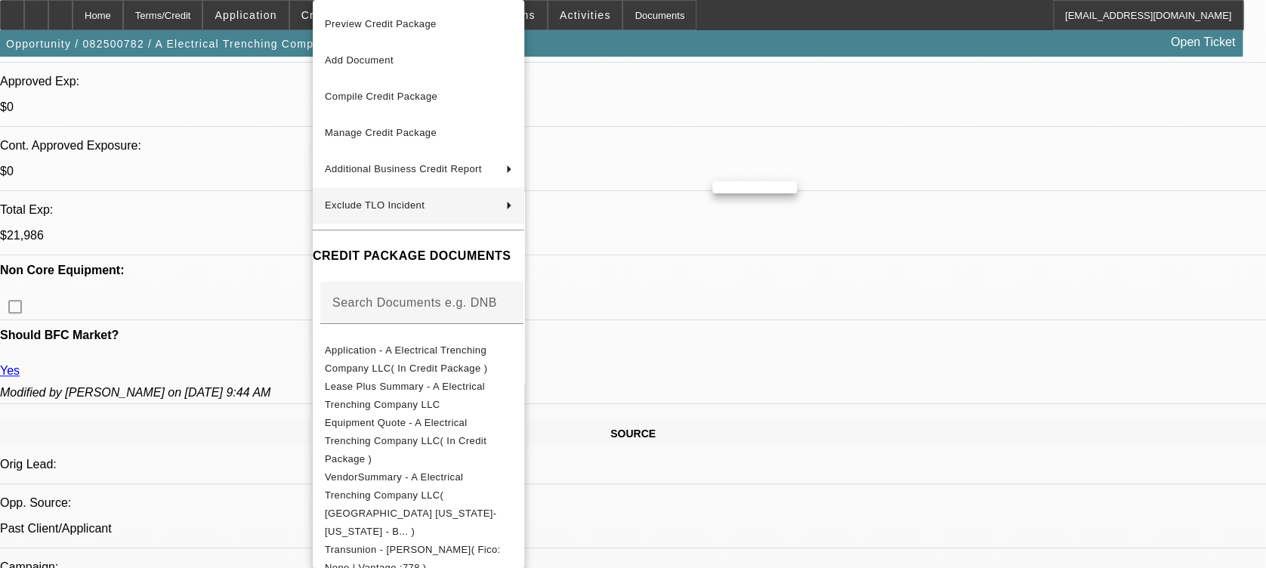
click at [782, 345] on div at bounding box center [633, 284] width 1266 height 568
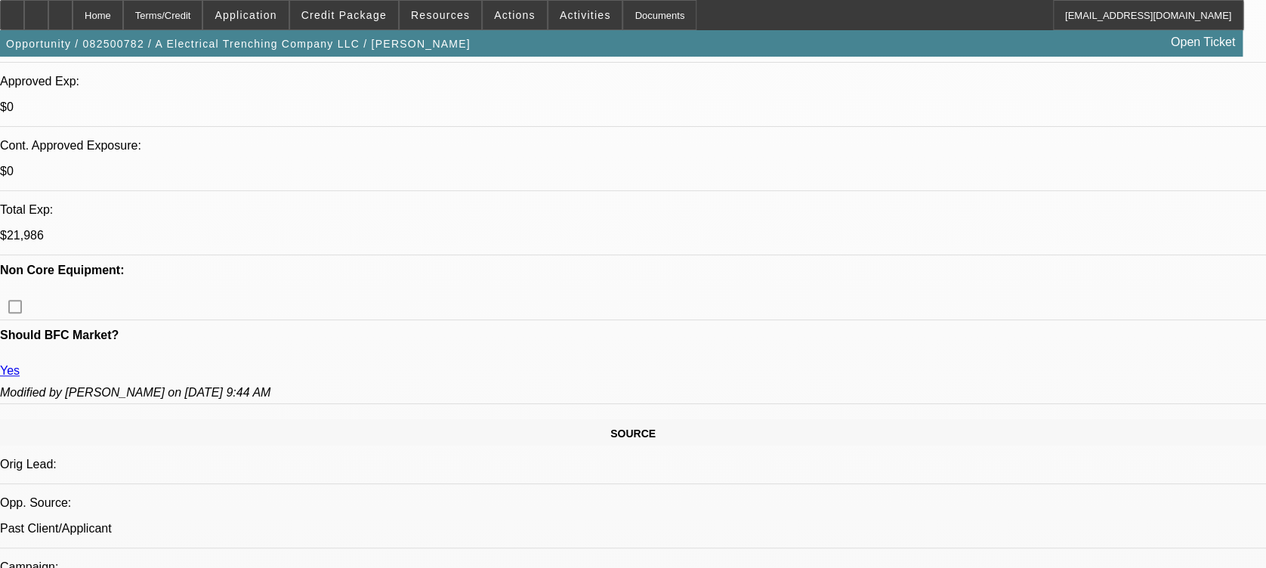
drag, startPoint x: 783, startPoint y: 345, endPoint x: 640, endPoint y: 309, distance: 147.3
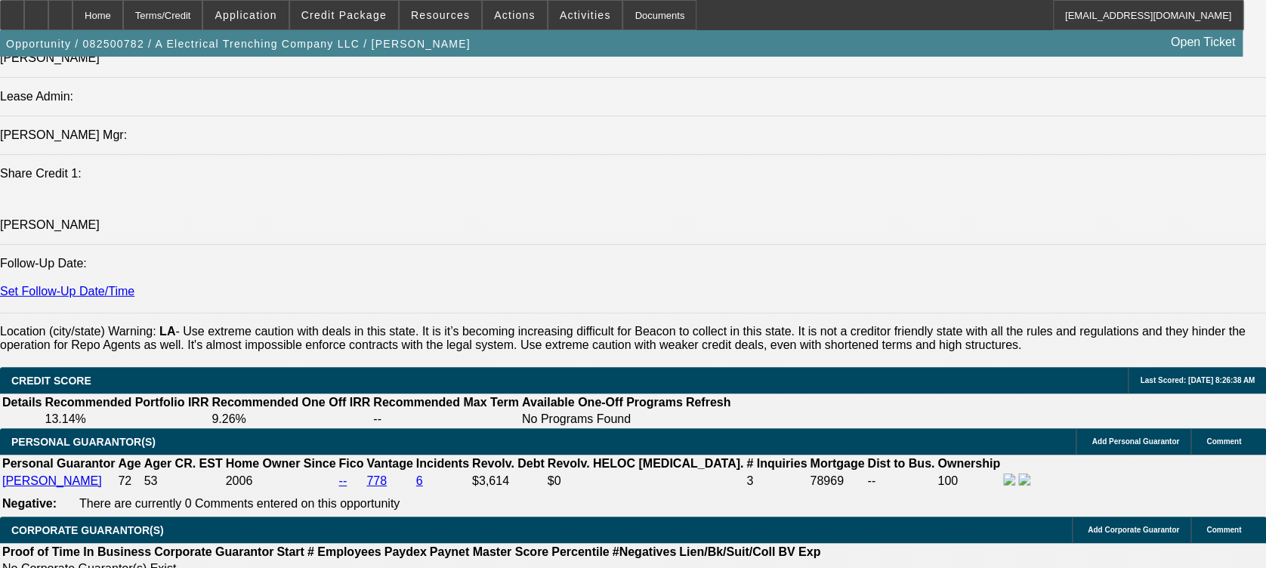
scroll to position [1932, 0]
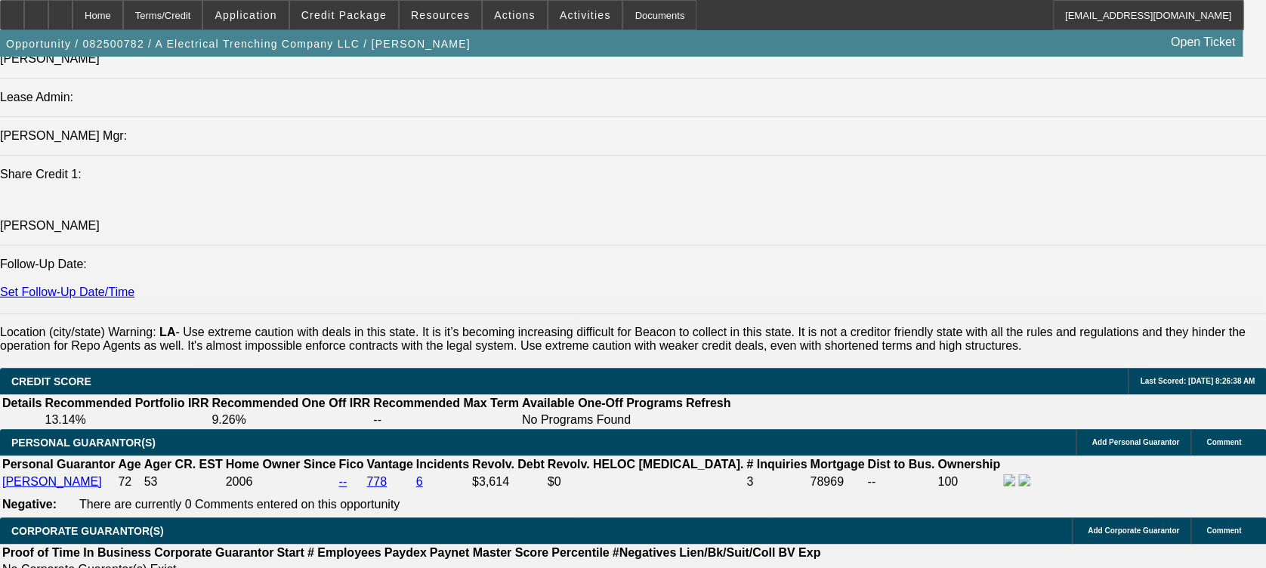
drag, startPoint x: 557, startPoint y: 331, endPoint x: 554, endPoint y: 218, distance: 113.3
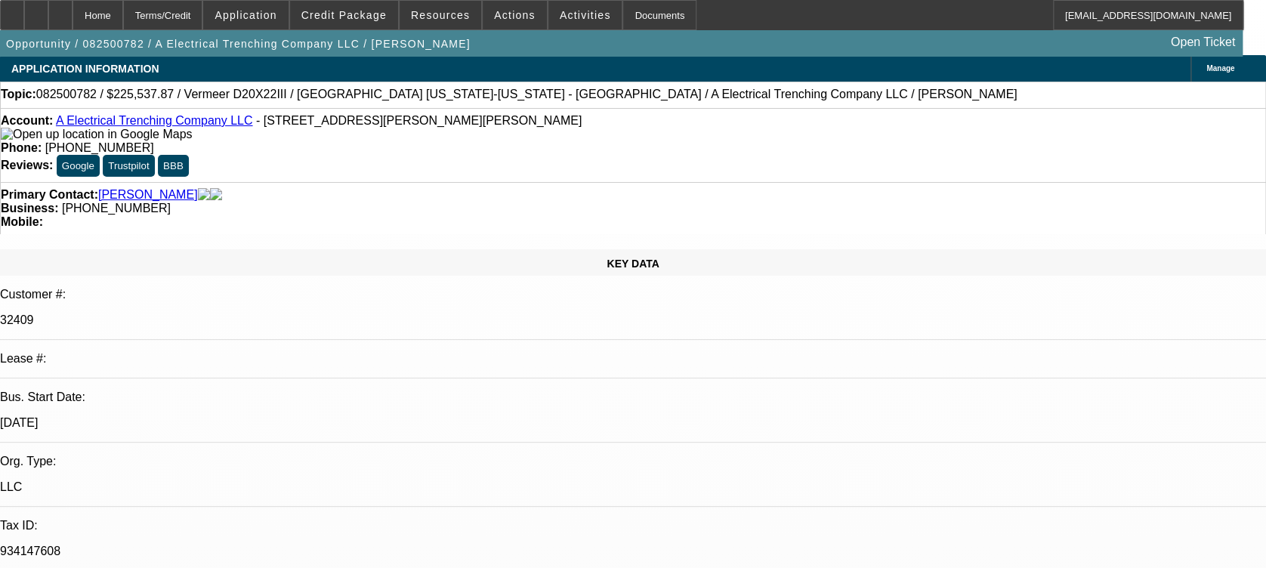
scroll to position [0, 0]
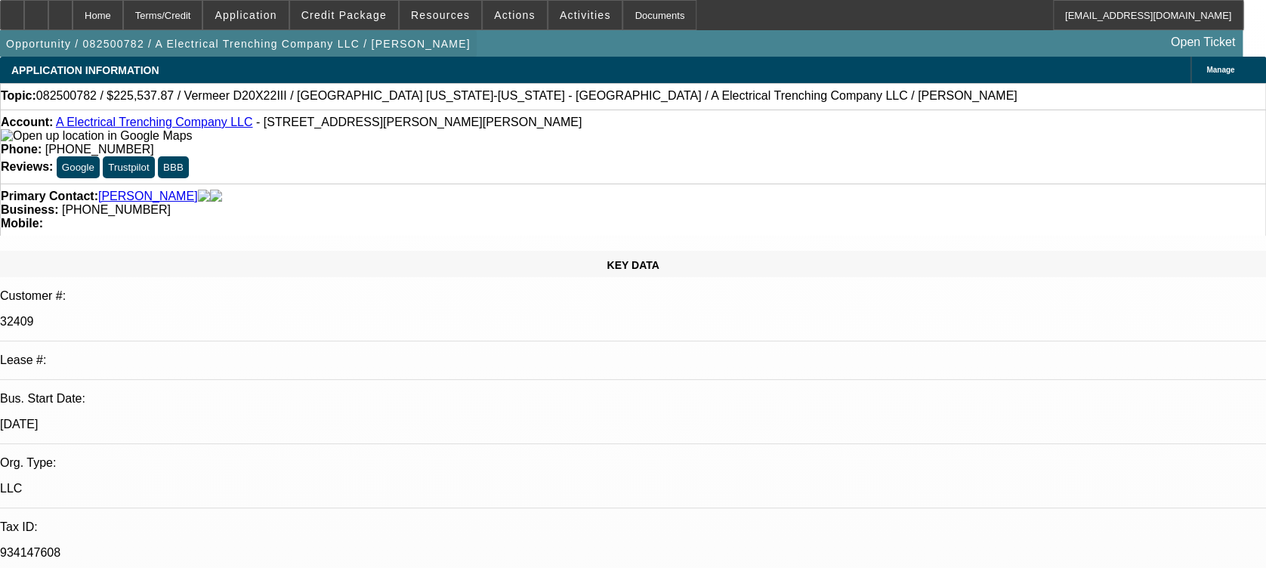
drag, startPoint x: 81, startPoint y: 19, endPoint x: 85, endPoint y: 33, distance: 14.8
click at [73, 20] on div at bounding box center [60, 15] width 24 height 30
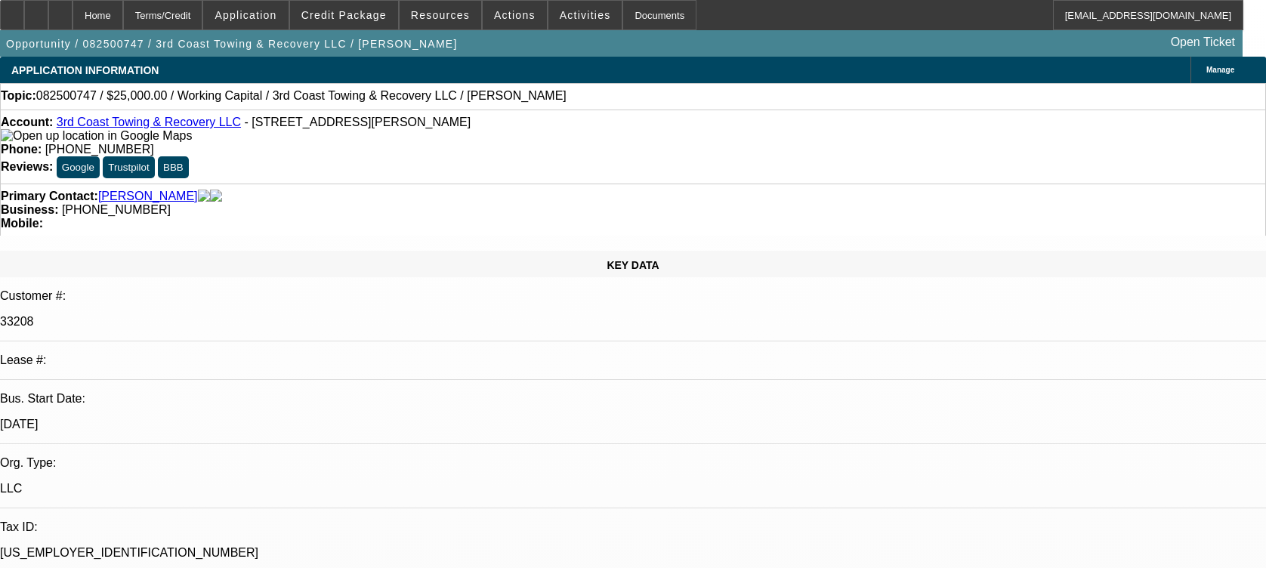
select select "0"
select select "2"
select select "0.1"
select select "4"
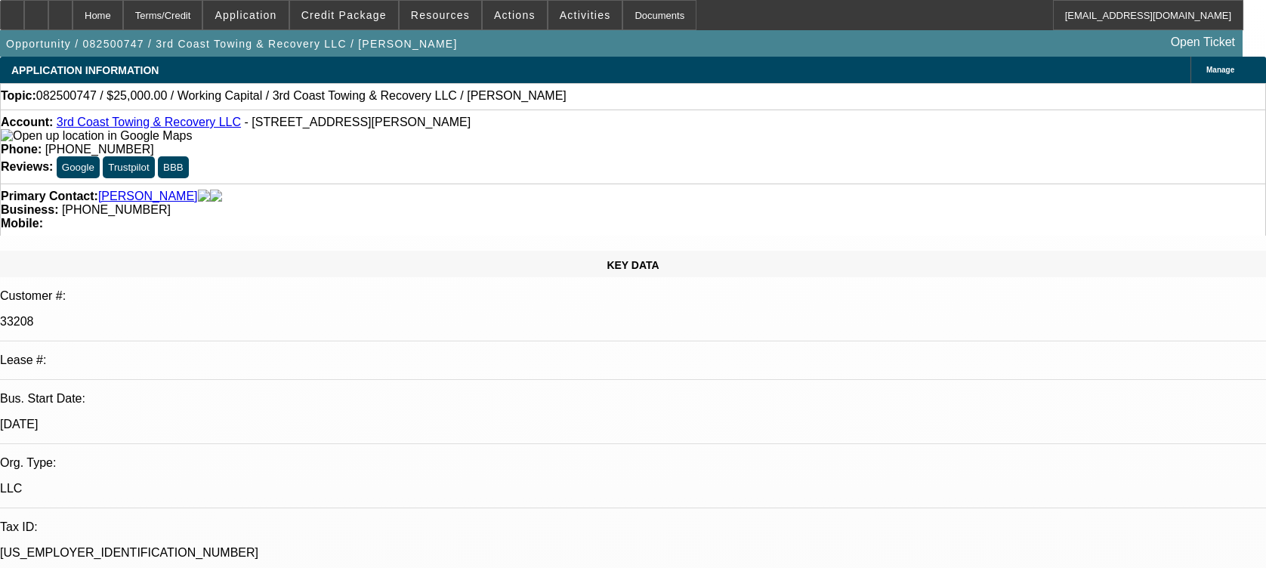
scroll to position [236, 0]
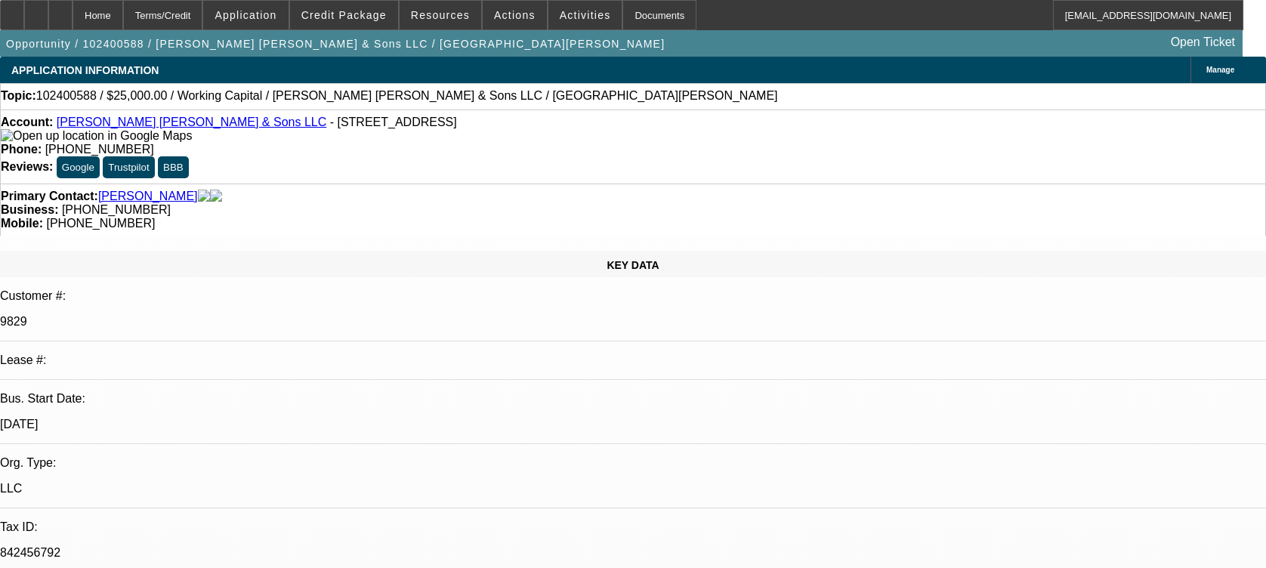
select select "0"
select select "2"
select select "0"
select select "6"
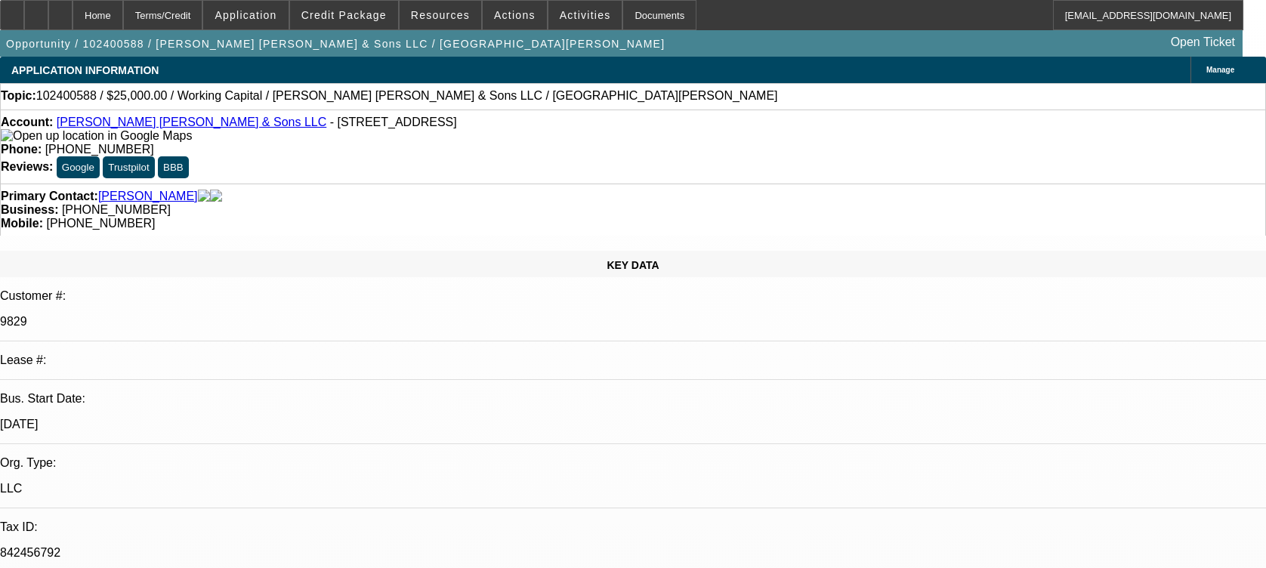
select select "0"
select select "2"
select select "0"
select select "6"
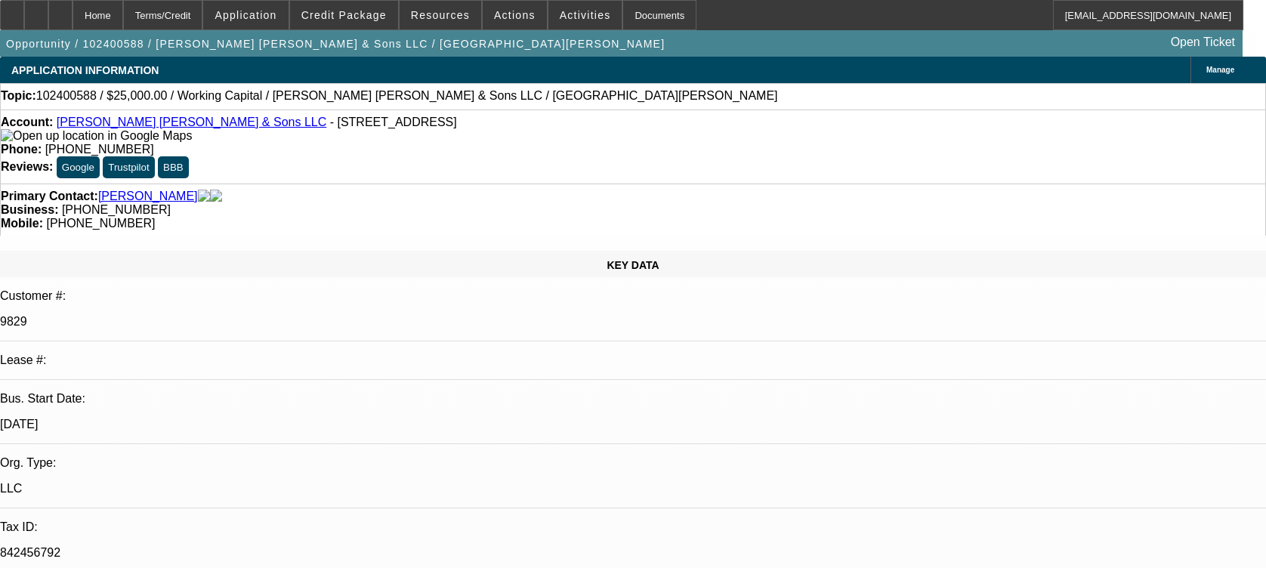
select select "0"
select select "2"
select select "0"
select select "6"
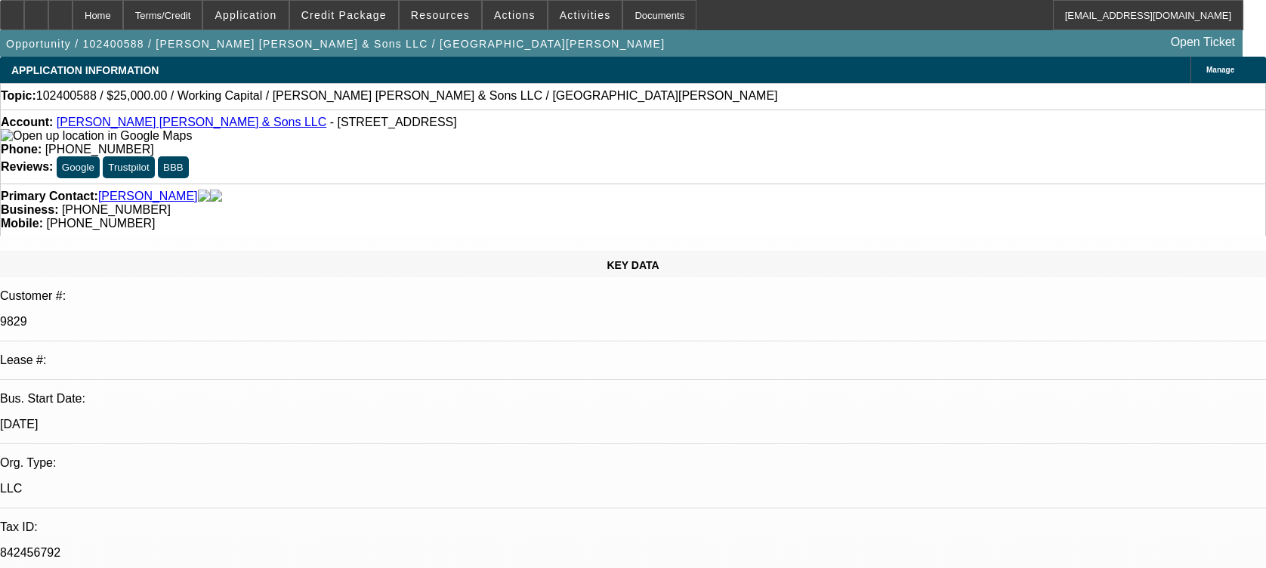
select select "0"
select select "2"
select select "0"
select select "6"
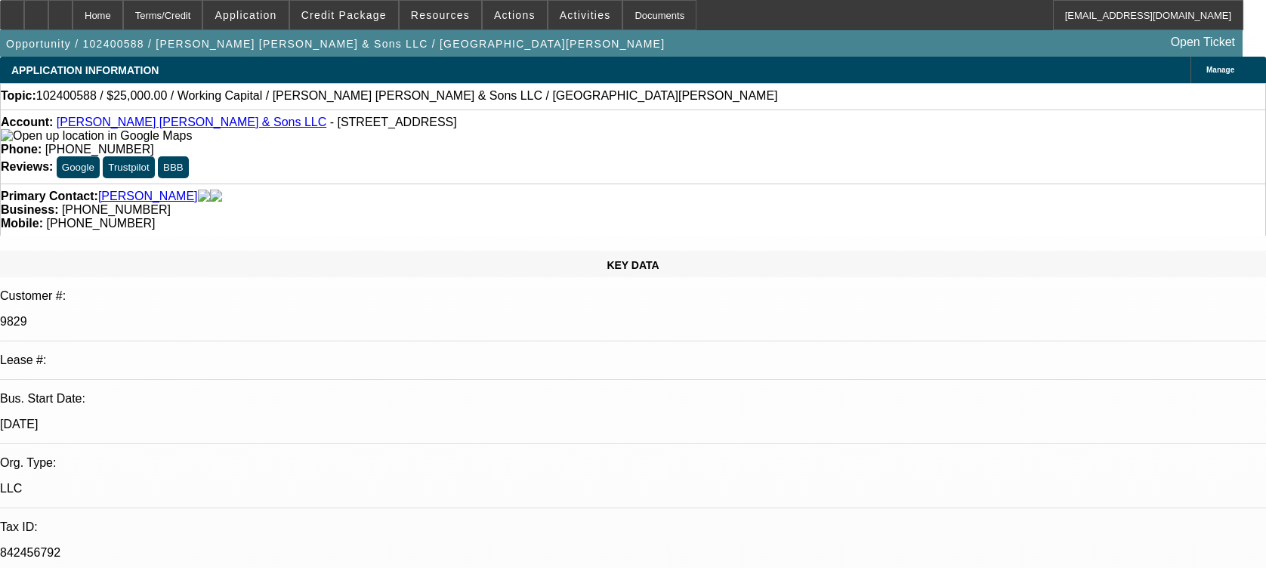
scroll to position [2435, 0]
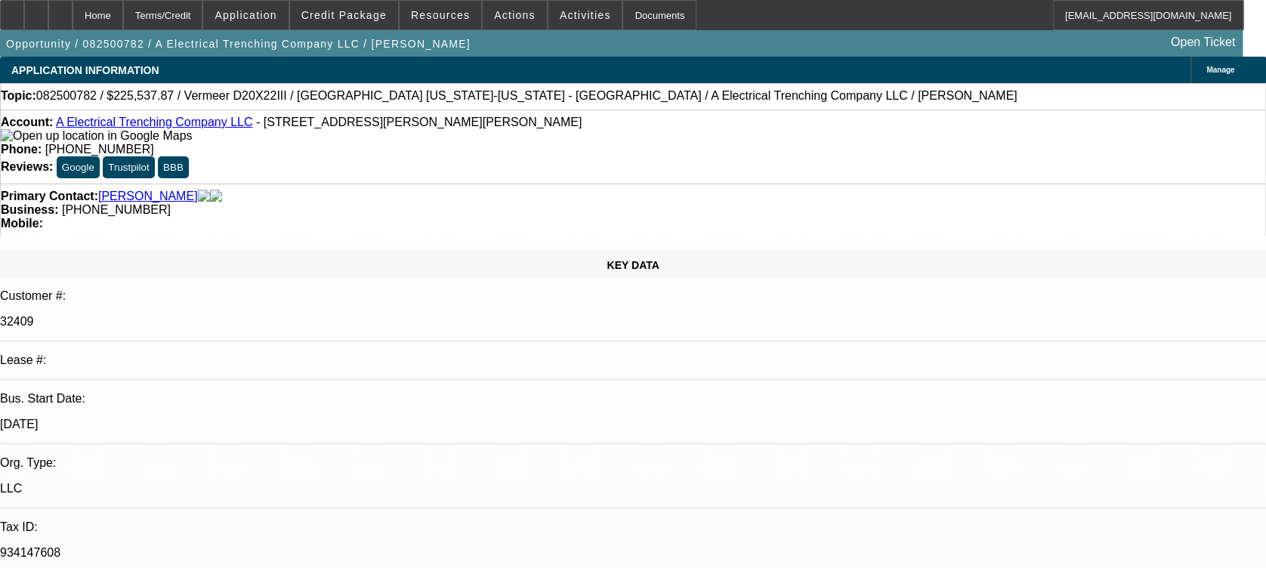
select select "0"
select select "2"
select select "0"
select select "1"
select select "2"
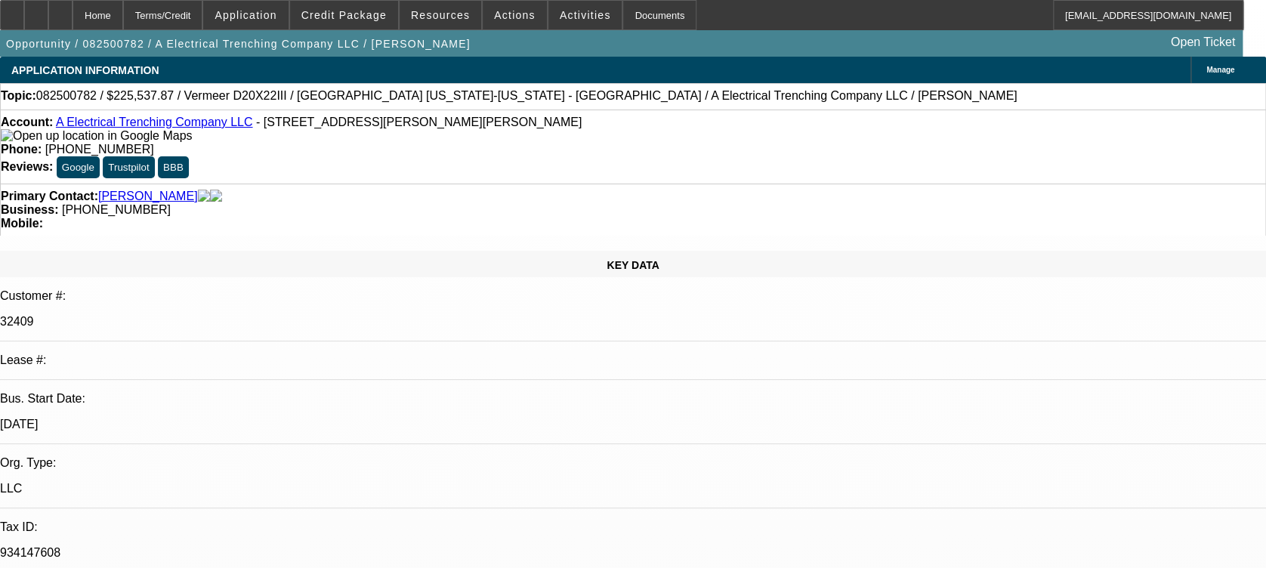
select select "6"
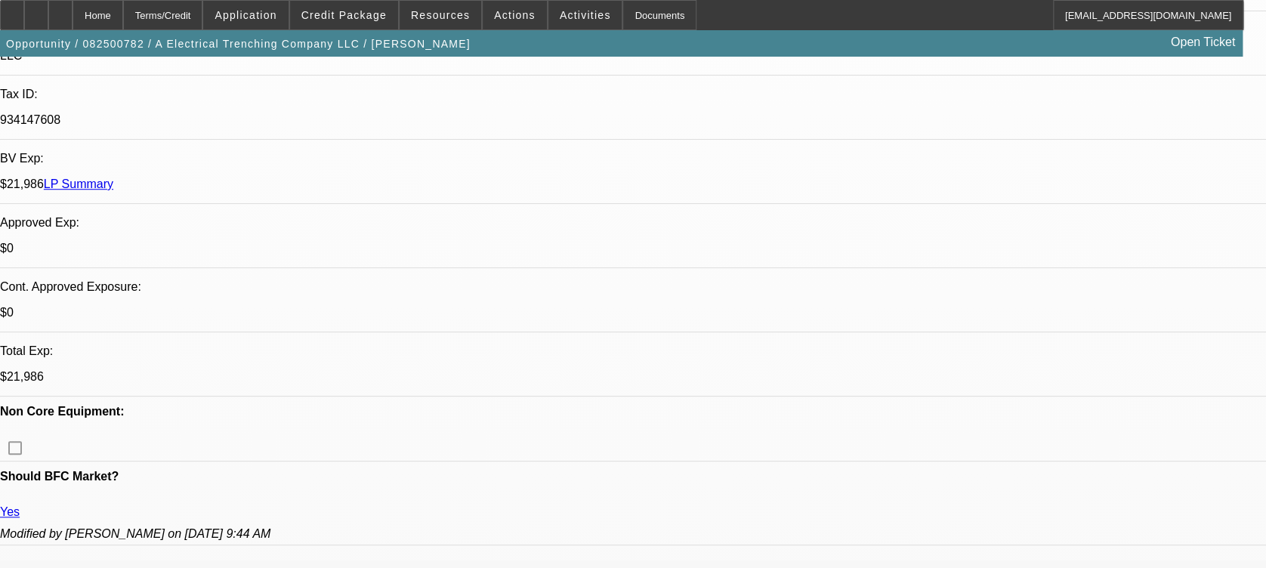
scroll to position [302, 0]
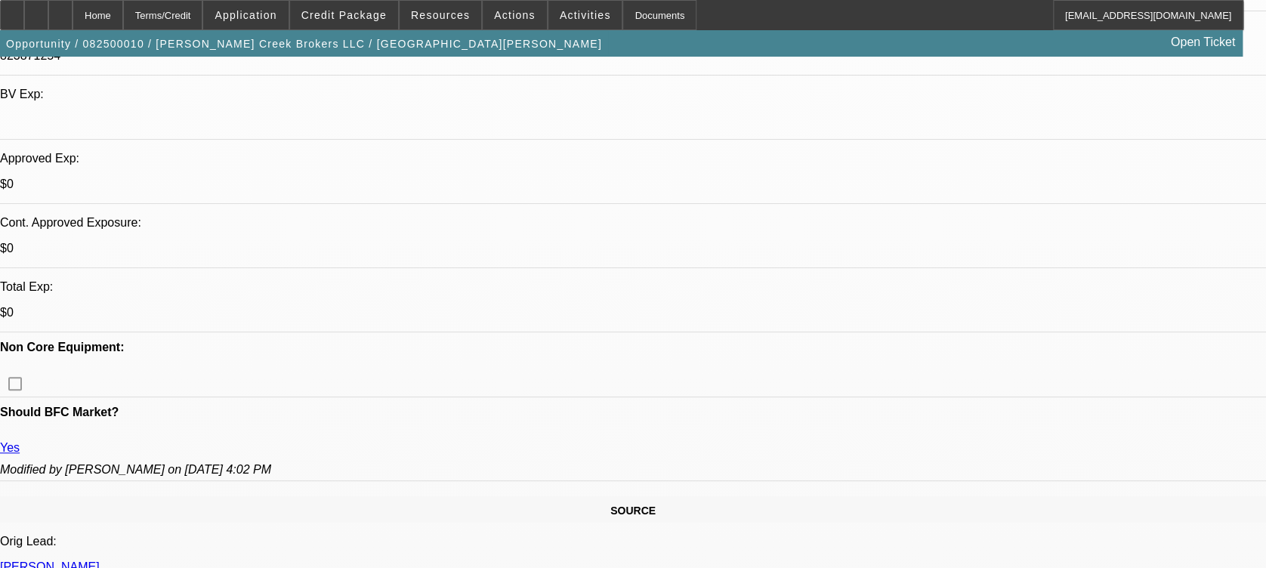
scroll to position [906, 0]
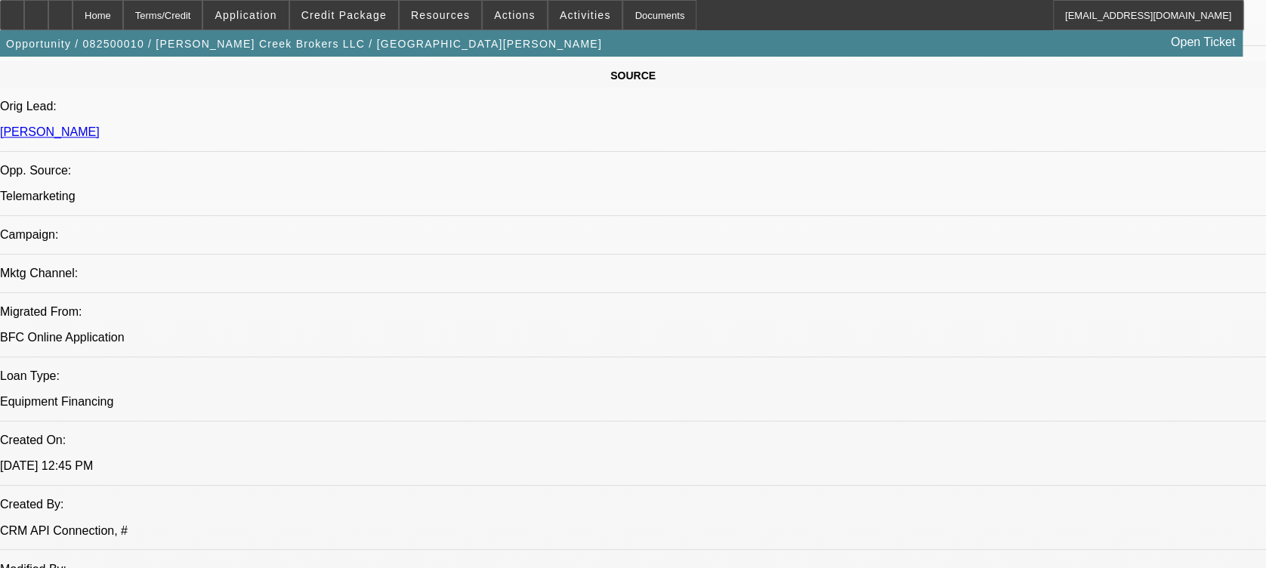
select select "0"
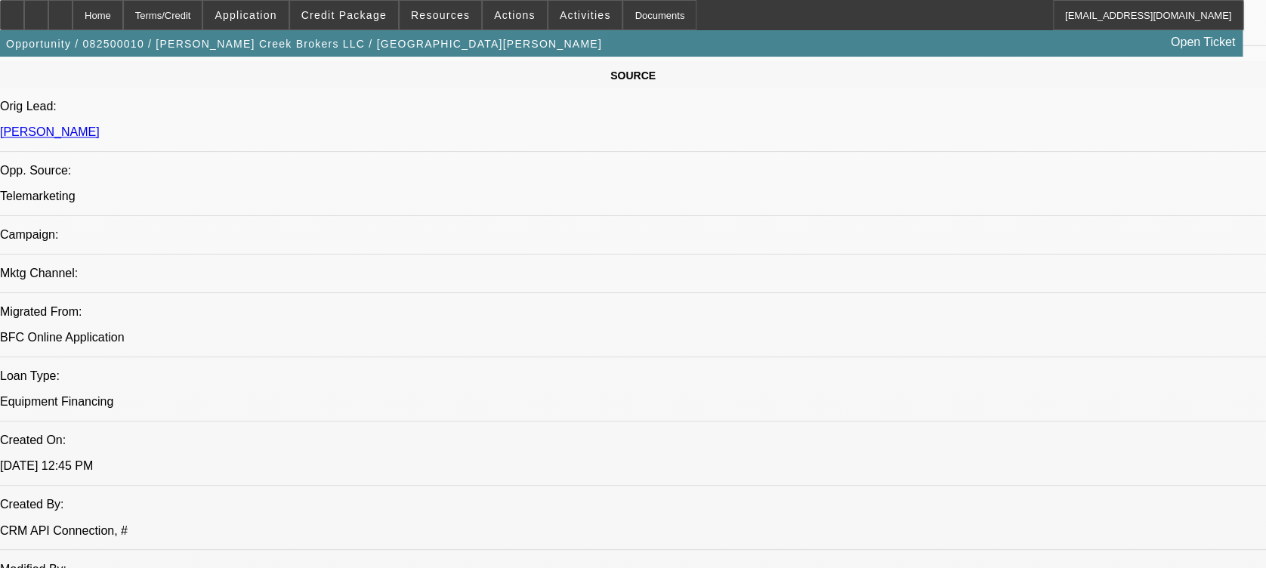
select select "0.1"
select select "0"
select select "0.1"
select select "0"
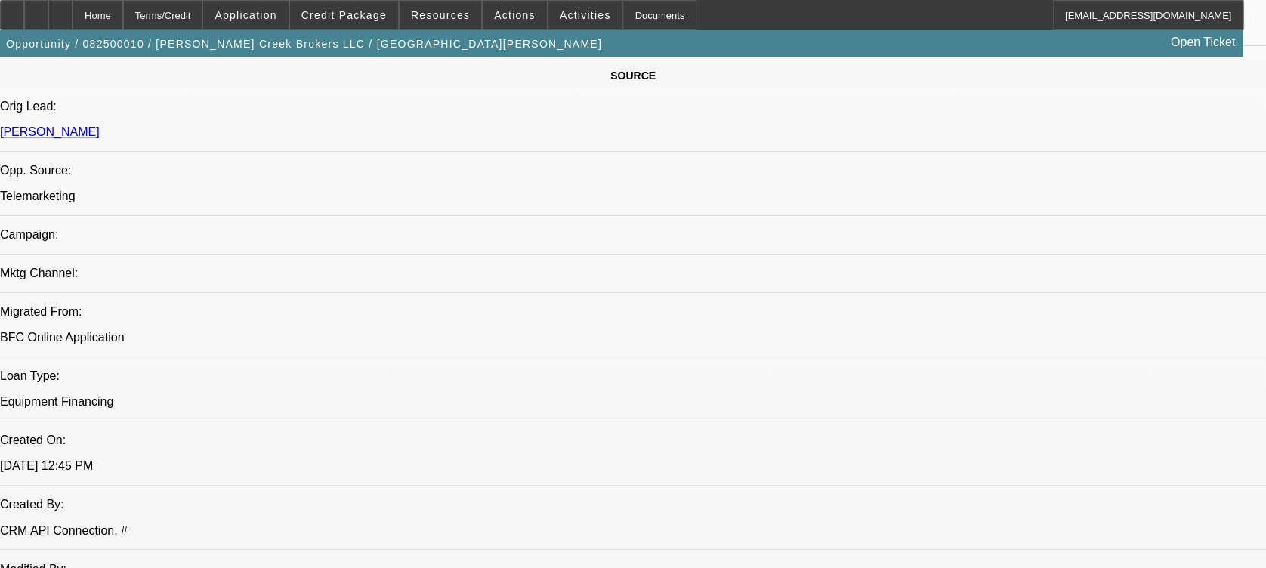
select select "0"
select select "0.1"
select select "1"
select select "3"
select select "6"
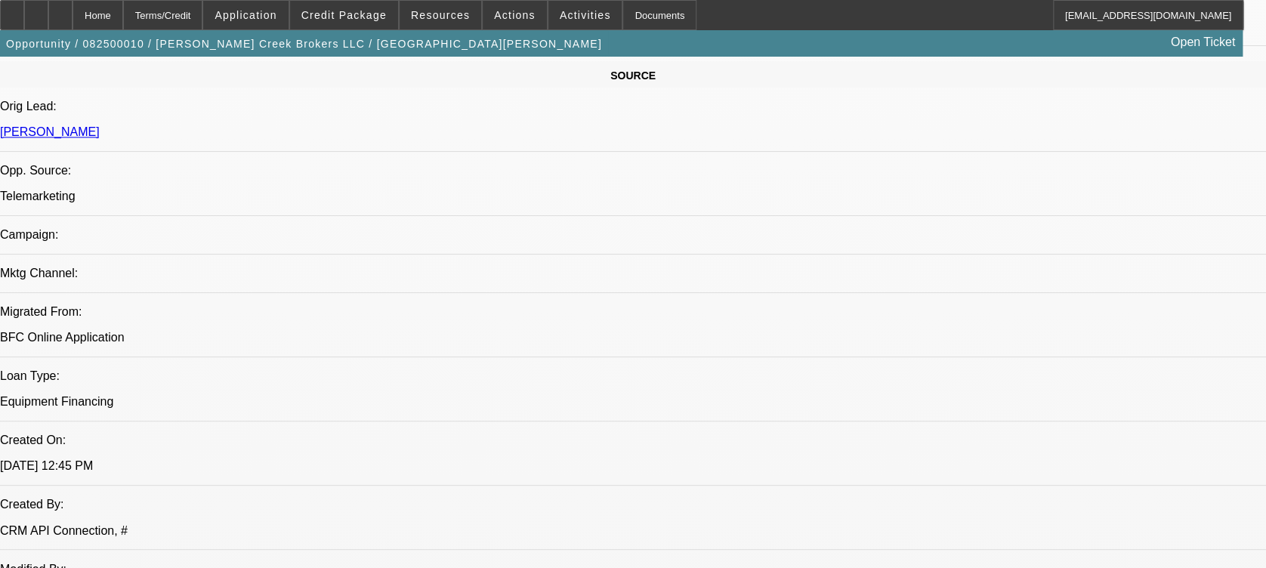
select select "1"
select select "3"
select select "4"
select select "1"
select select "3"
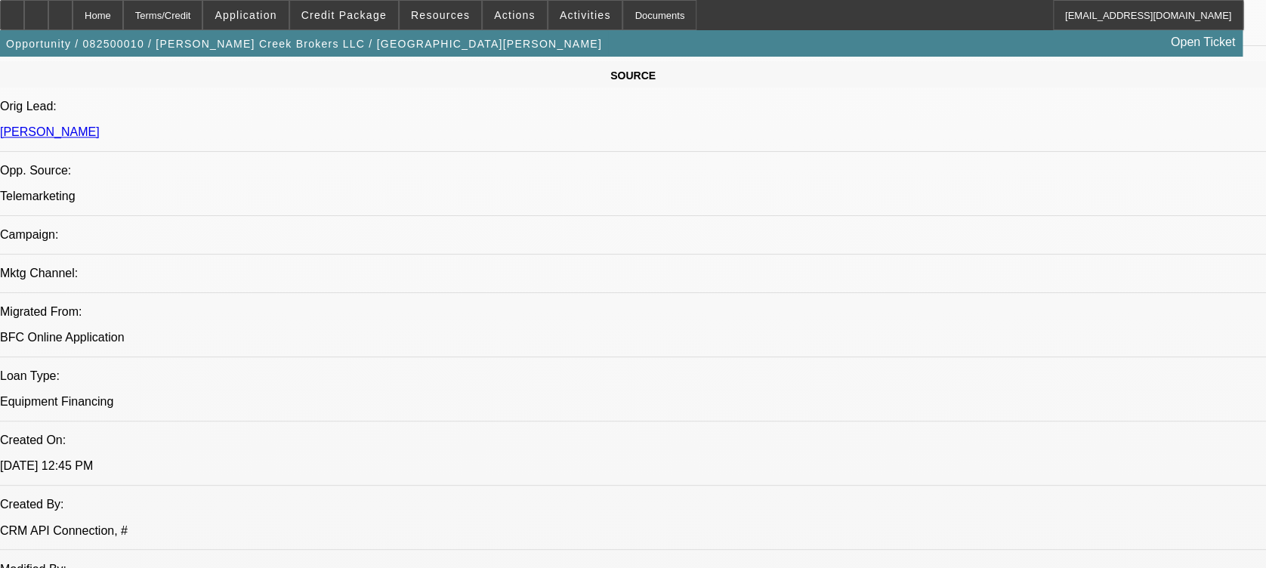
select select "4"
select select "1"
select select "3"
select select "4"
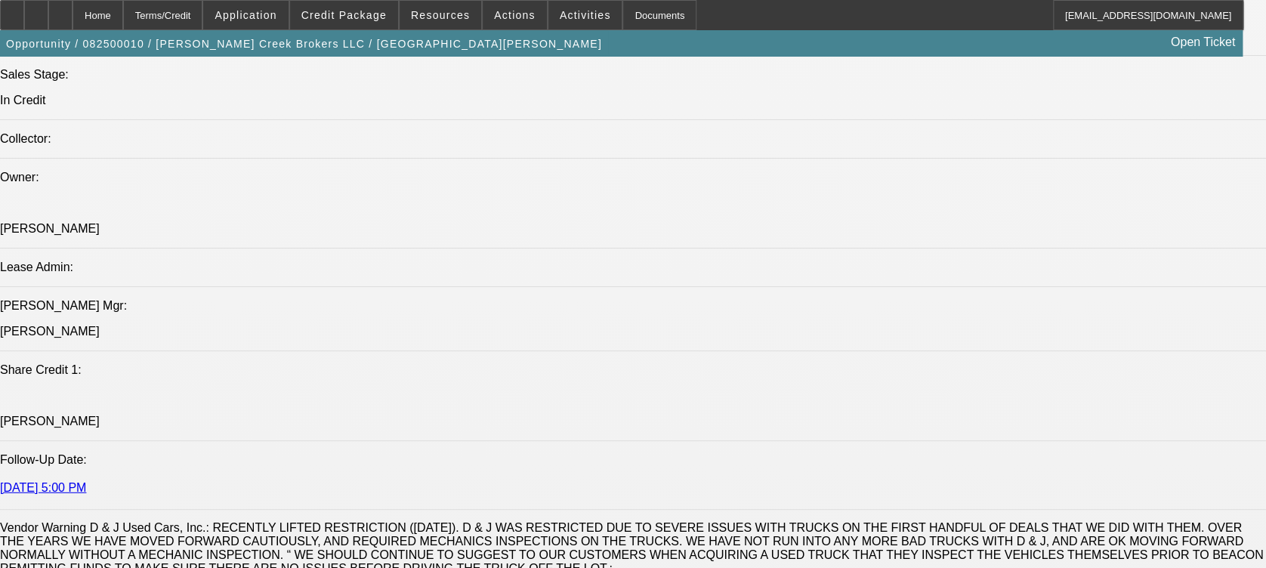
scroll to position [1913, 0]
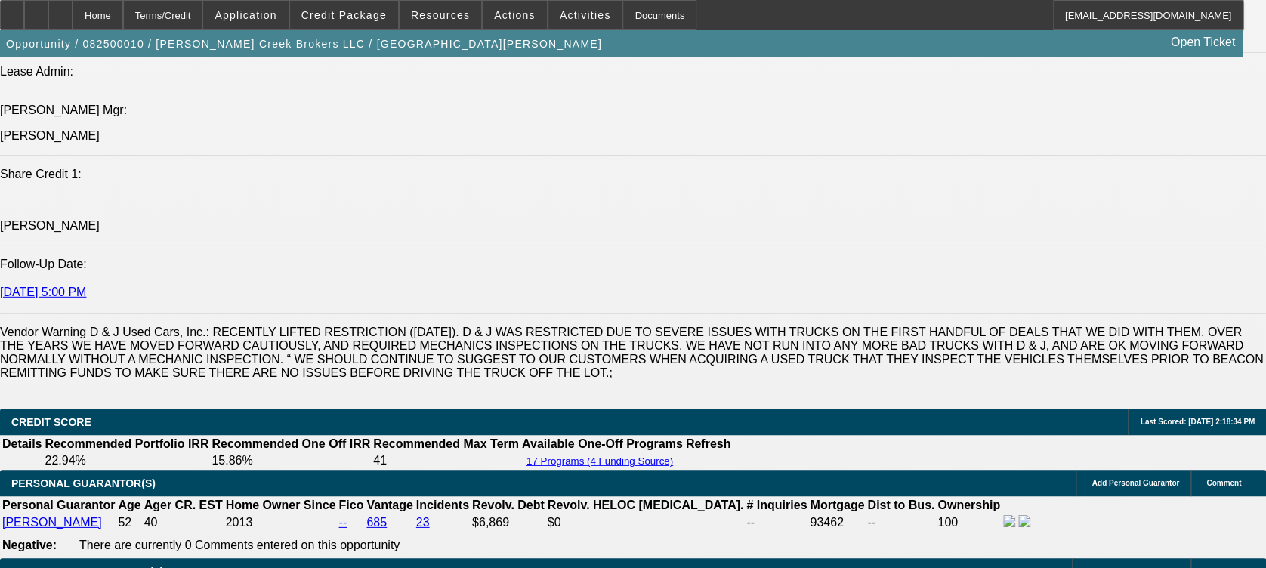
scroll to position [2115, 0]
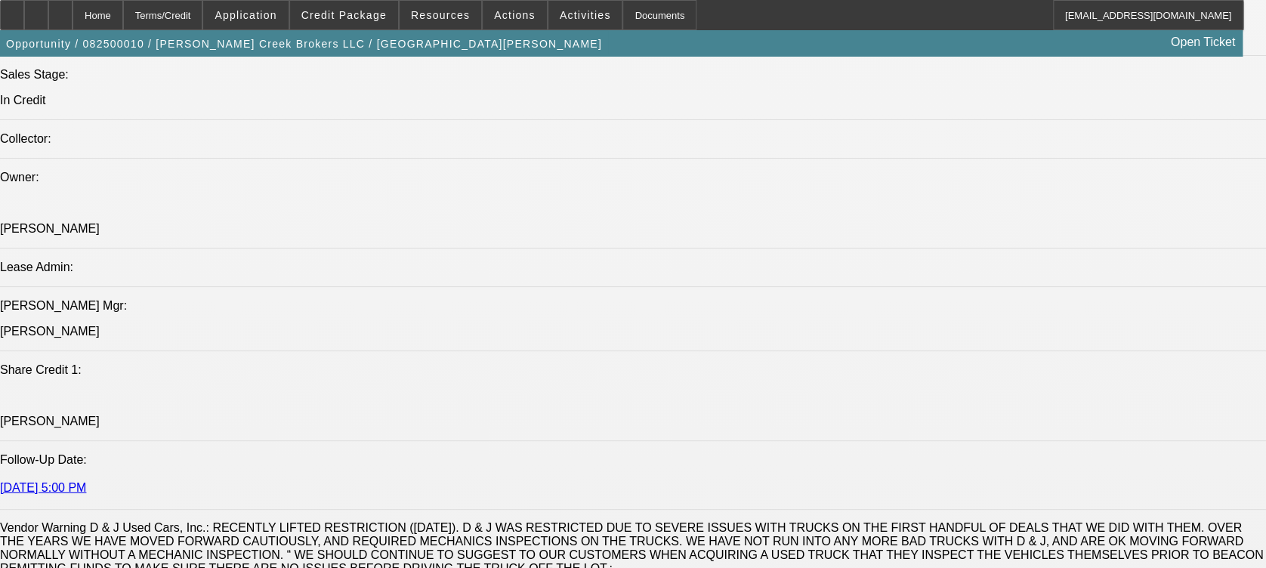
scroll to position [1611, 0]
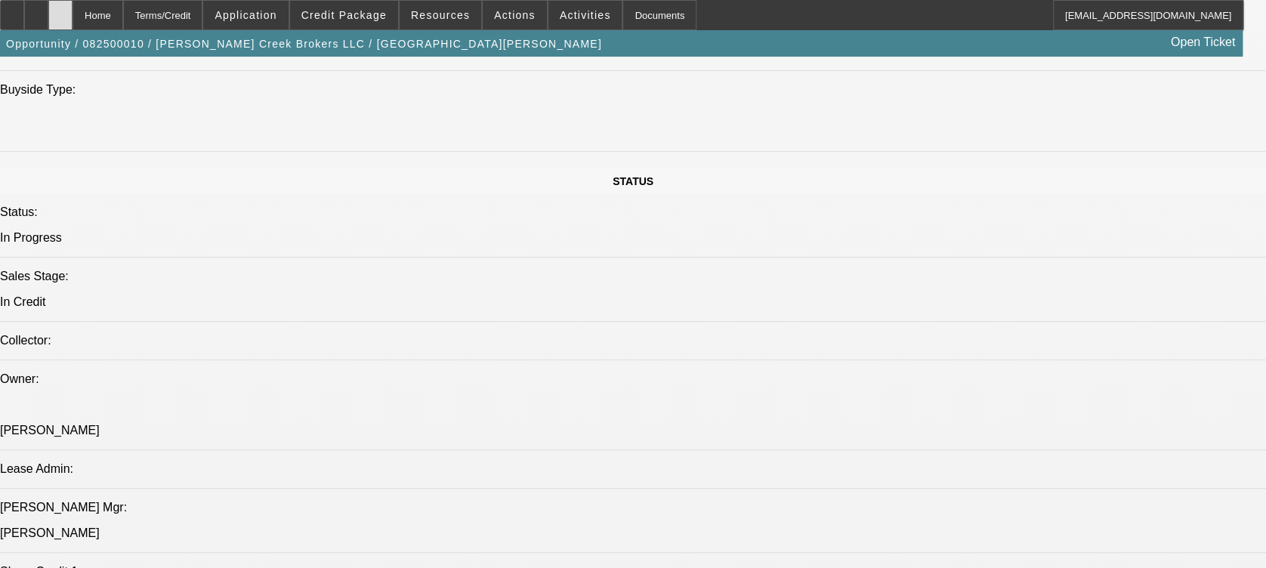
click at [73, 7] on div at bounding box center [60, 15] width 24 height 30
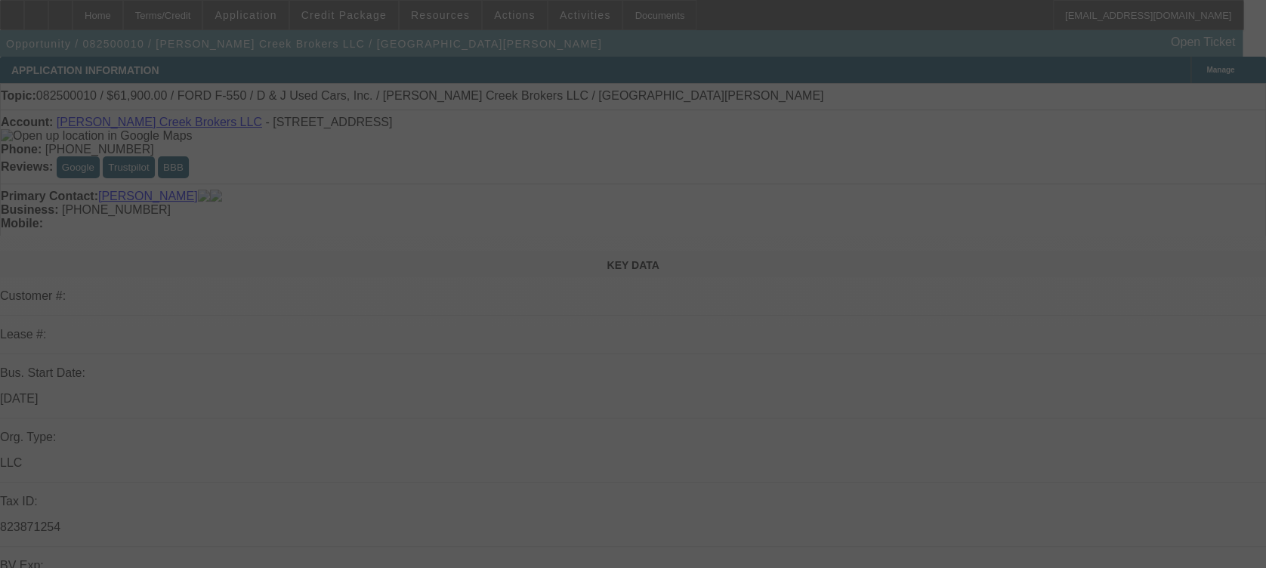
scroll to position [641, 0]
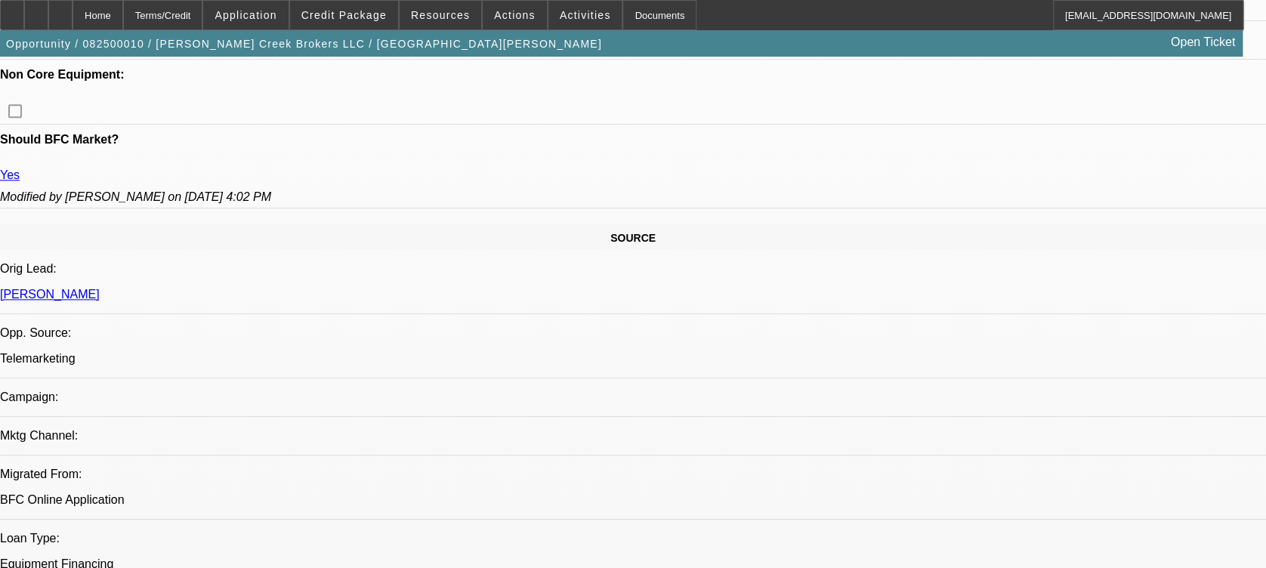
select select "0"
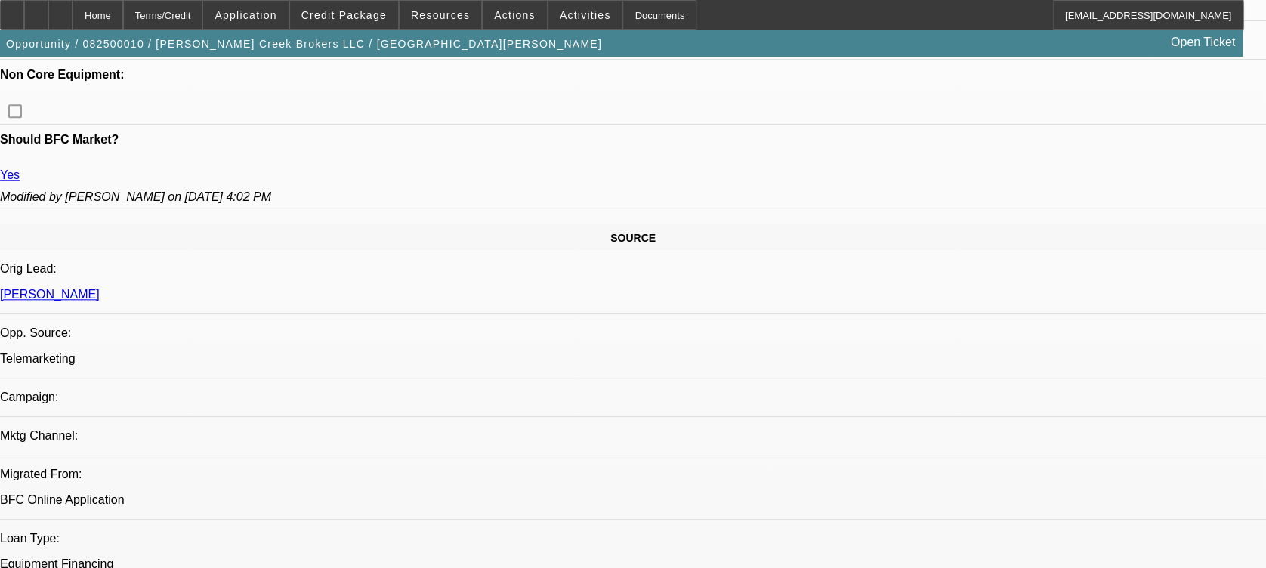
select select "0.1"
select select "0"
select select "0.1"
select select "0"
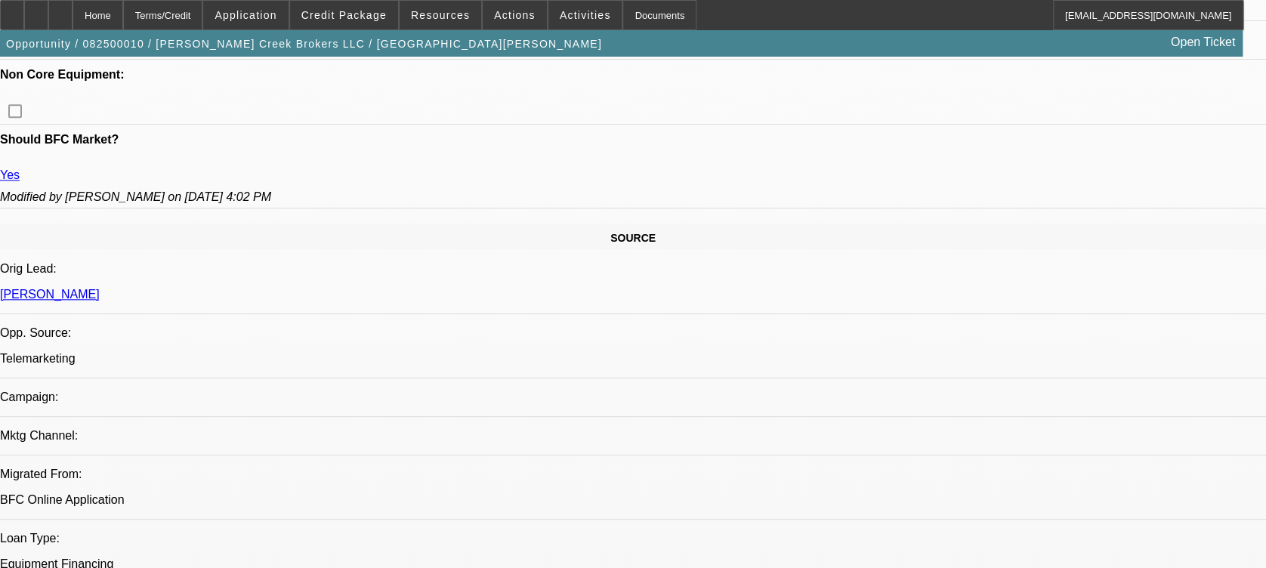
select select "0"
select select "0.1"
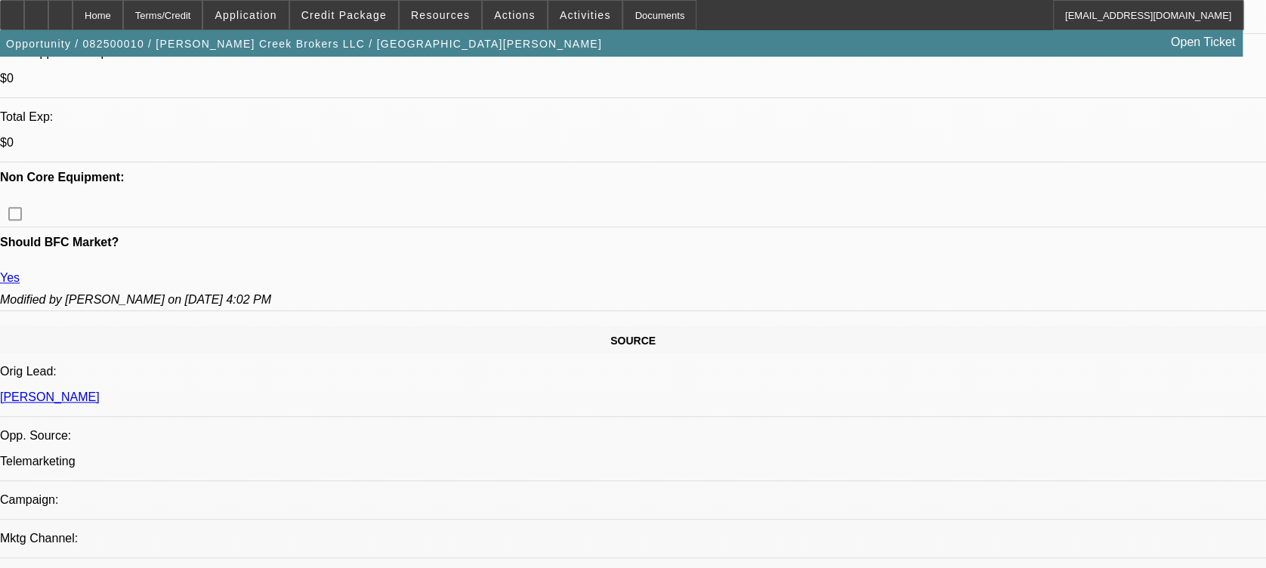
scroll to position [1505, 0]
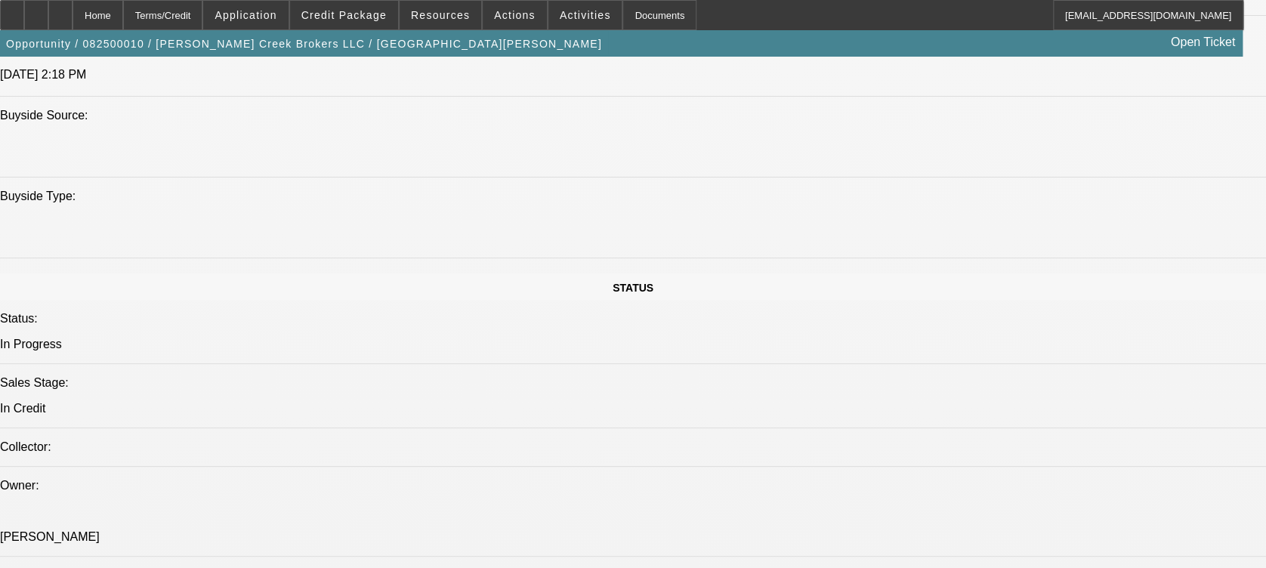
select select "1"
select select "3"
select select "6"
select select "1"
select select "3"
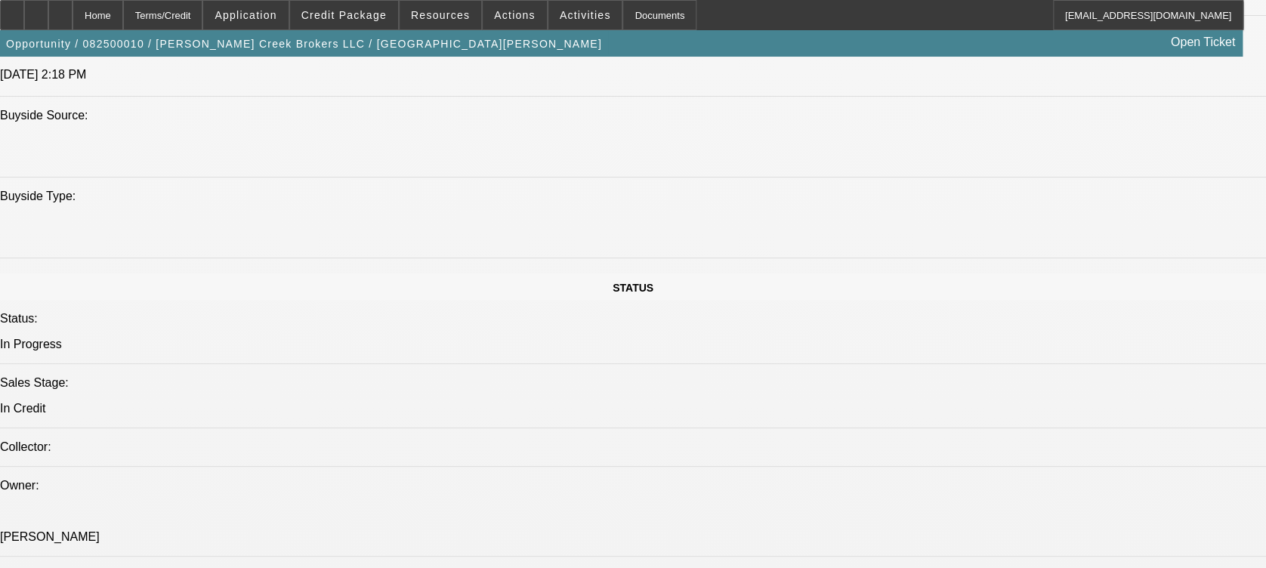
select select "4"
select select "1"
select select "3"
select select "4"
select select "1"
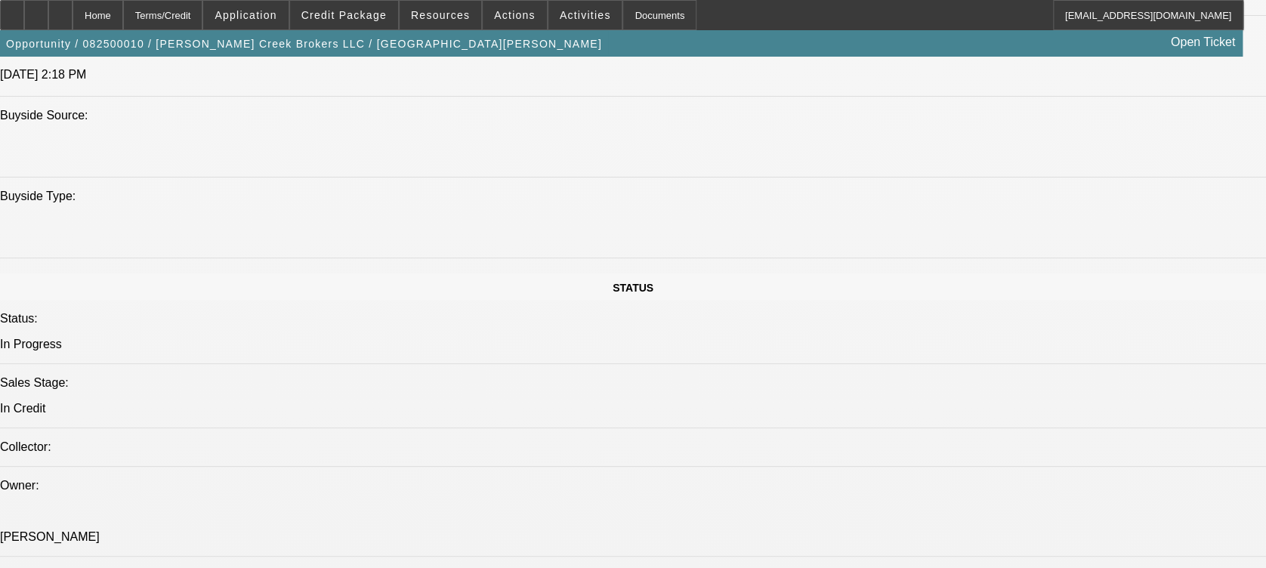
select select "3"
select select "4"
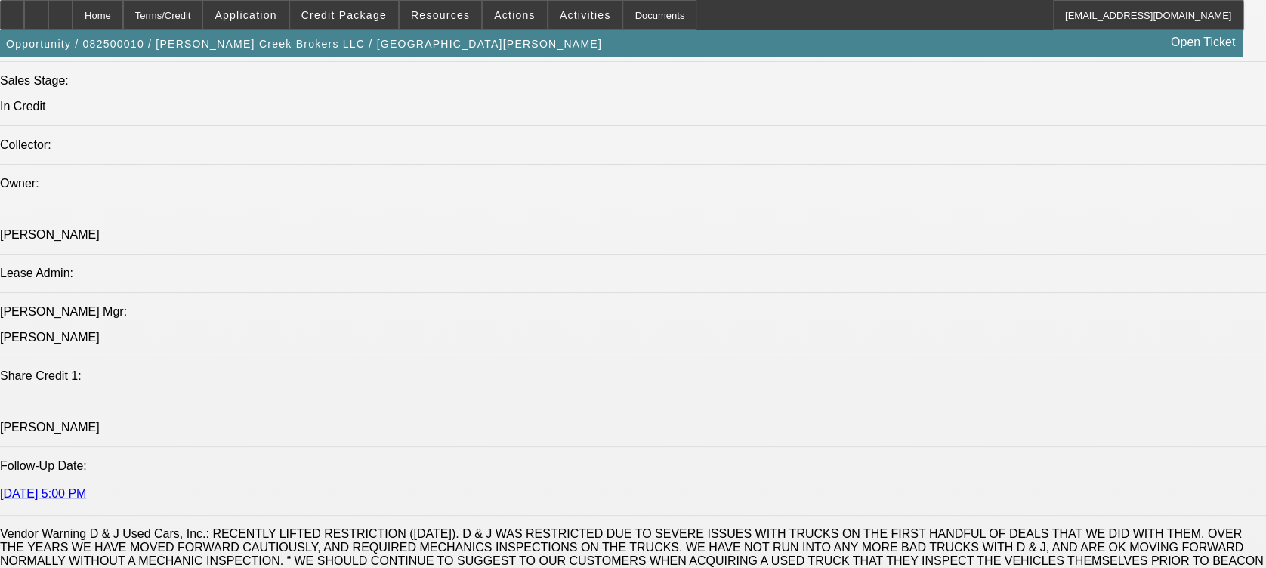
scroll to position [2109, 0]
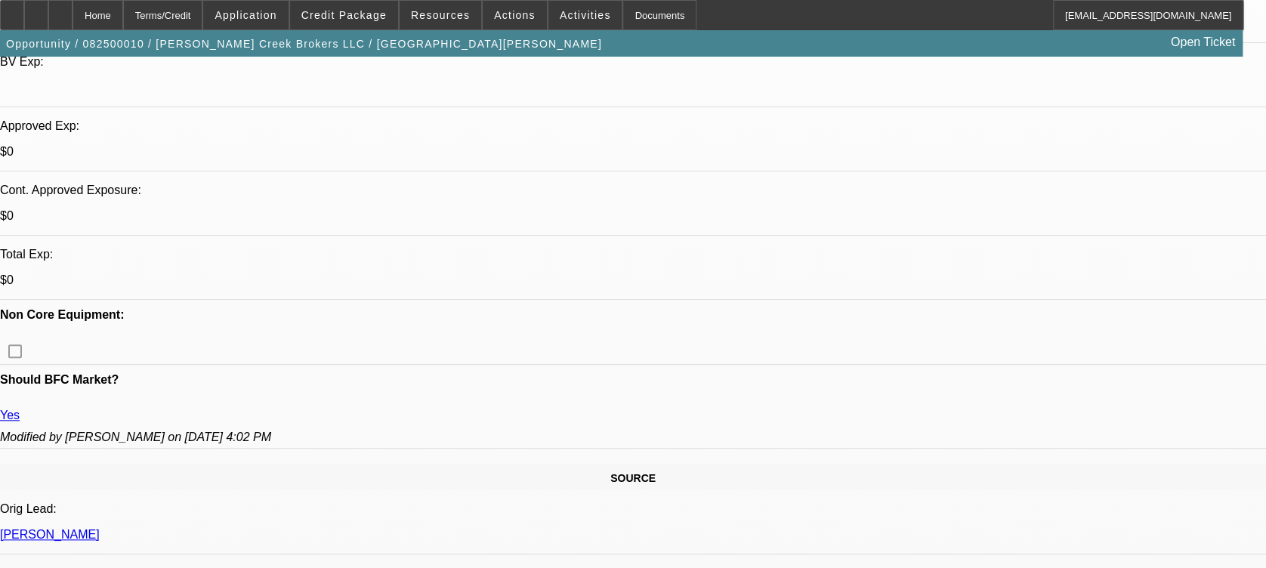
scroll to position [460, 0]
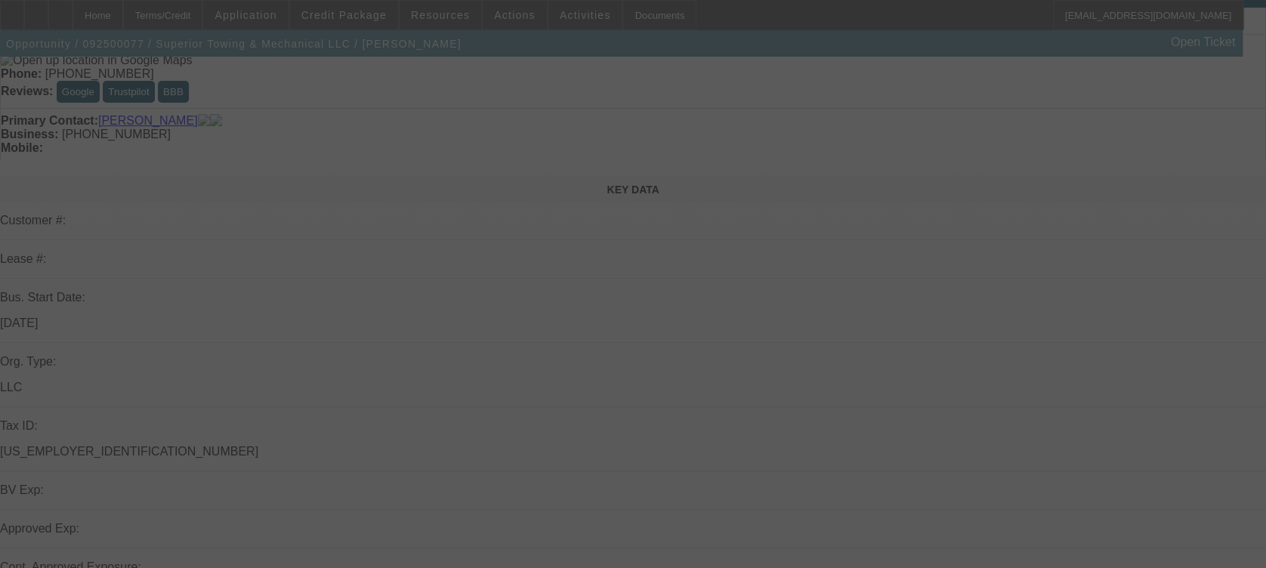
scroll to position [403, 0]
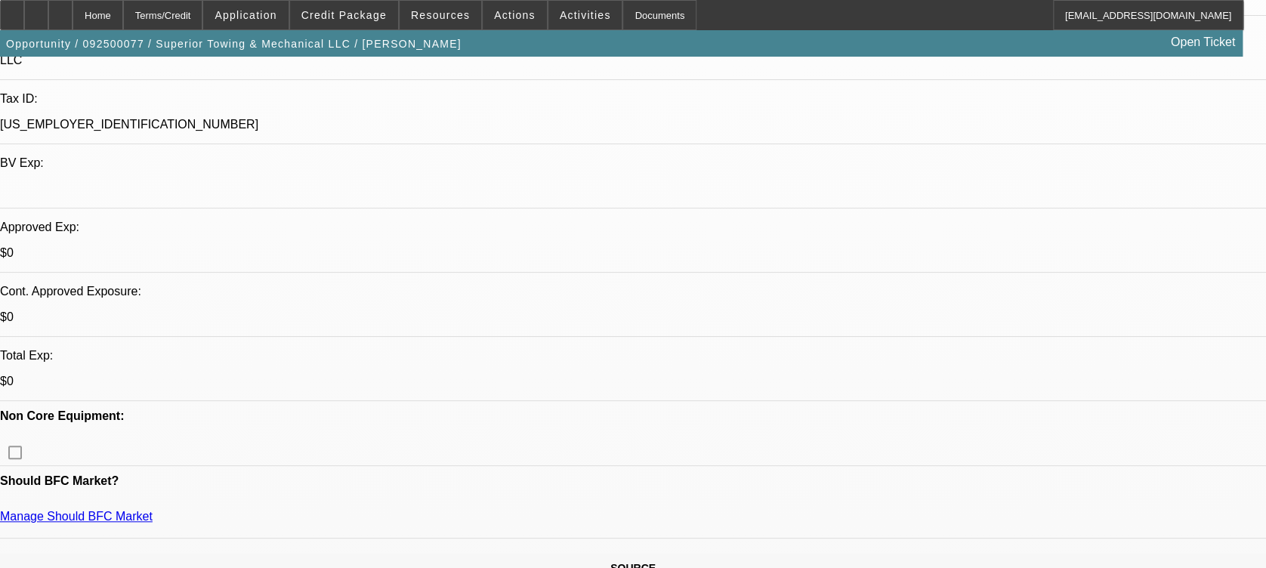
select select "0"
select select "2"
select select "0.1"
select select "1"
select select "2"
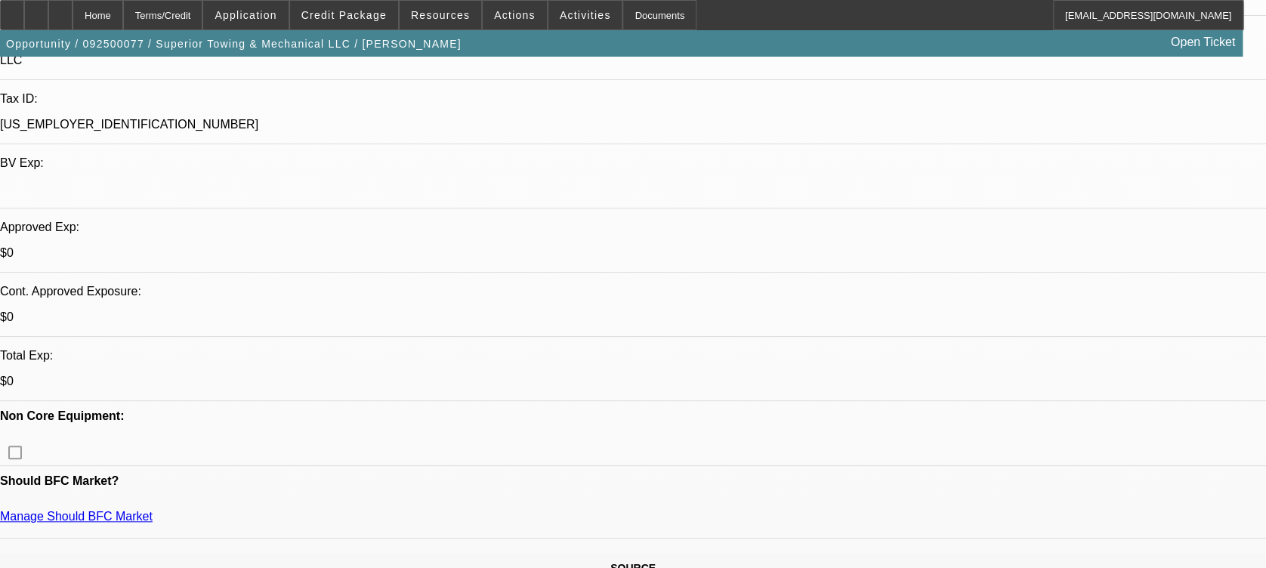
select select "4"
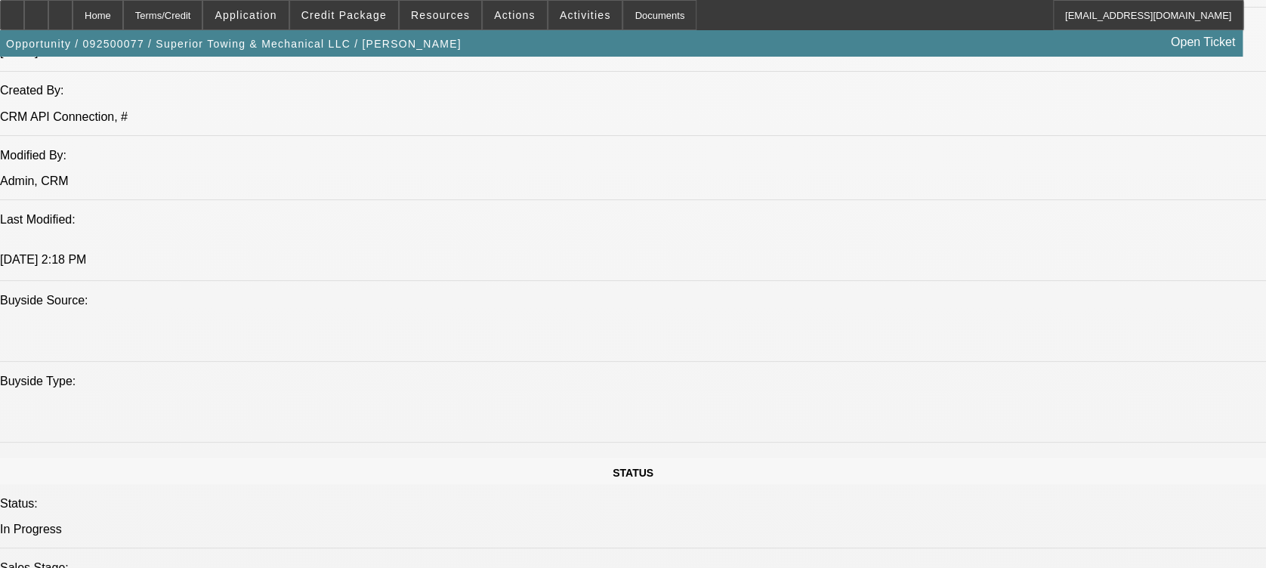
scroll to position [1511, 0]
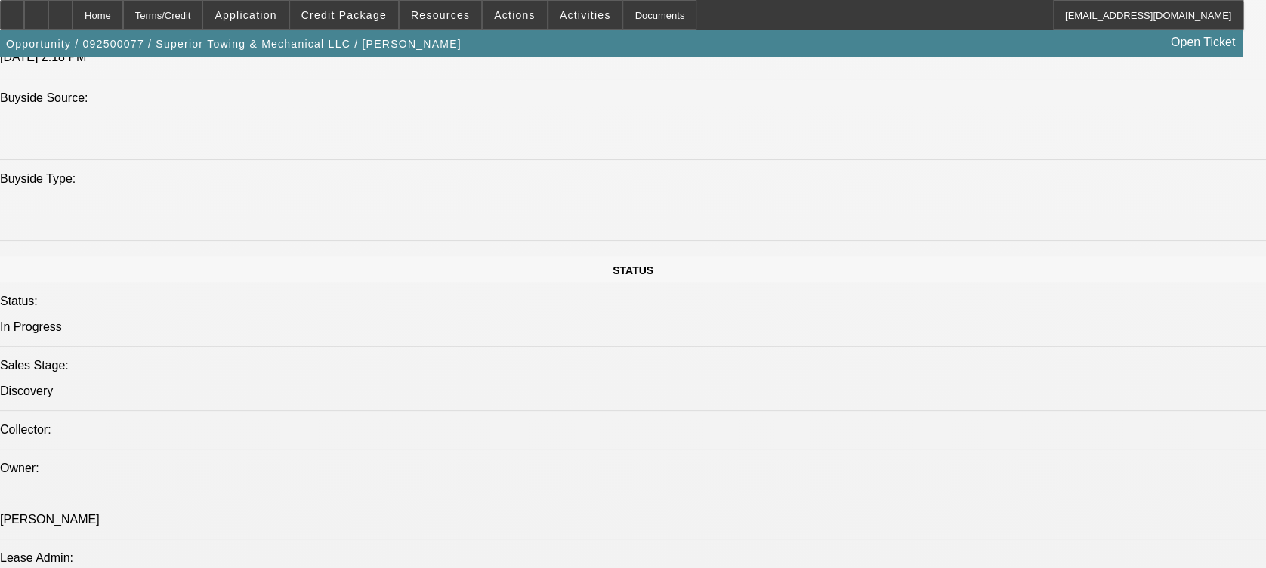
drag, startPoint x: 354, startPoint y: 278, endPoint x: 418, endPoint y: 279, distance: 63.5
drag, startPoint x: 418, startPoint y: 279, endPoint x: 394, endPoint y: 304, distance: 34.8
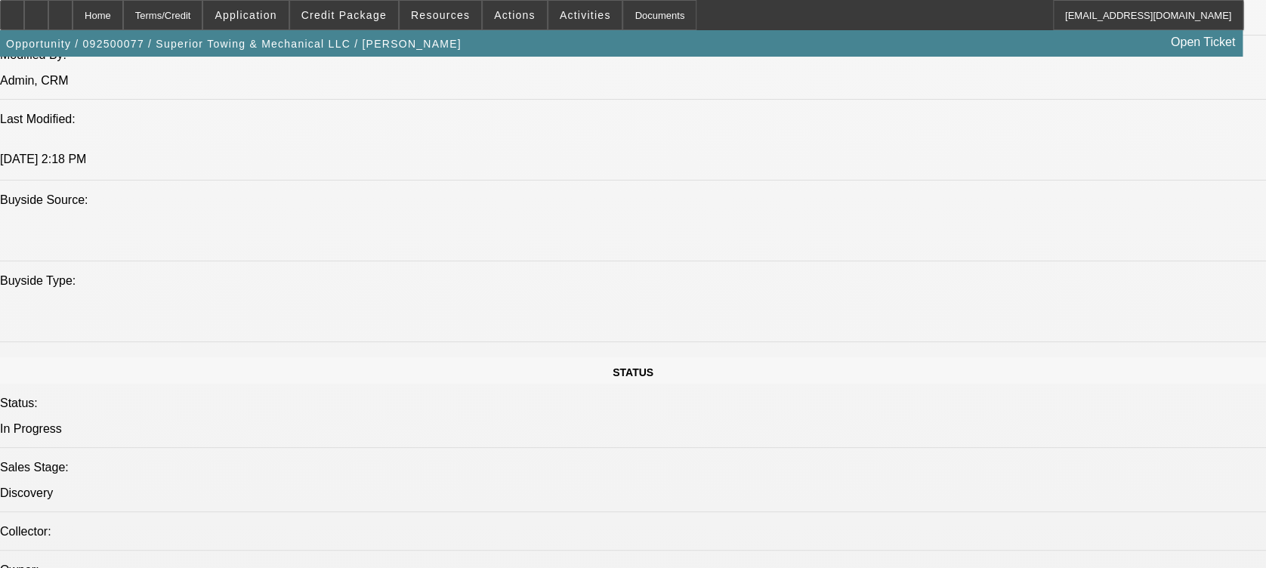
scroll to position [1309, 0]
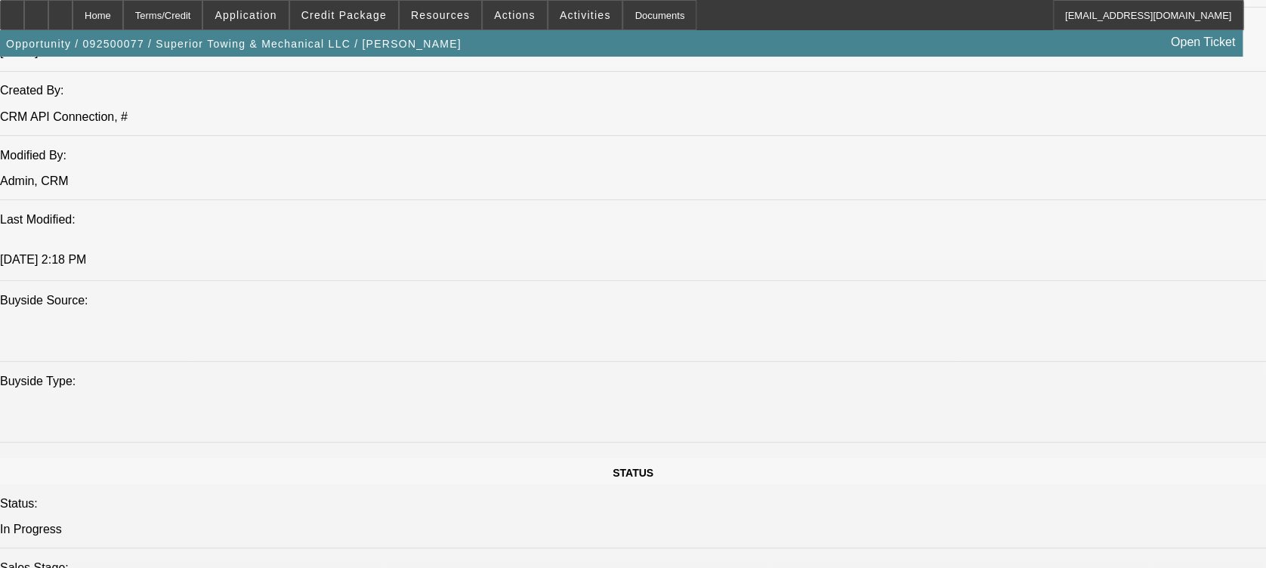
drag, startPoint x: 544, startPoint y: 332, endPoint x: 631, endPoint y: 485, distance: 175.6
drag, startPoint x: 631, startPoint y: 485, endPoint x: 579, endPoint y: 431, distance: 75.3
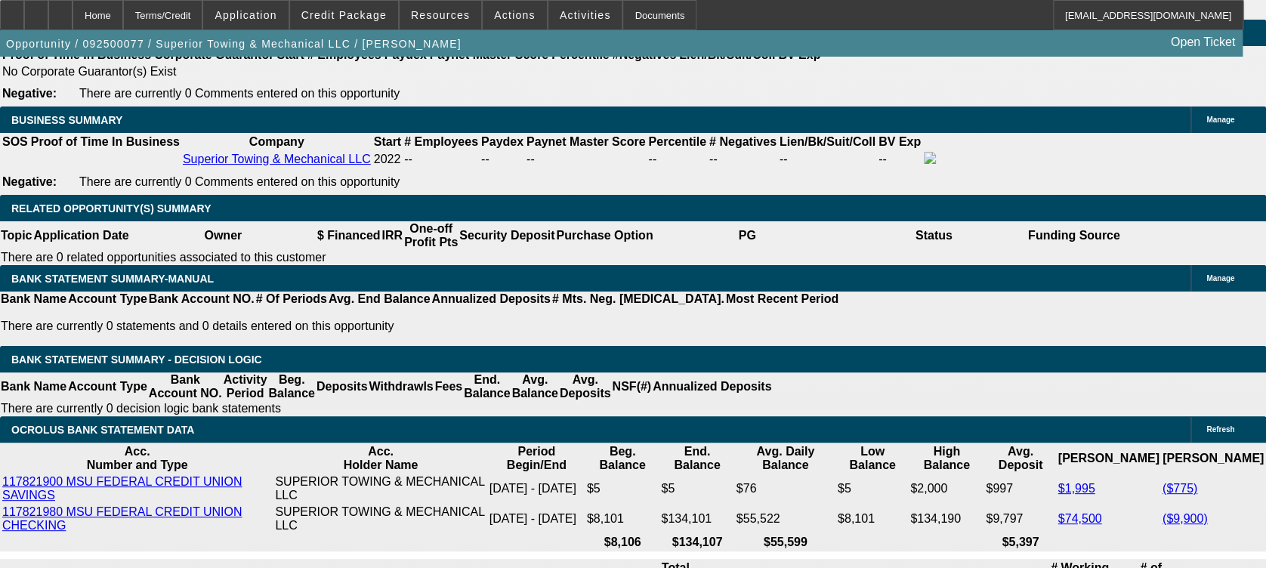
scroll to position [2417, 0]
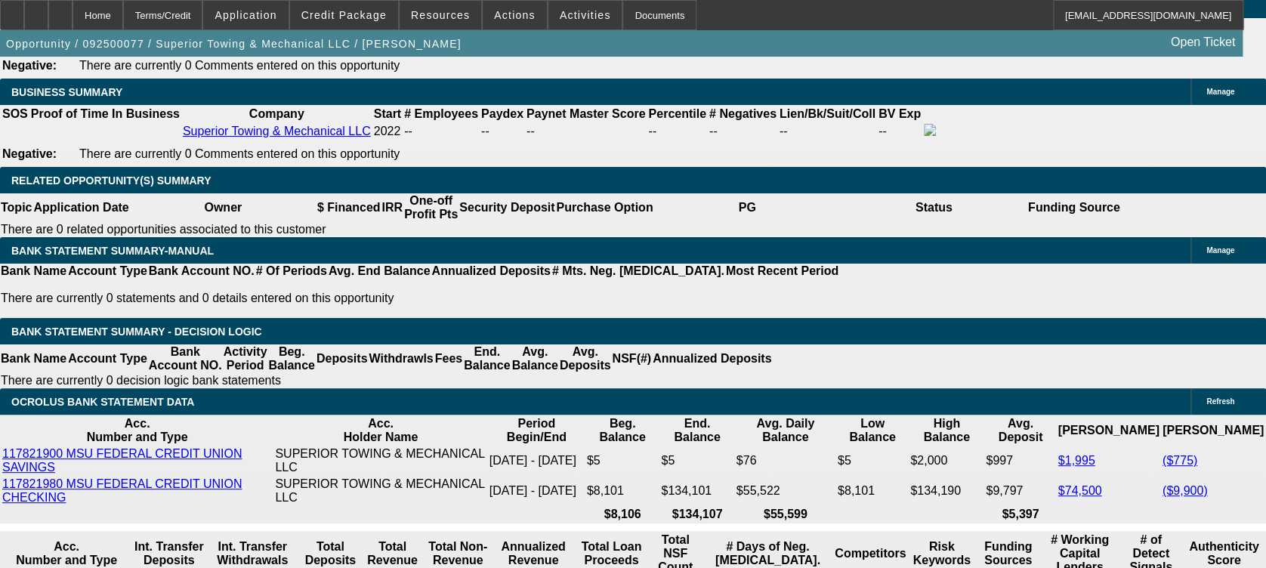
drag, startPoint x: 388, startPoint y: 193, endPoint x: 458, endPoint y: 379, distance: 198.4
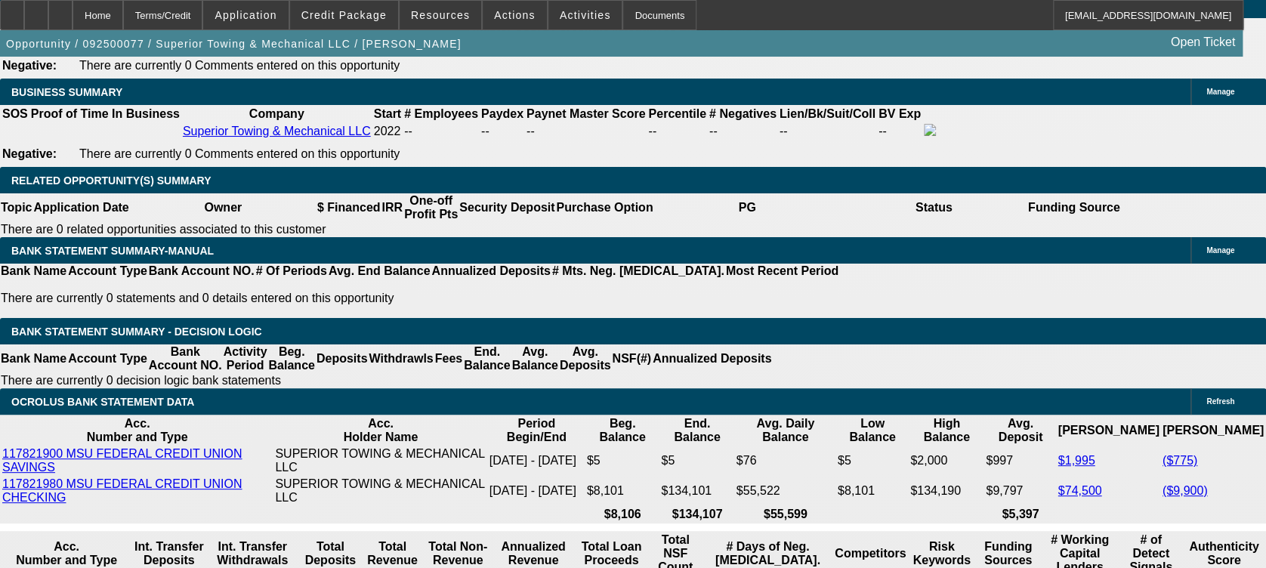
scroll to position [2618, 0]
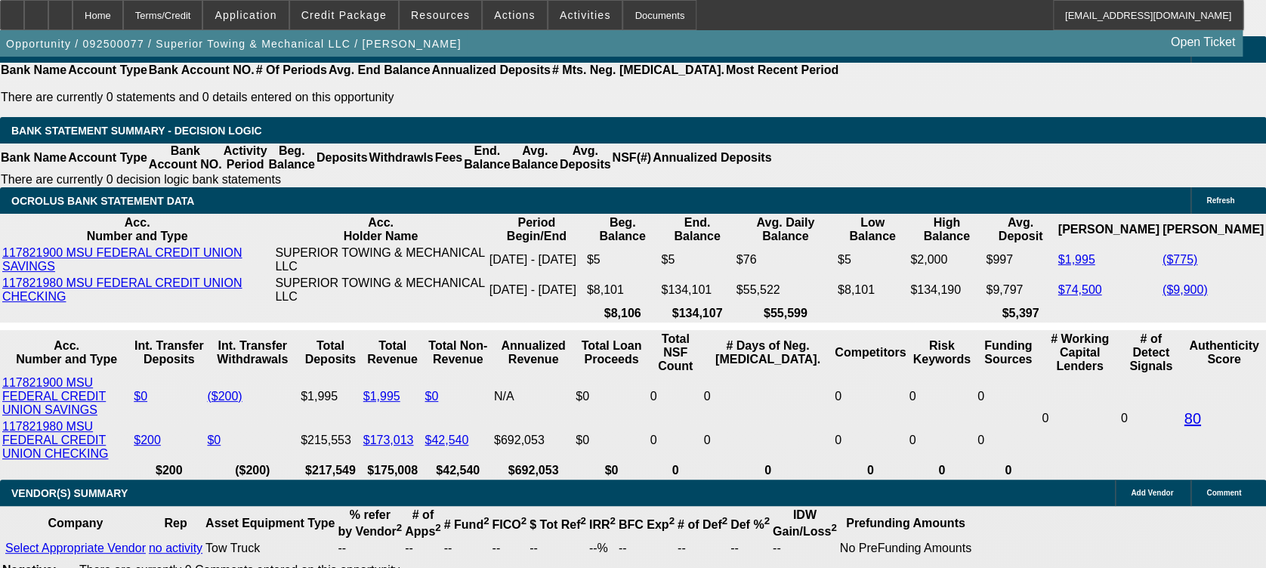
drag, startPoint x: 308, startPoint y: 459, endPoint x: 566, endPoint y: 483, distance: 258.8
drag, startPoint x: 566, startPoint y: 483, endPoint x: 573, endPoint y: 551, distance: 68.4
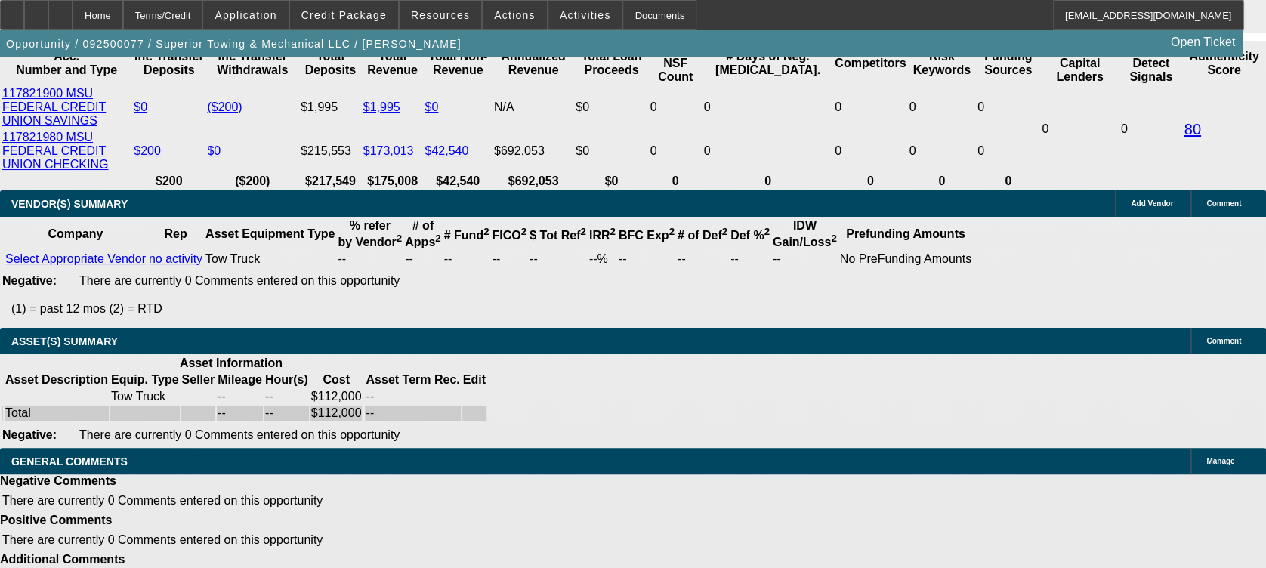
scroll to position [2908, 0]
